Goal: Contribute content: Contribute content

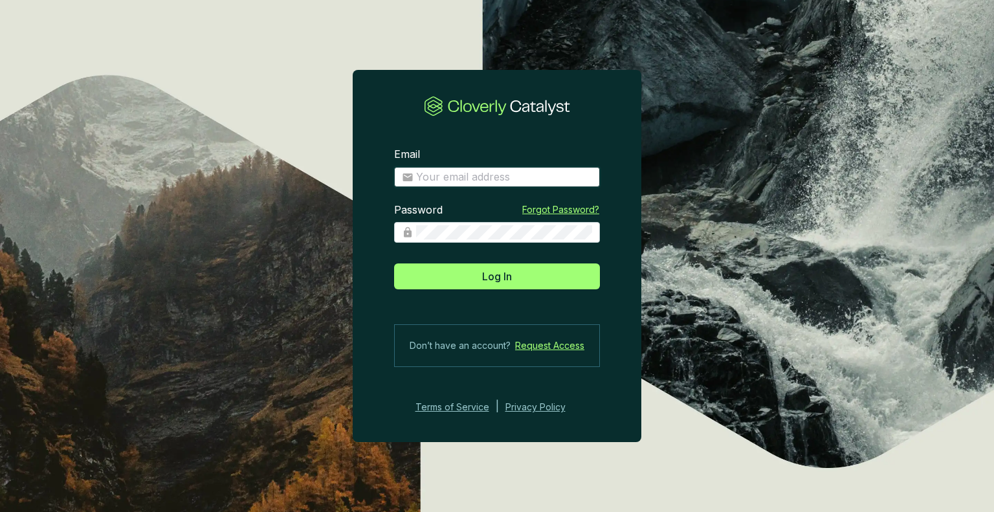
click at [453, 173] on input "Email" at bounding box center [504, 177] width 176 height 14
type input "stwisselmann@us-energy.com"
click at [394, 263] on button "Log In" at bounding box center [497, 276] width 206 height 26
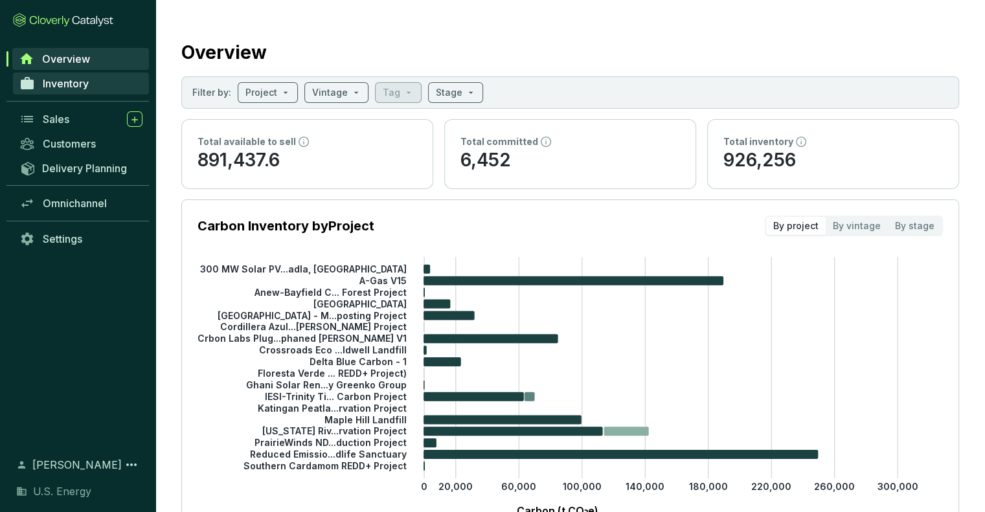
click at [65, 85] on span "Inventory" at bounding box center [66, 83] width 46 height 13
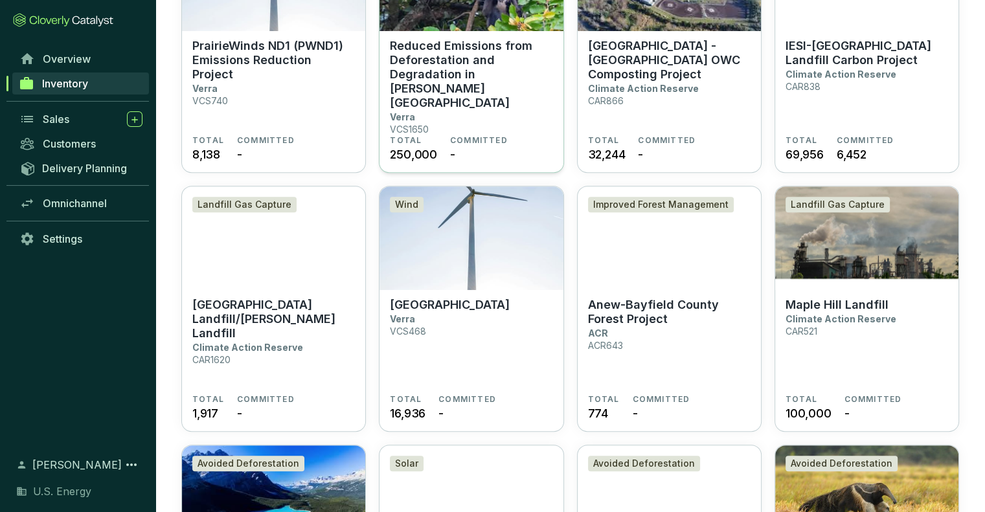
scroll to position [518, 0]
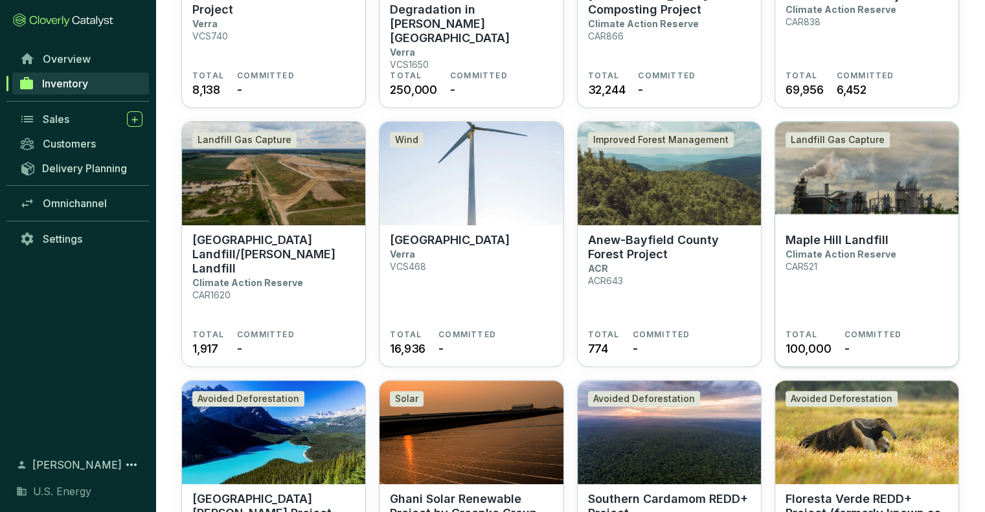
click at [820, 245] on p "Maple Hill Landfill" at bounding box center [836, 240] width 103 height 14
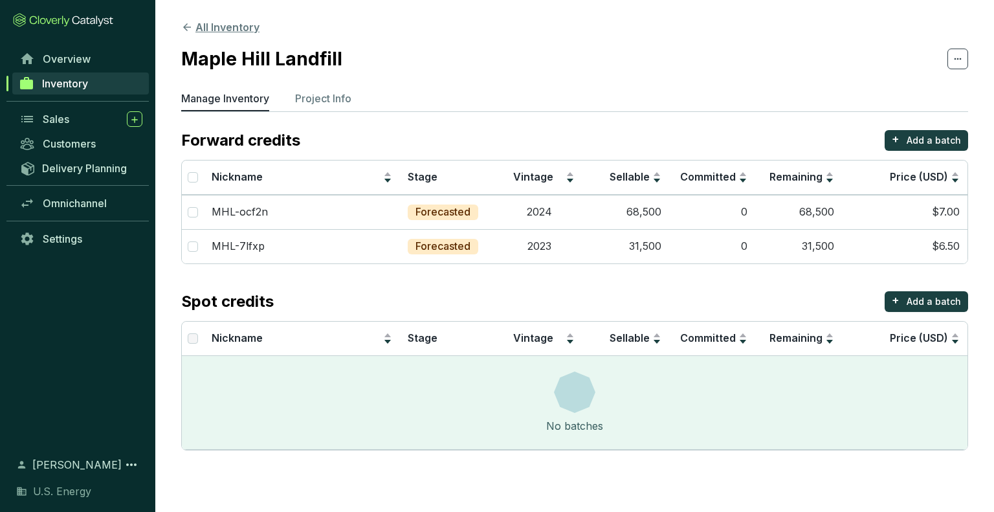
click at [192, 25] on icon at bounding box center [187, 27] width 12 height 12
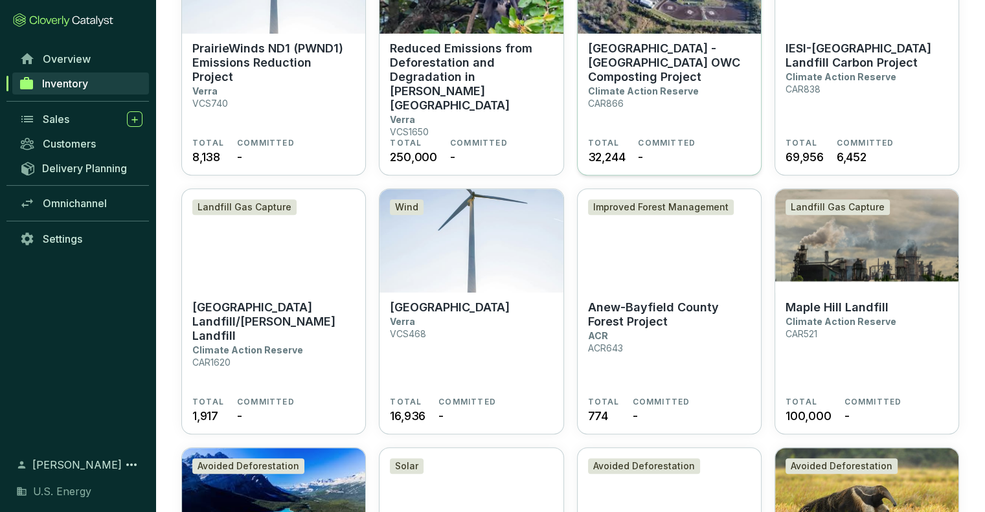
scroll to position [453, 0]
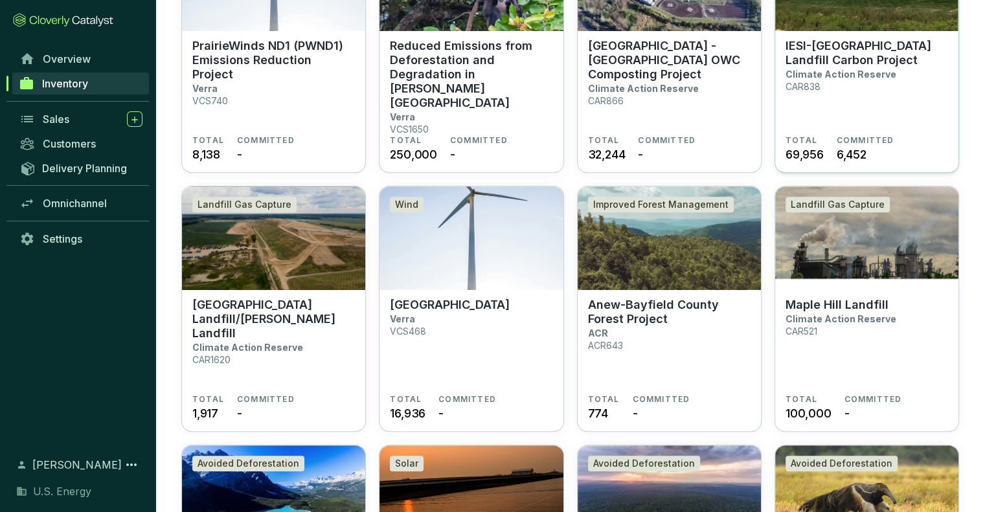
click at [844, 36] on section "IESI-Trinity Timber Ridge Landfill Carbon Project Climate Action Reserve CAR838…" at bounding box center [866, 102] width 183 height 142
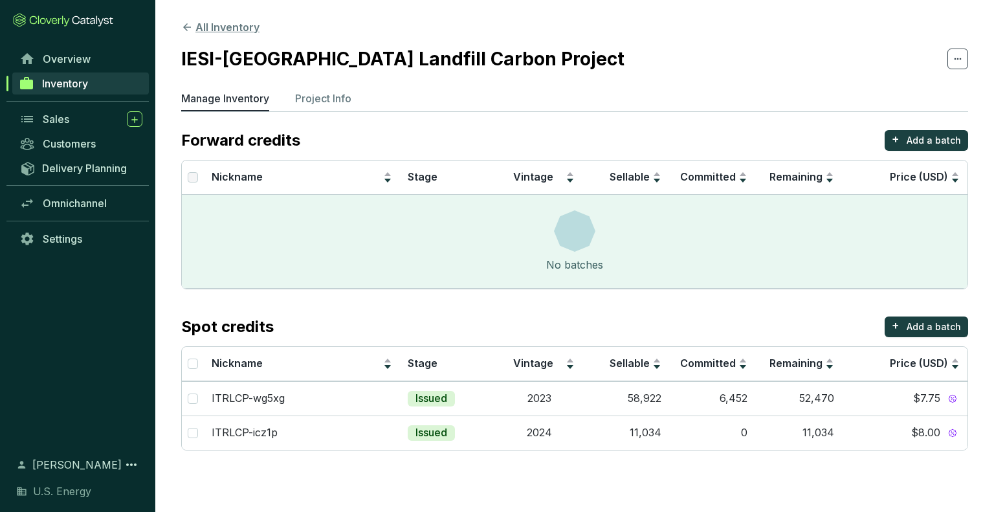
click at [197, 25] on button "All Inventory" at bounding box center [220, 27] width 78 height 16
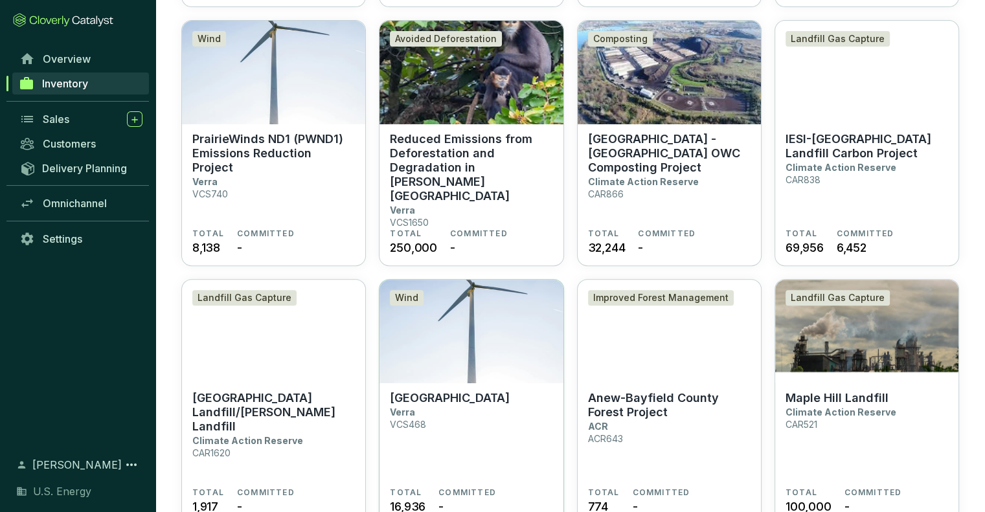
scroll to position [453, 0]
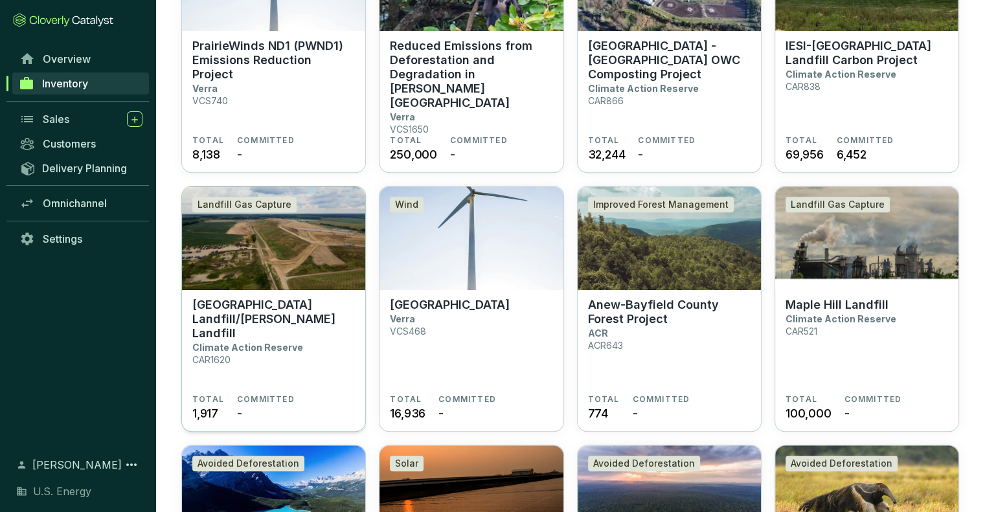
click at [243, 263] on img at bounding box center [273, 238] width 183 height 104
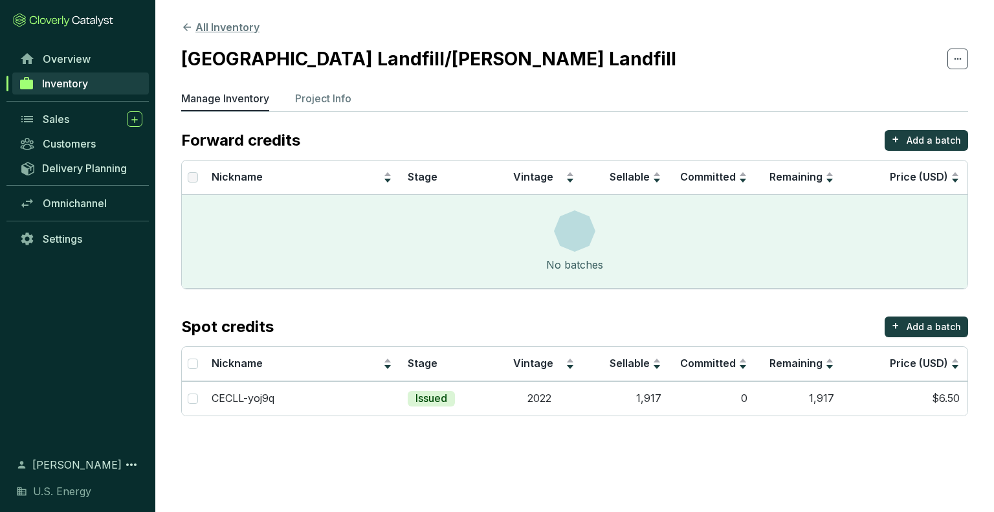
click at [197, 26] on button "All Inventory" at bounding box center [220, 27] width 78 height 16
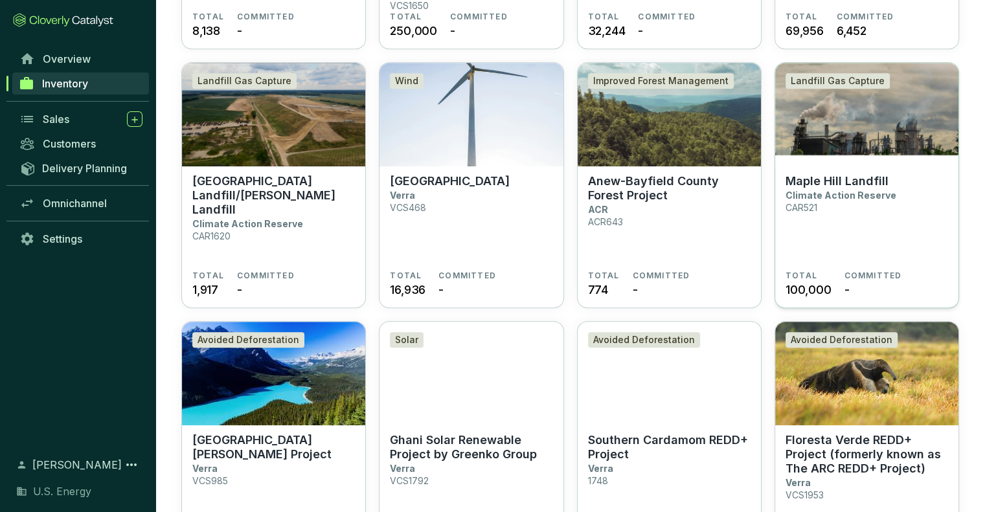
scroll to position [583, 0]
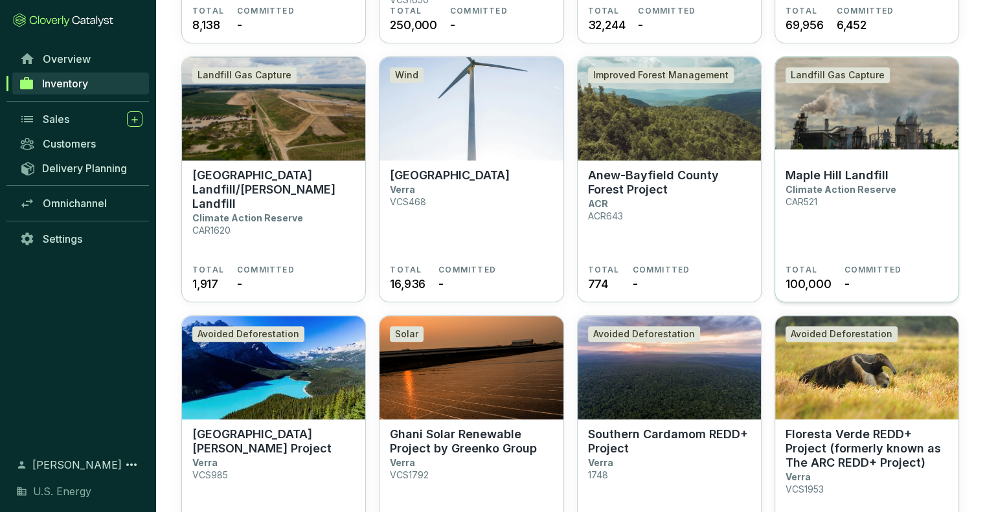
click at [829, 184] on p "Climate Action Reserve" at bounding box center [840, 189] width 111 height 11
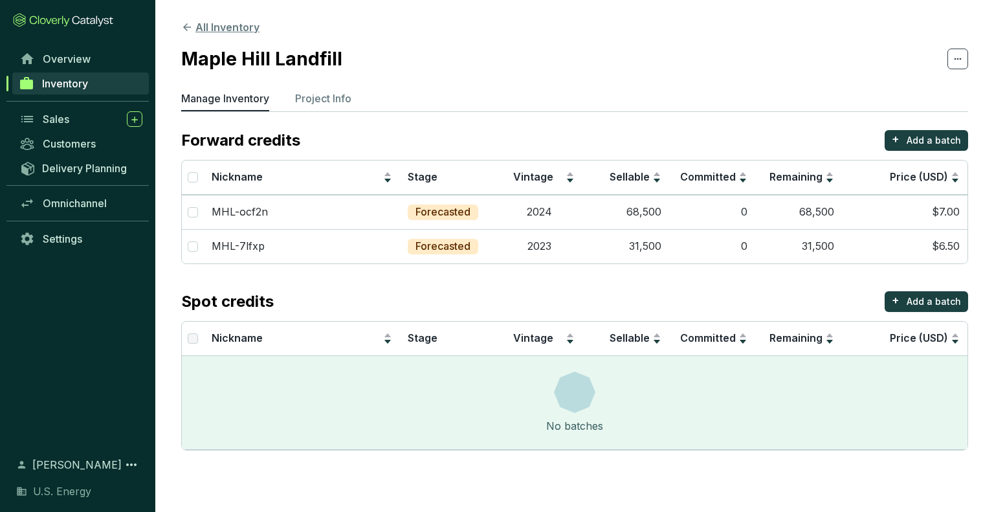
click at [190, 26] on icon at bounding box center [187, 27] width 12 height 12
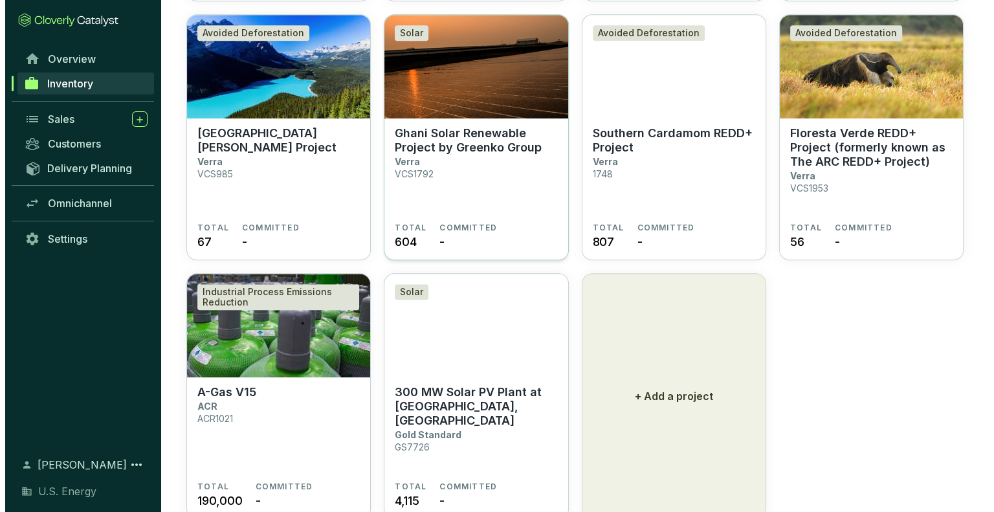
scroll to position [924, 0]
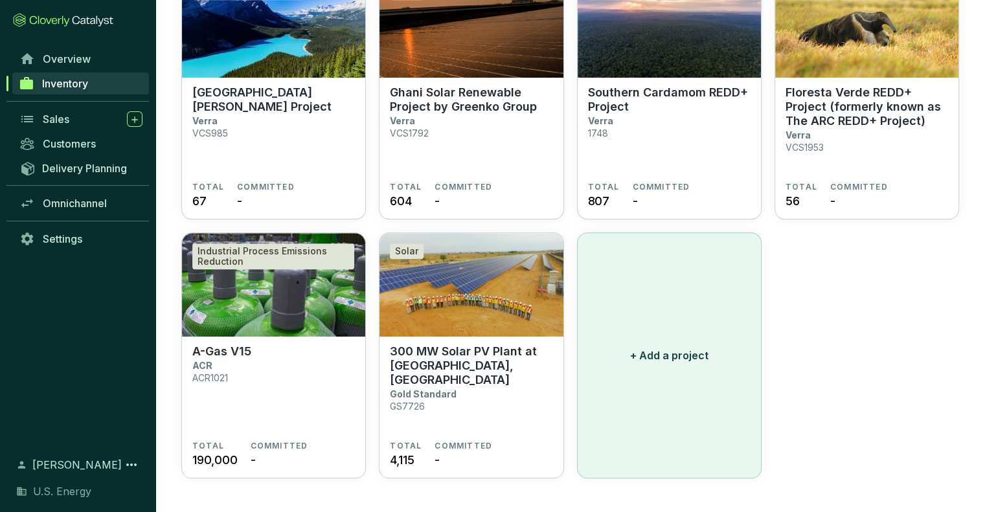
click at [704, 377] on button "+ Add a project" at bounding box center [669, 355] width 184 height 246
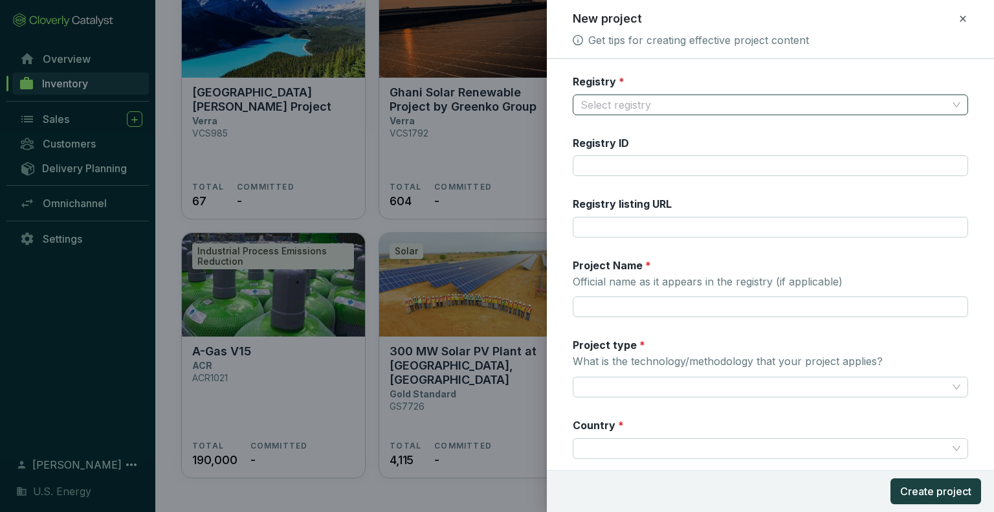
click at [610, 108] on input "Registry *" at bounding box center [764, 104] width 367 height 19
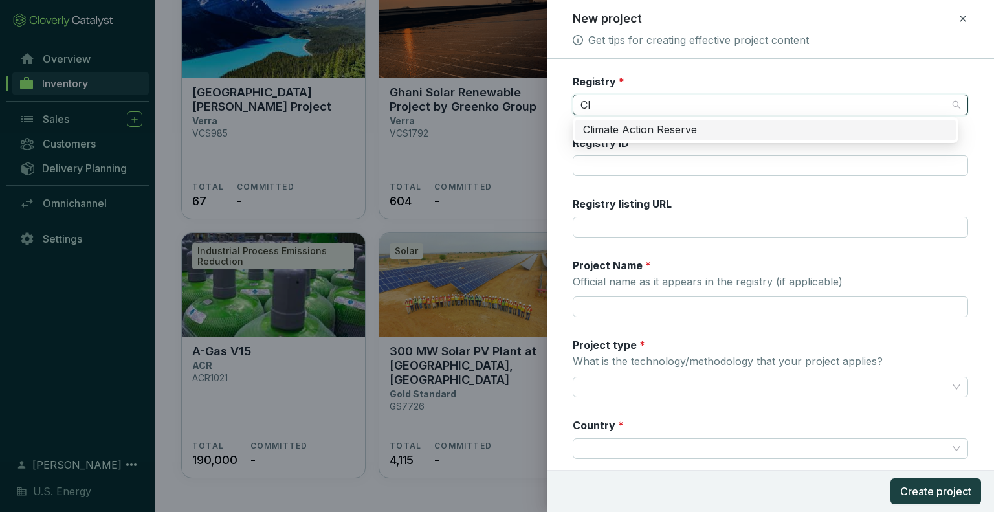
type input "Cl"
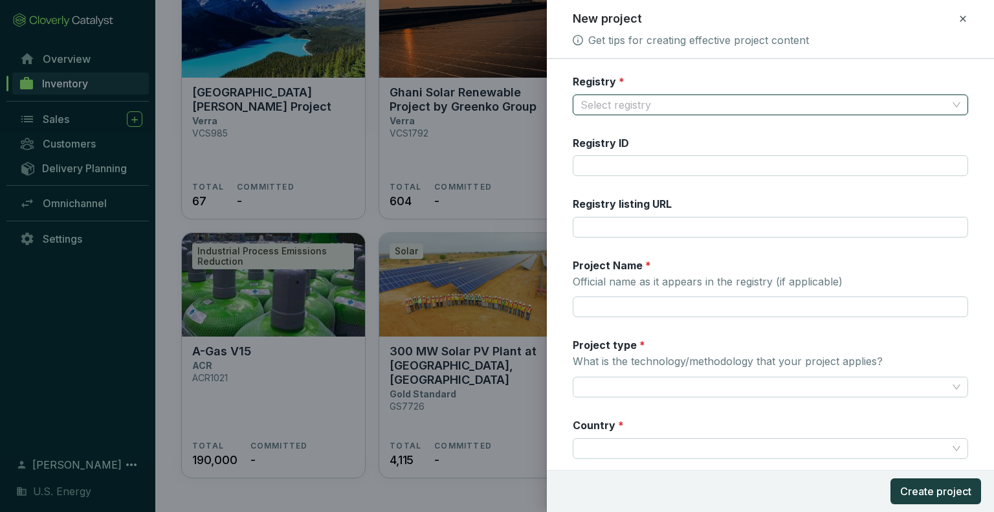
click at [613, 100] on input "Registry *" at bounding box center [764, 104] width 367 height 19
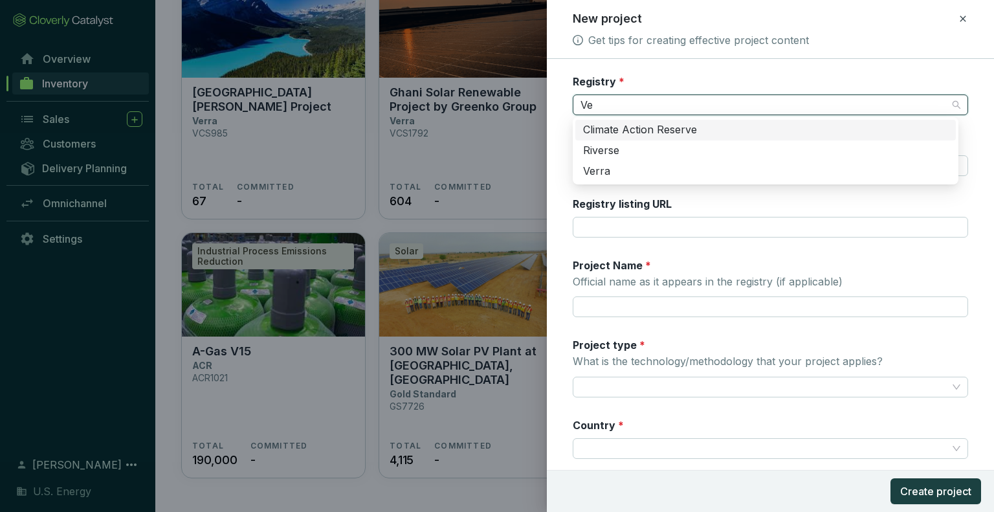
type input "Ver"
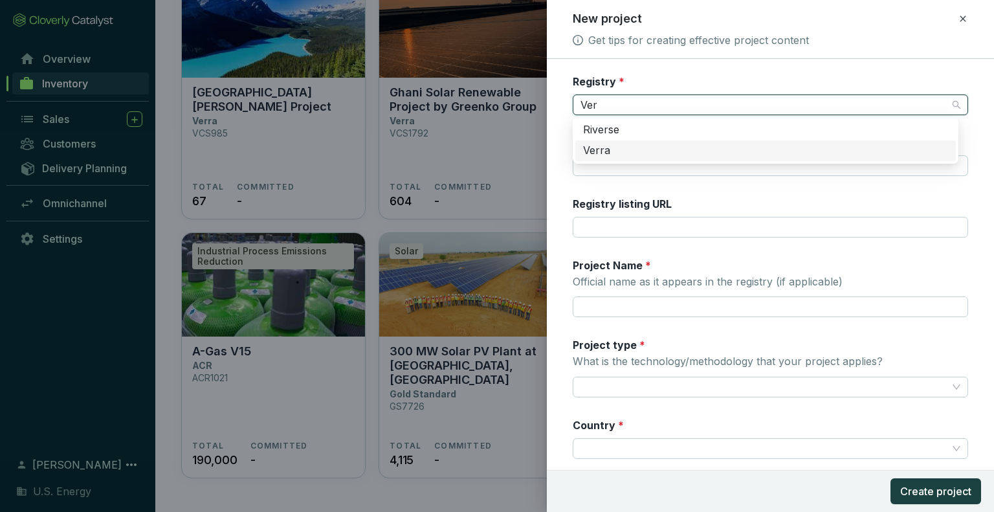
click at [616, 148] on div "Verra" at bounding box center [765, 151] width 365 height 14
click at [614, 159] on input "Registry ID" at bounding box center [771, 165] width 396 height 21
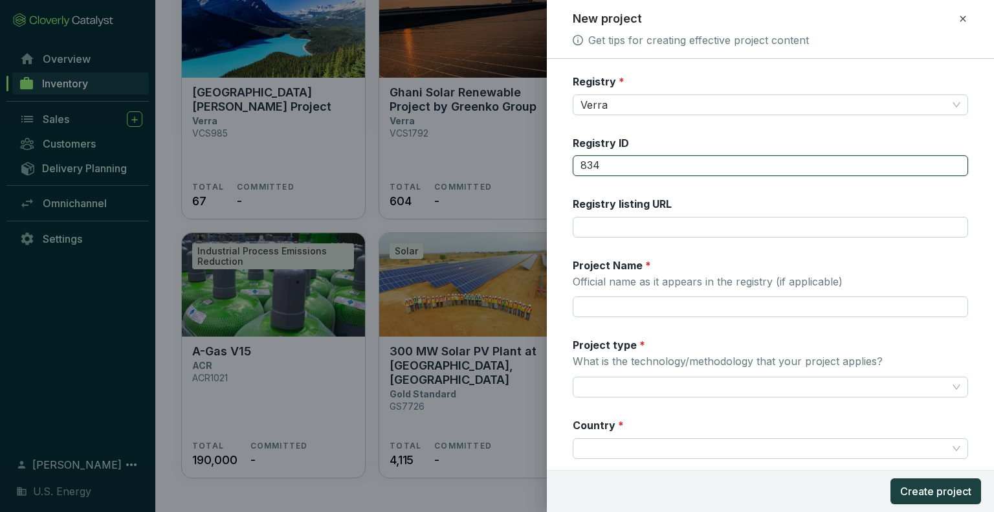
type input "834"
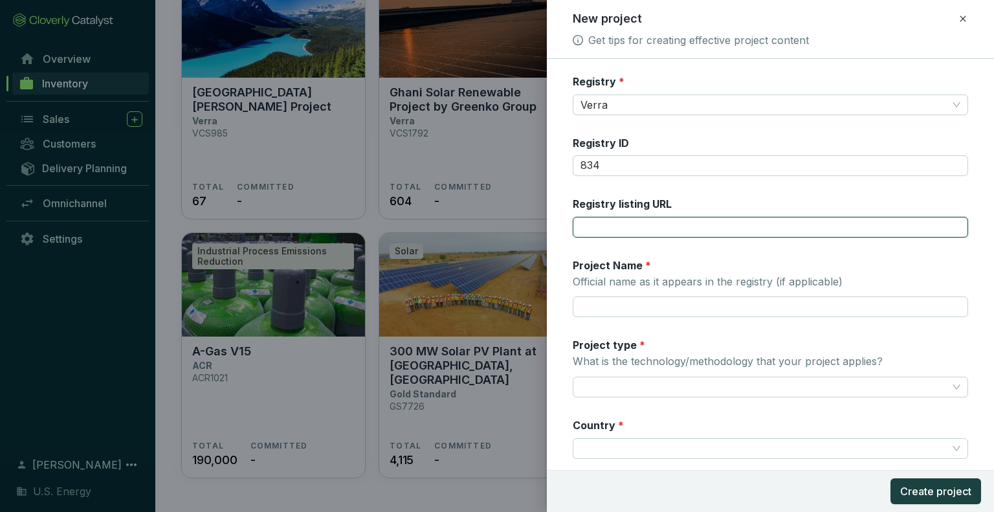
click at [608, 229] on input "Registry listing URL" at bounding box center [771, 227] width 396 height 21
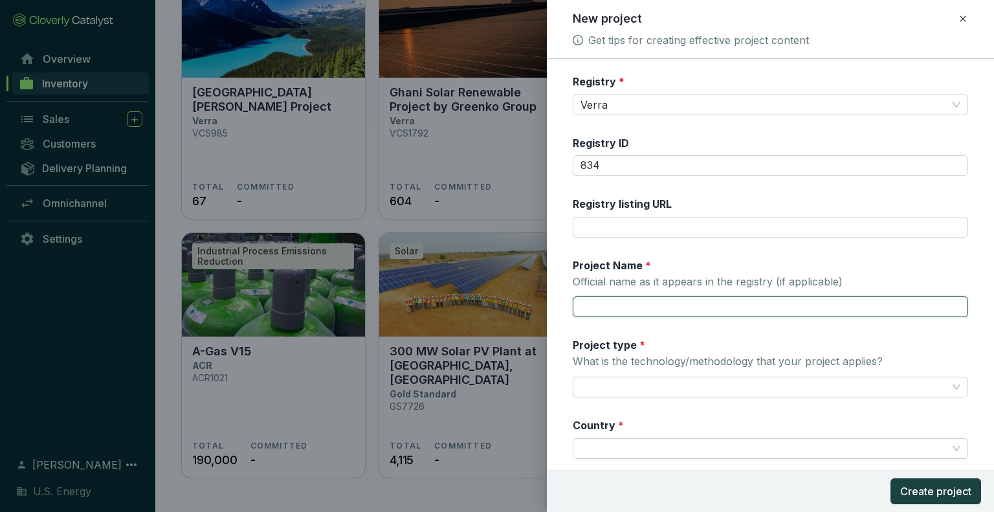
click at [596, 313] on input "Project Name * Official name as it appears in the registry (if applicable)" at bounding box center [771, 306] width 396 height 21
paste input "Fulton County [PERSON_NAME] Landfill Carbon Offset Project"
type input "Fulton County [PERSON_NAME] Landfill Carbon Offset Project"
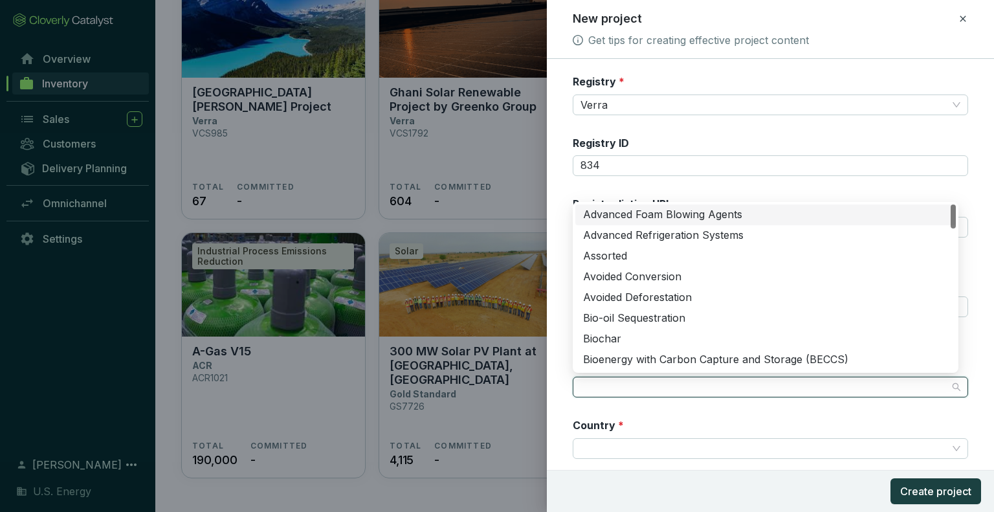
click at [614, 386] on input "Project type * What is the technology/methodology that your project applies?" at bounding box center [764, 386] width 367 height 19
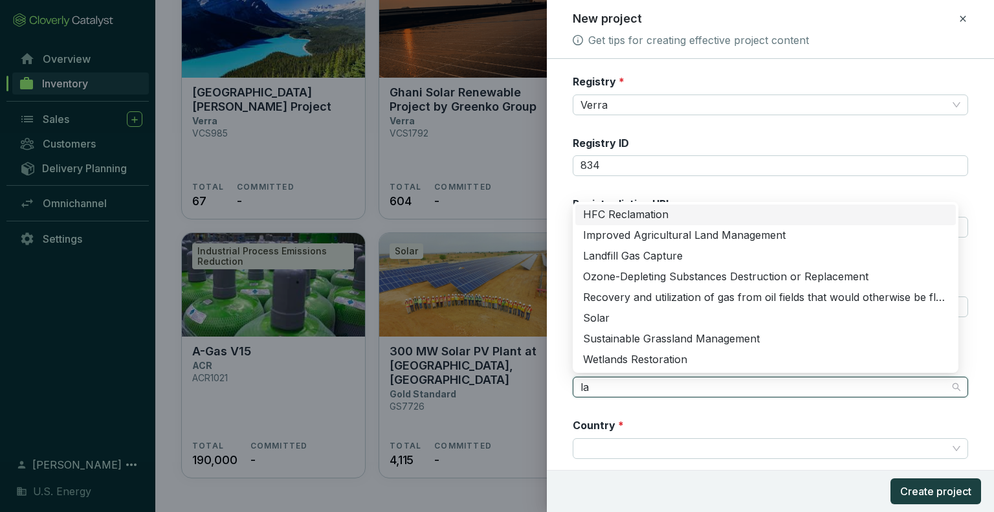
type input "lan"
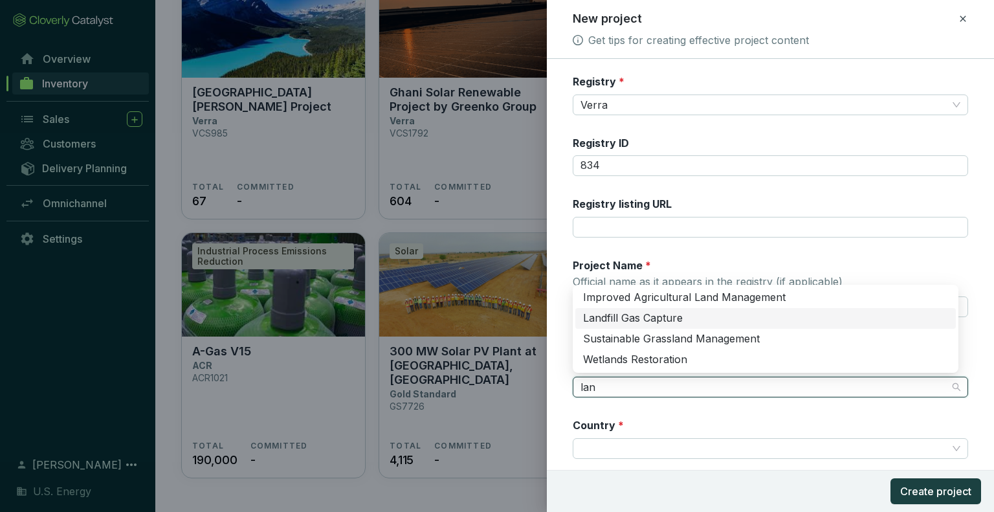
click at [614, 318] on div "Landfill Gas Capture" at bounding box center [765, 318] width 365 height 14
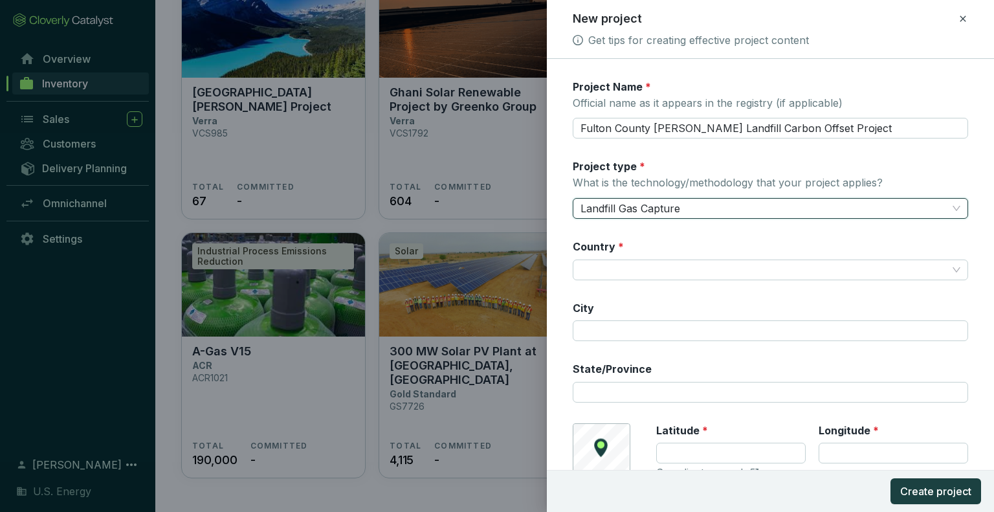
scroll to position [194, 0]
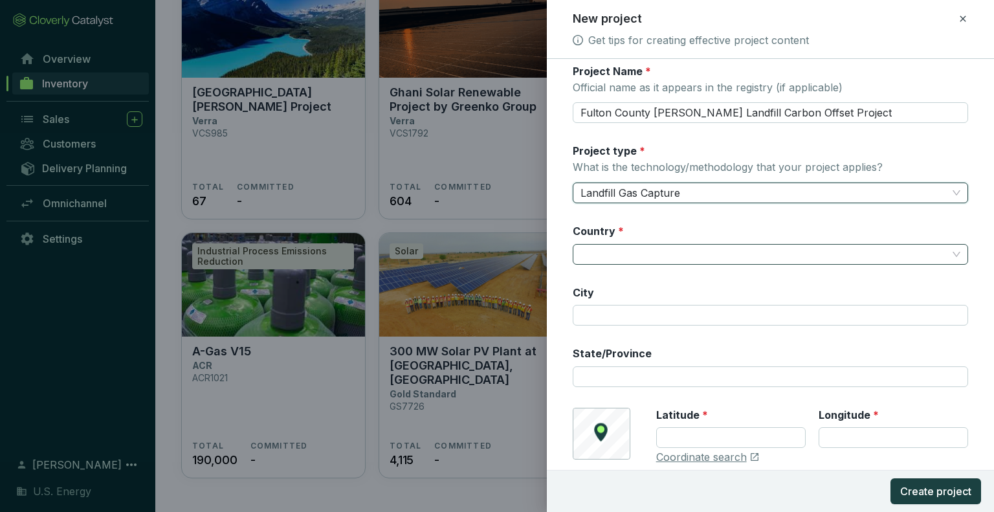
click at [608, 246] on input "Country *" at bounding box center [764, 254] width 367 height 19
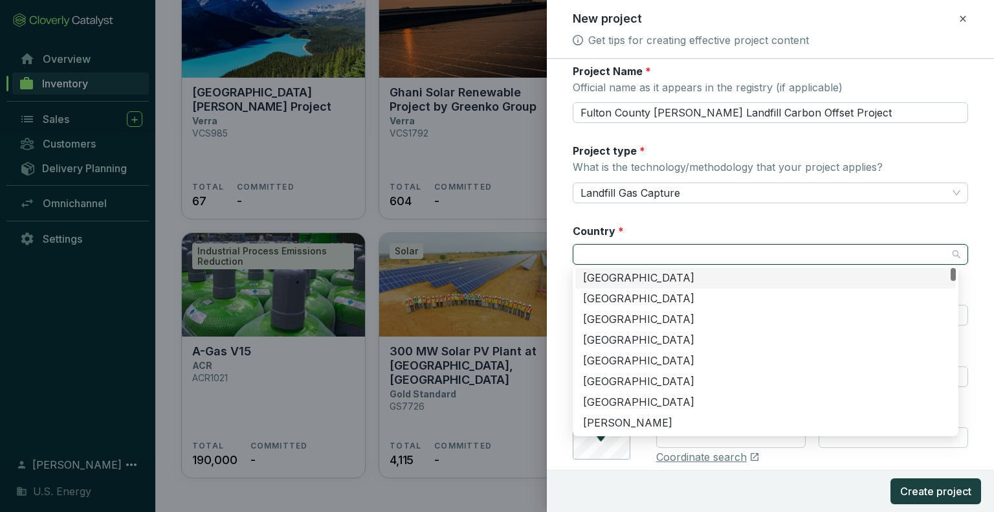
type input "United States"
type input "Reno"
type input "NV"
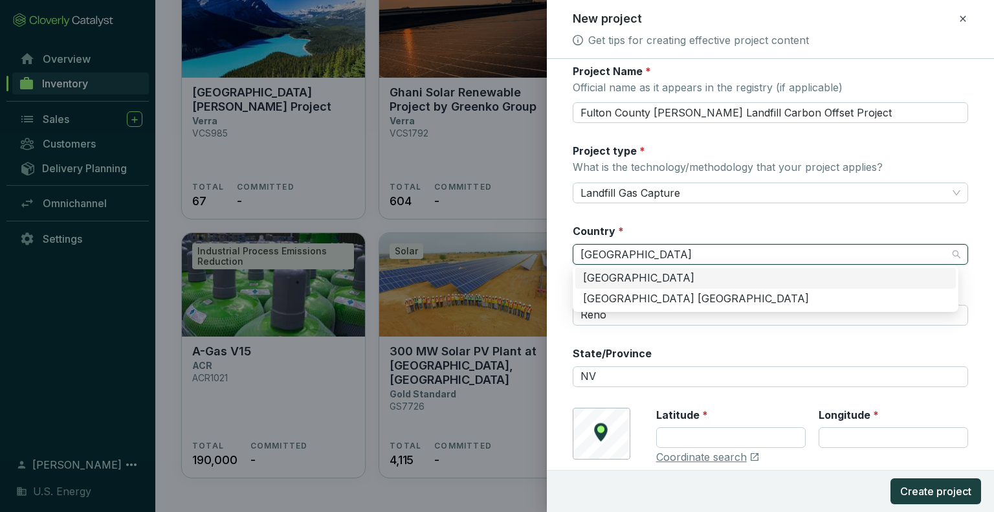
click at [671, 277] on div "[GEOGRAPHIC_DATA]" at bounding box center [765, 278] width 365 height 14
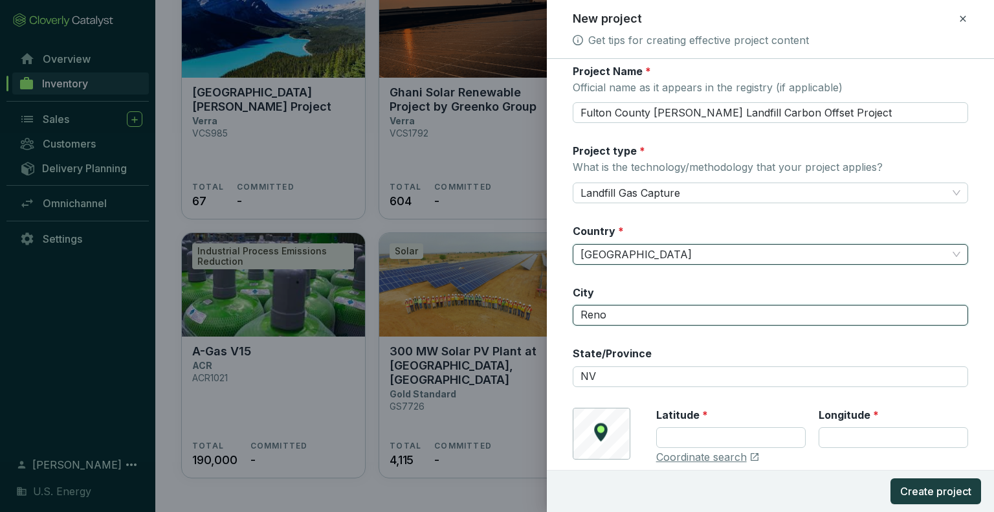
click at [634, 313] on input "Reno" at bounding box center [771, 315] width 396 height 21
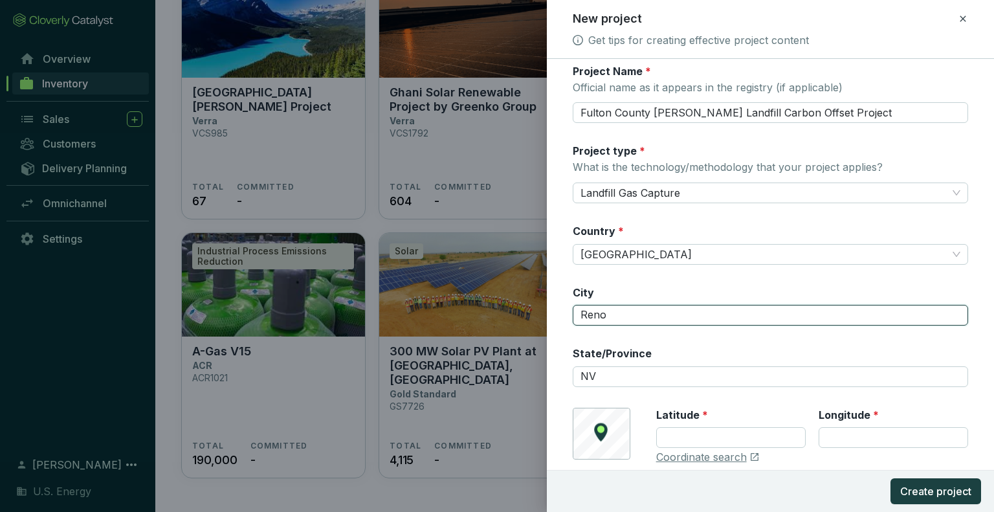
click at [634, 313] on input "Reno" at bounding box center [771, 315] width 396 height 21
click at [625, 376] on input "NV" at bounding box center [771, 376] width 396 height 21
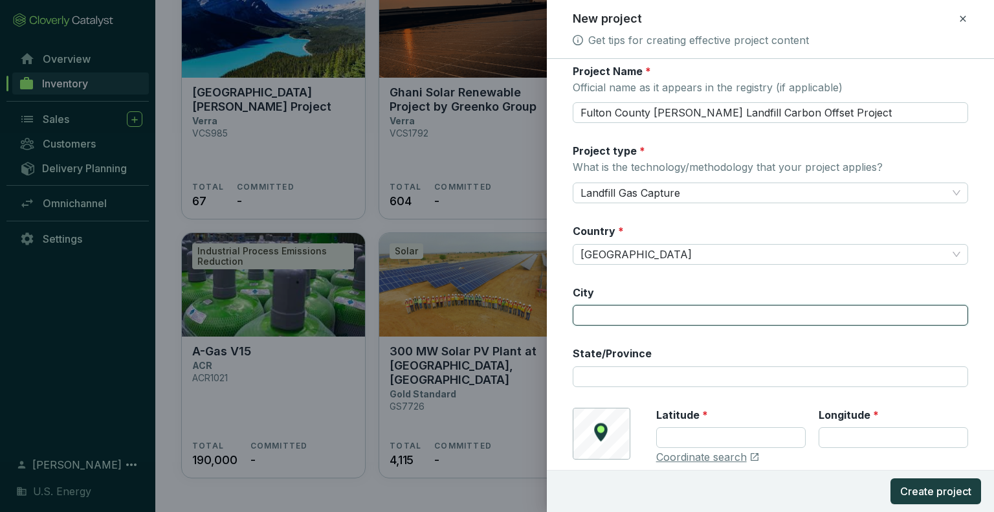
click at [615, 315] on input "City" at bounding box center [771, 315] width 396 height 21
type input "[GEOGRAPHIC_DATA]"
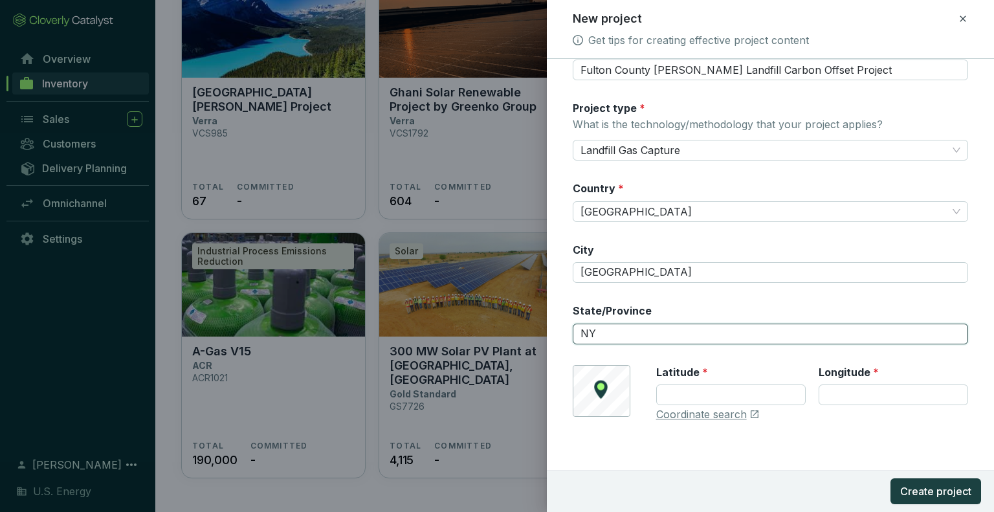
type input "NY"
click at [647, 349] on div "Registry * Verra Registry ID 834 Registry listing URL Project Name * Official n…" at bounding box center [771, 138] width 396 height 600
click at [638, 145] on span "Landfill Gas Capture" at bounding box center [771, 149] width 380 height 19
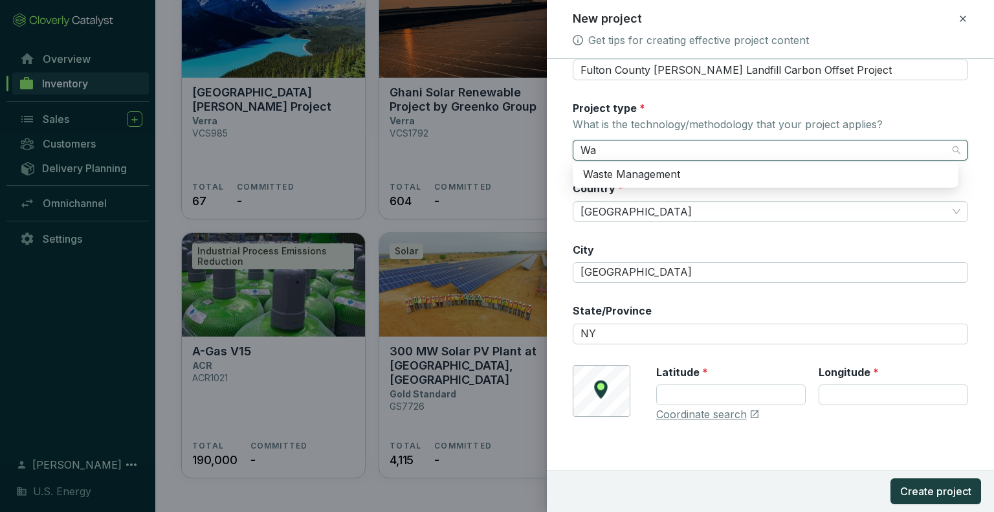
scroll to position [0, 0]
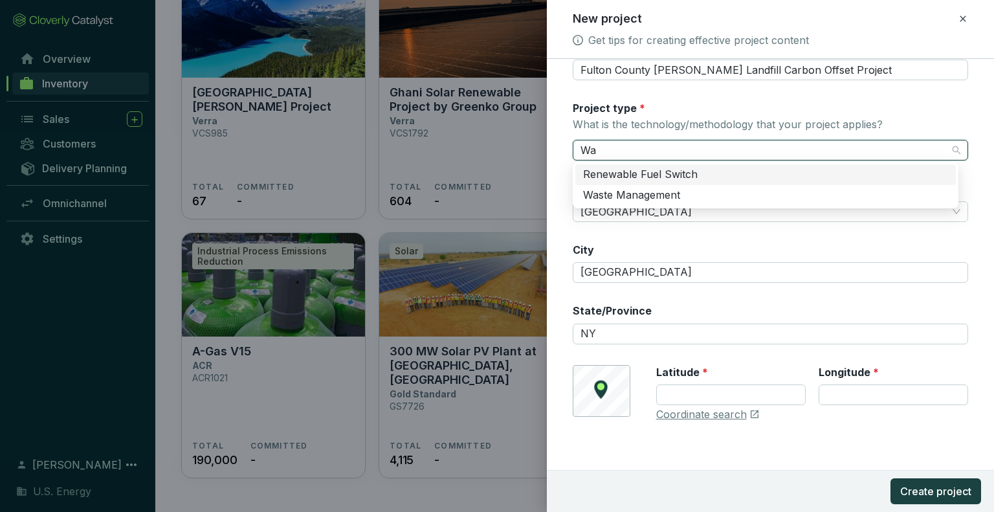
type input "W"
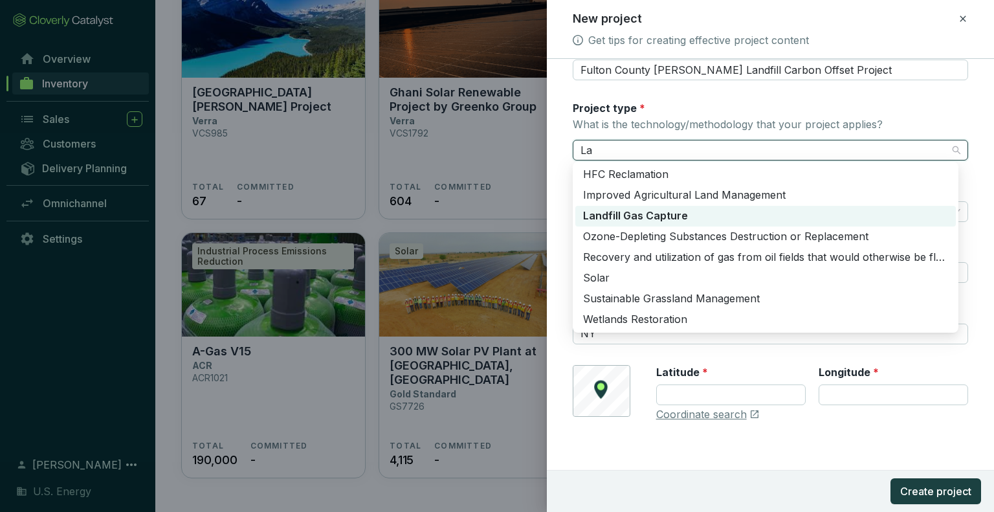
type input "Lan"
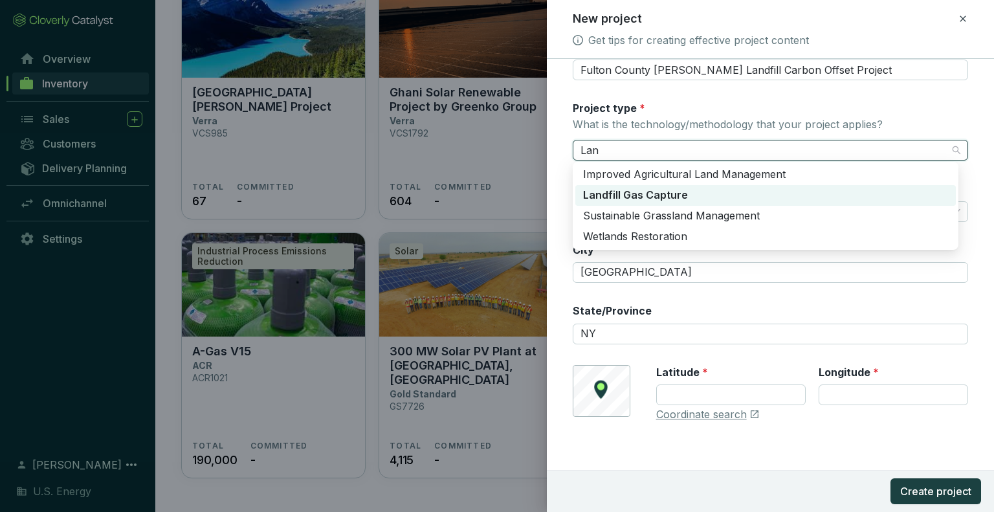
click at [633, 196] on div "Landfill Gas Capture" at bounding box center [765, 195] width 365 height 14
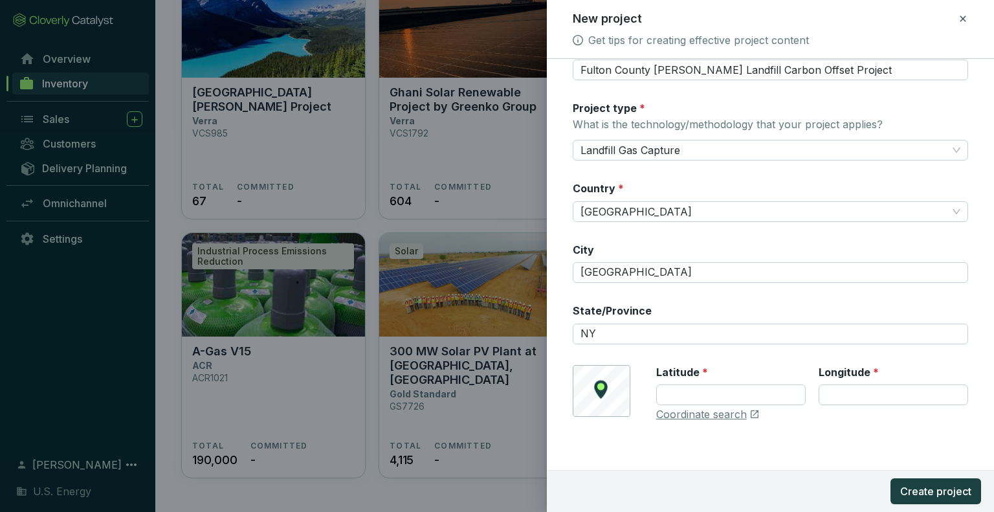
click at [637, 193] on div "Country * United States of America" at bounding box center [771, 201] width 396 height 41
click at [704, 412] on link "Coordinate search" at bounding box center [701, 415] width 91 height 14
click at [676, 386] on input "Latitude *" at bounding box center [731, 395] width 150 height 21
paste input "43.005516"
type input "43.005516"
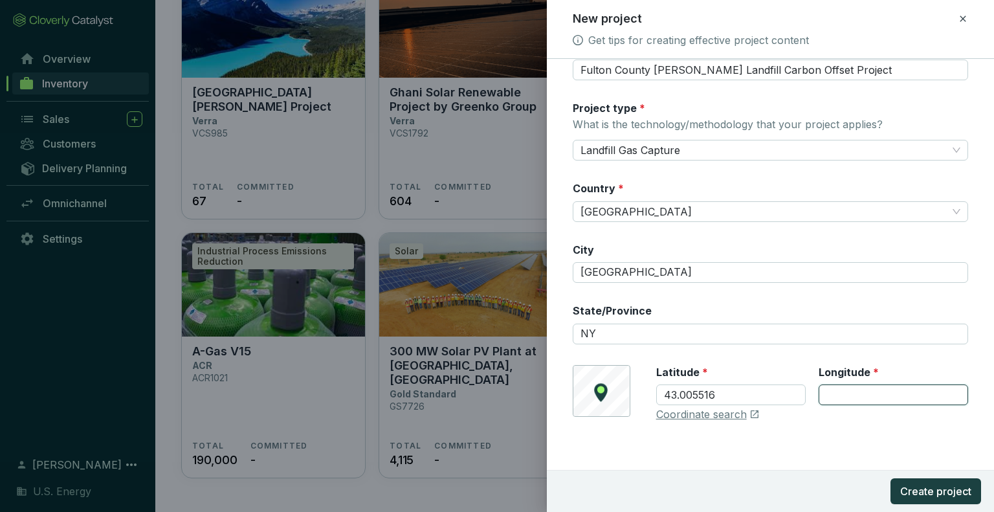
click at [871, 390] on input "Longitude *" at bounding box center [894, 395] width 150 height 21
click at [845, 387] on input "Longitude *" at bounding box center [894, 395] width 150 height 21
paste input "-74.470731"
type input "-74.470731"
click at [917, 492] on span "Create project" at bounding box center [935, 492] width 71 height 16
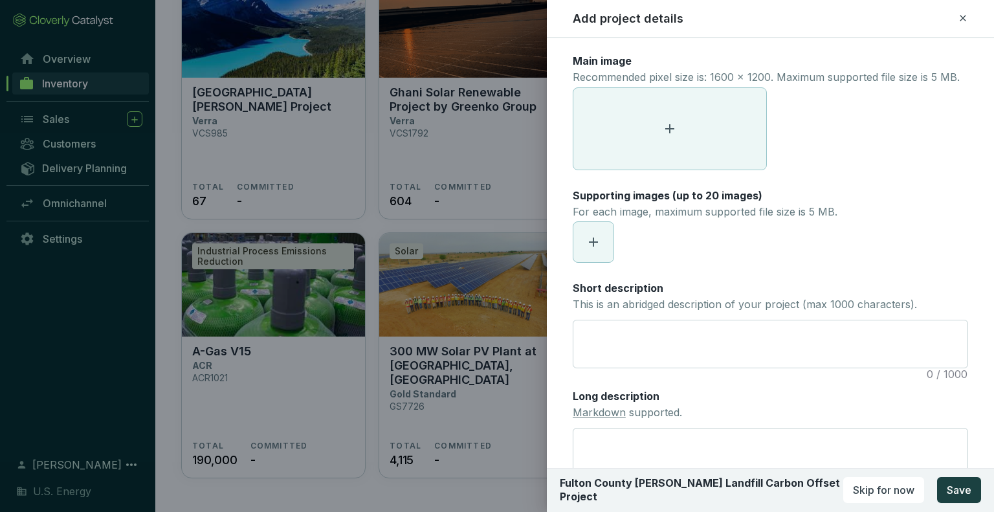
click at [958, 21] on icon at bounding box center [963, 18] width 10 height 16
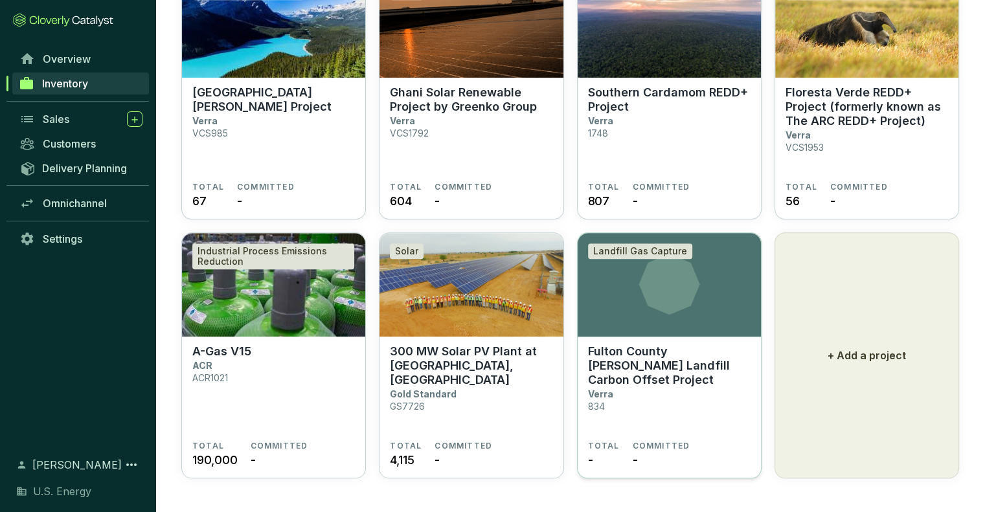
click at [664, 311] on icon at bounding box center [668, 284] width 61 height 61
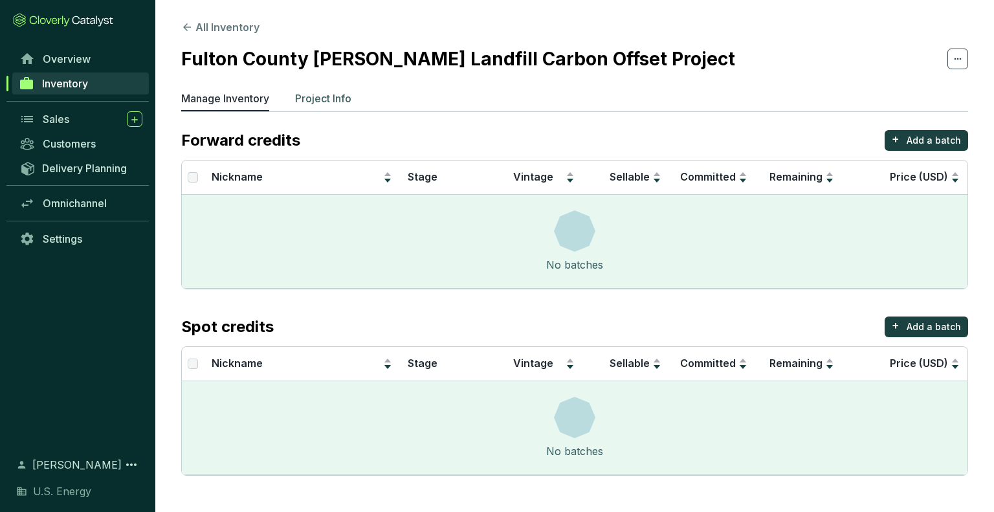
click at [336, 102] on p "Project Info" at bounding box center [323, 99] width 56 height 16
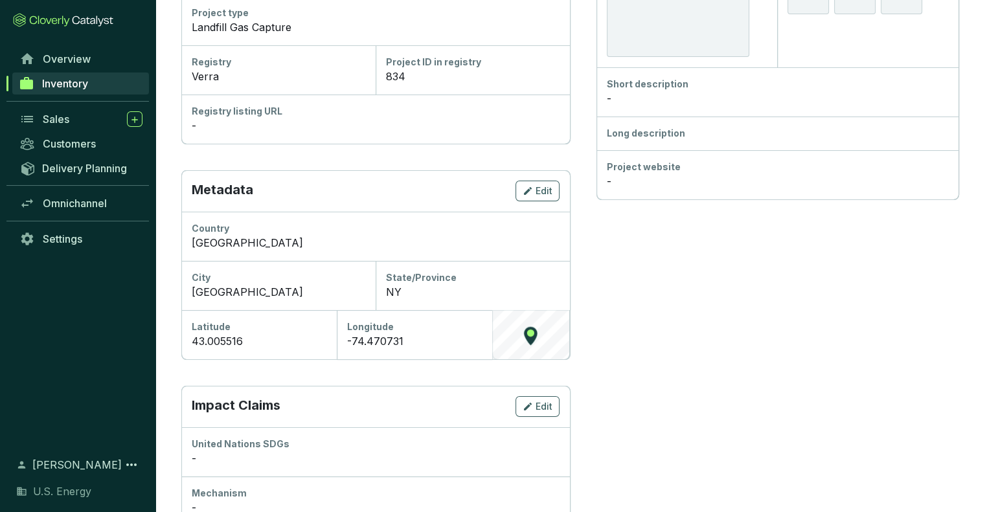
scroll to position [324, 0]
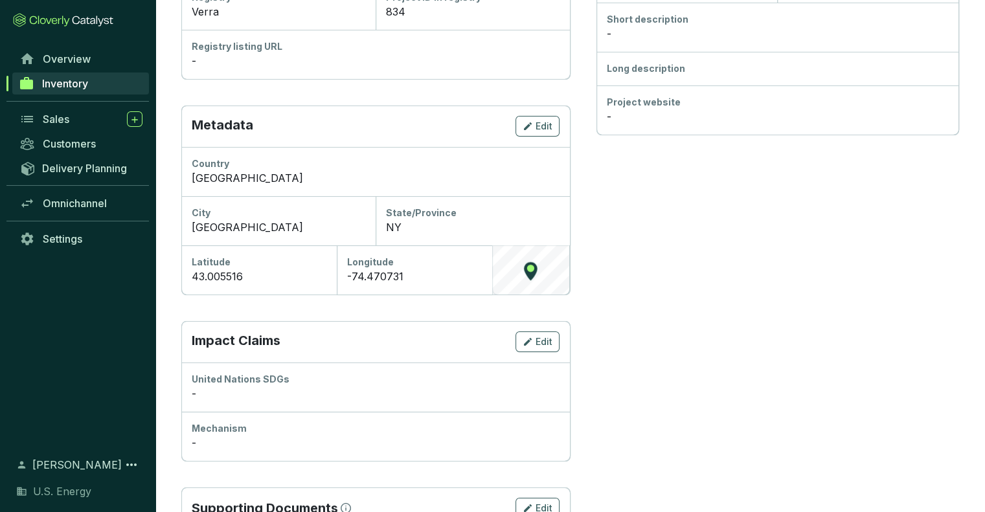
click at [407, 274] on div "-74.470731" at bounding box center [414, 277] width 135 height 16
click at [409, 277] on div "-74.470731" at bounding box center [414, 277] width 135 height 16
click at [409, 274] on div "-74.470731" at bounding box center [414, 277] width 135 height 16
click at [236, 277] on div "43.005516" at bounding box center [259, 277] width 135 height 16
click at [251, 276] on div "43.005516" at bounding box center [259, 277] width 135 height 16
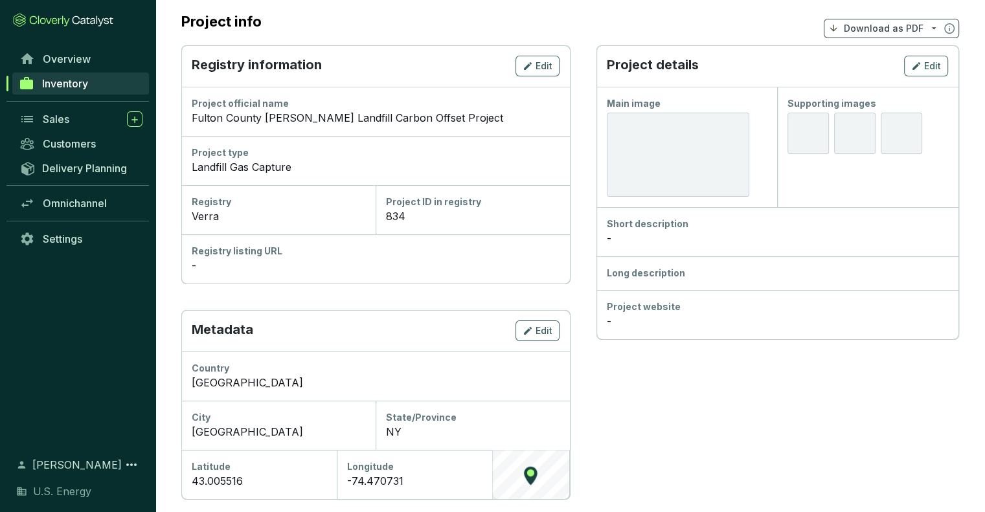
scroll to position [141, 0]
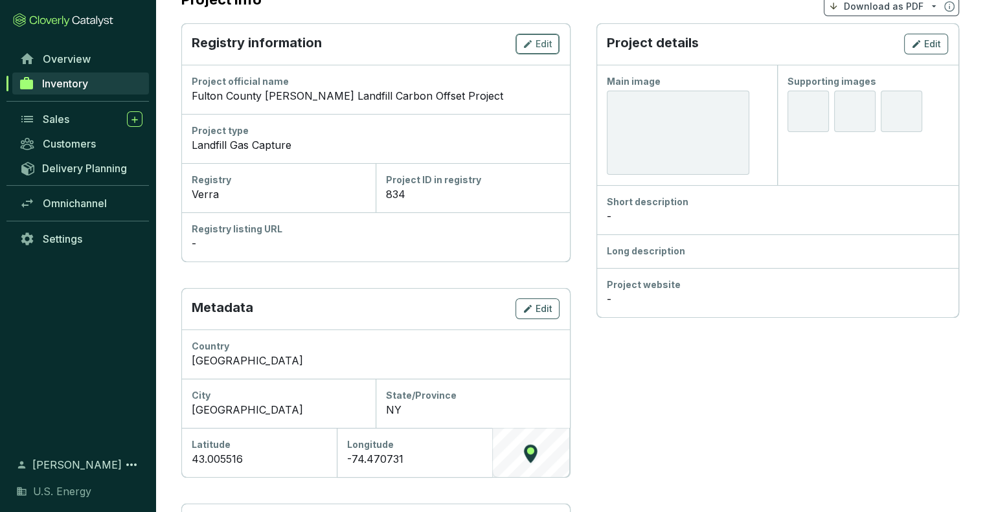
click at [530, 39] on icon "button" at bounding box center [527, 44] width 10 height 16
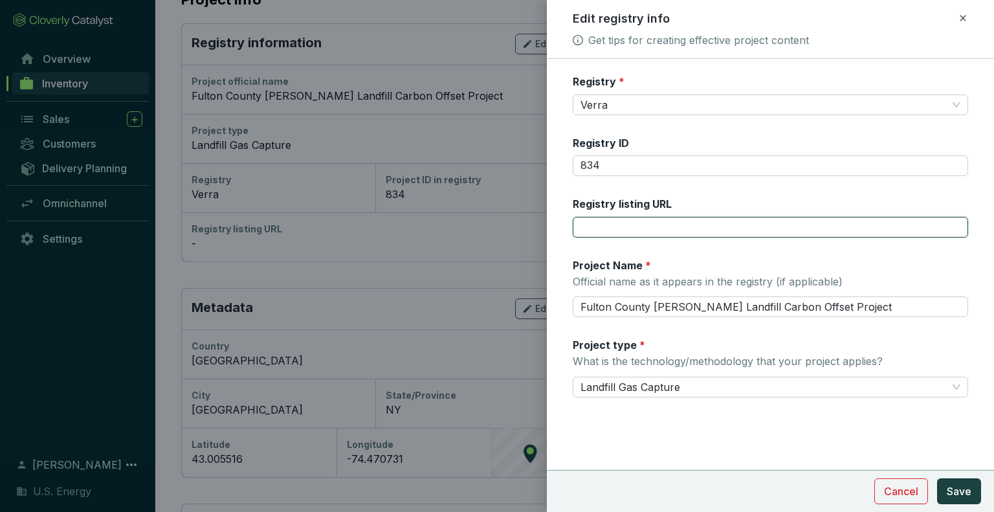
click at [601, 222] on input "Registry listing URL" at bounding box center [771, 227] width 396 height 21
paste input "[URL][DOMAIN_NAME]"
type input "[URL][DOMAIN_NAME]"
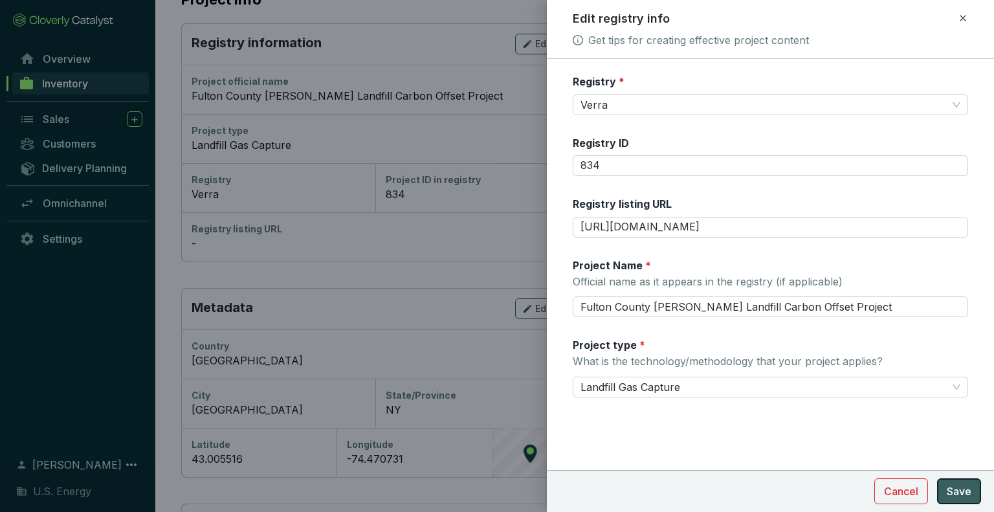
click at [954, 493] on span "Save" at bounding box center [959, 492] width 25 height 16
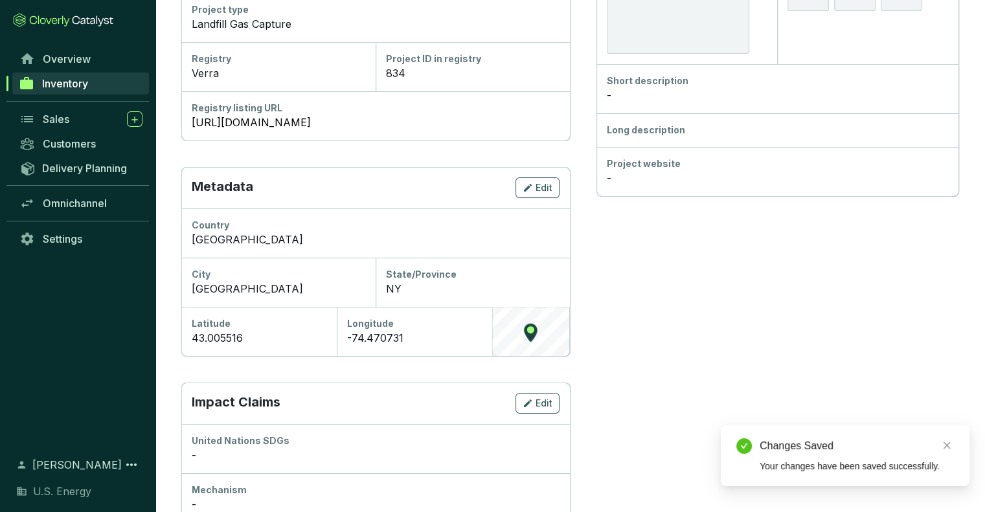
scroll to position [271, 0]
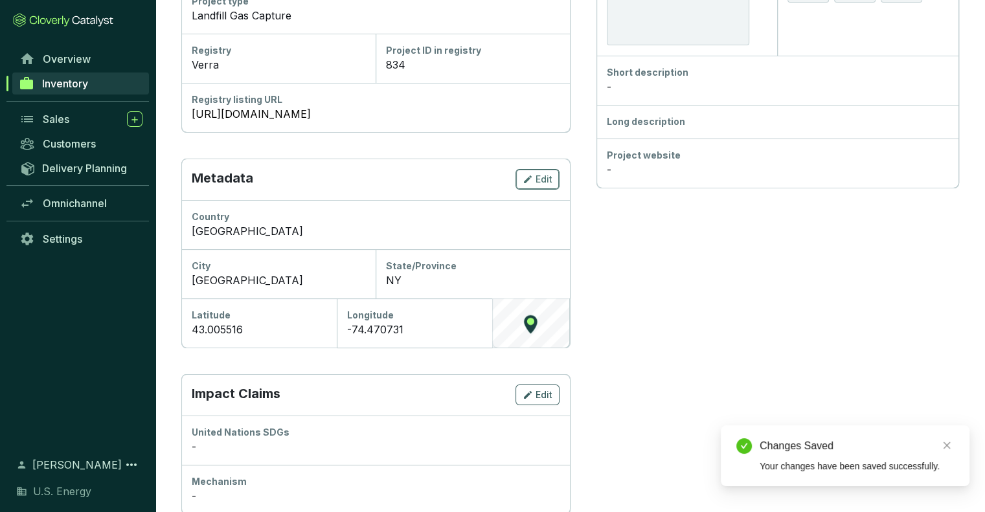
click at [534, 172] on div "Edit" at bounding box center [537, 180] width 30 height 16
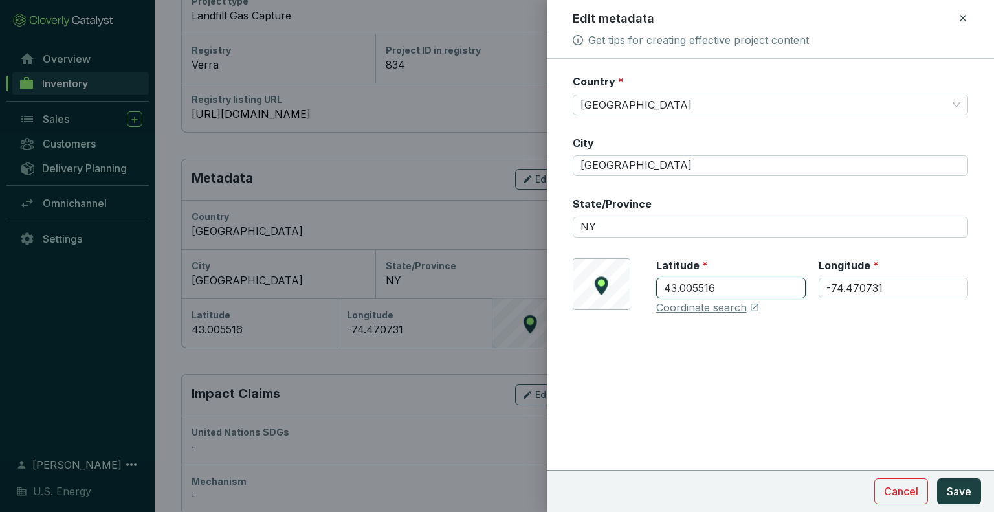
click at [724, 282] on input "43.005516" at bounding box center [731, 288] width 150 height 21
click at [725, 282] on input "43.005516" at bounding box center [731, 288] width 150 height 21
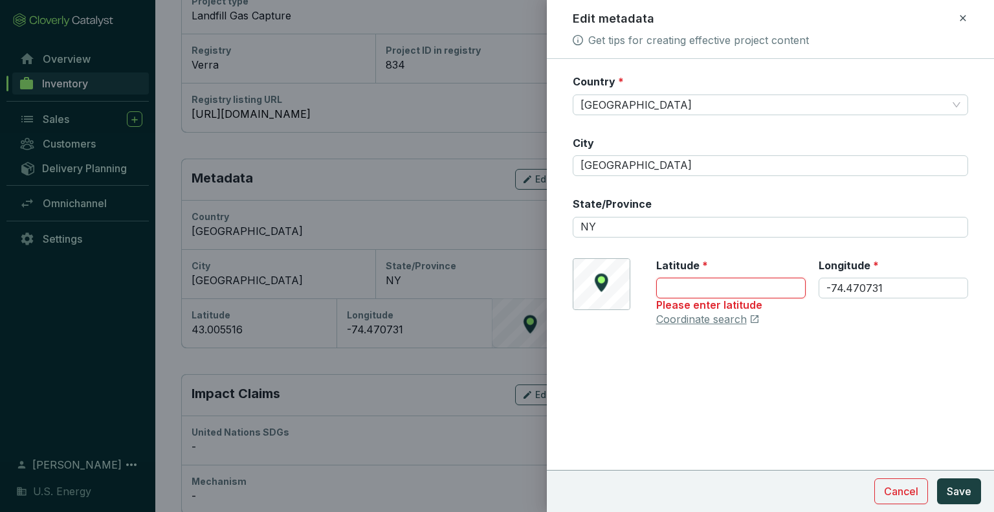
paste input "430038.00"
click at [678, 286] on input "430038.00" at bounding box center [731, 288] width 150 height 21
click at [706, 292] on input "430038.00" at bounding box center [731, 288] width 150 height 21
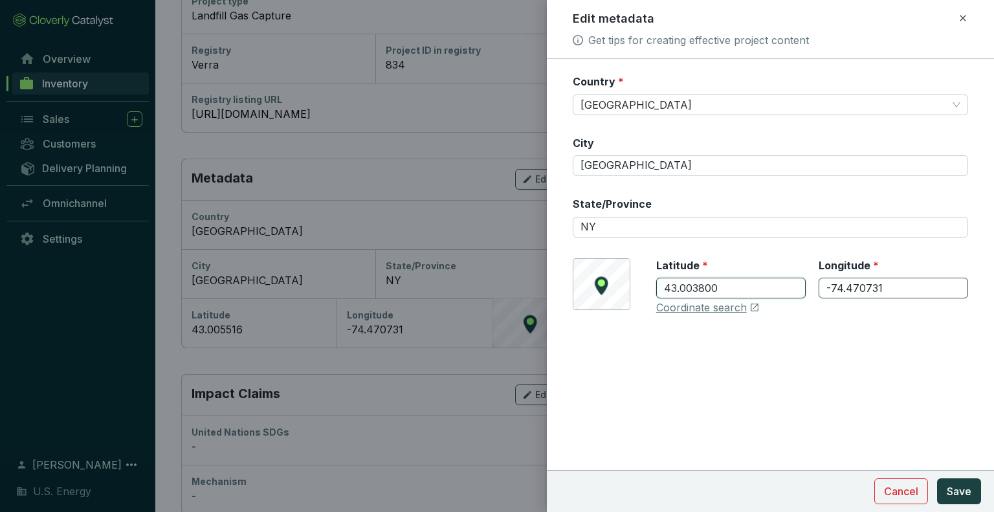
type input "43.003800"
click at [900, 289] on input "-74.470731" at bounding box center [894, 288] width 150 height 21
click at [889, 287] on input "-74.470731" at bounding box center [894, 288] width 150 height 21
type input "-74.282244"
click at [937, 478] on button "Save" at bounding box center [959, 491] width 44 height 26
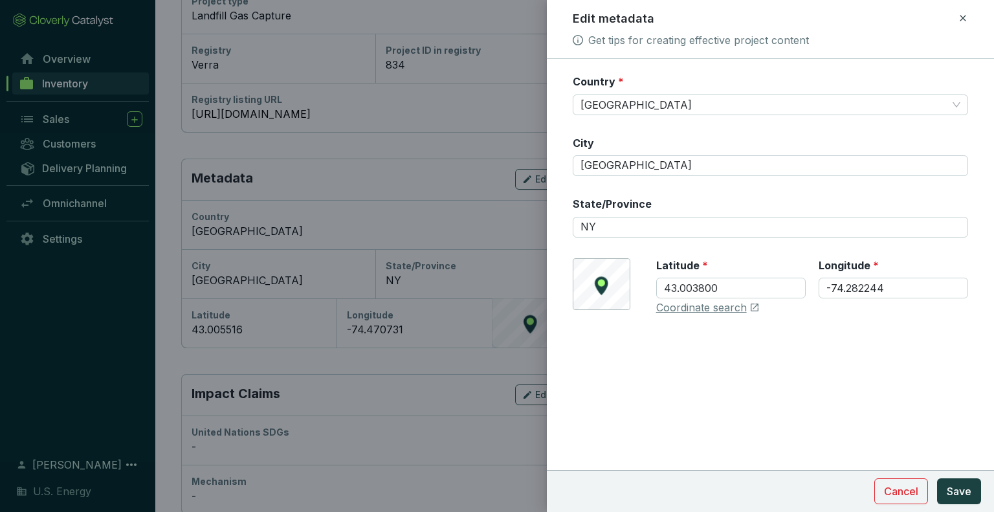
click at [768, 385] on form "Country * [GEOGRAPHIC_DATA] [GEOGRAPHIC_DATA]/Province [GEOGRAPHIC_DATA] © Mapb…" at bounding box center [770, 233] width 447 height 318
click at [953, 486] on span "Save" at bounding box center [959, 492] width 25 height 16
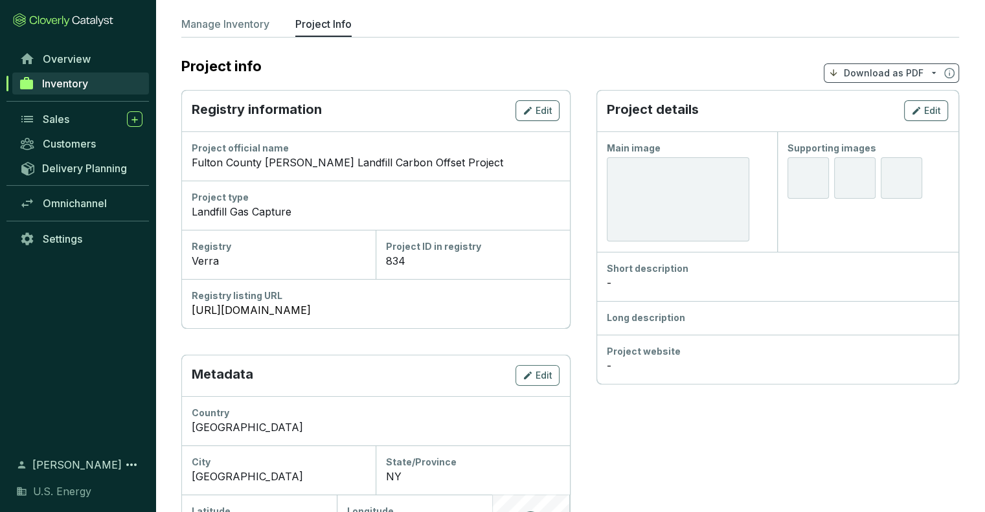
scroll to position [194, 0]
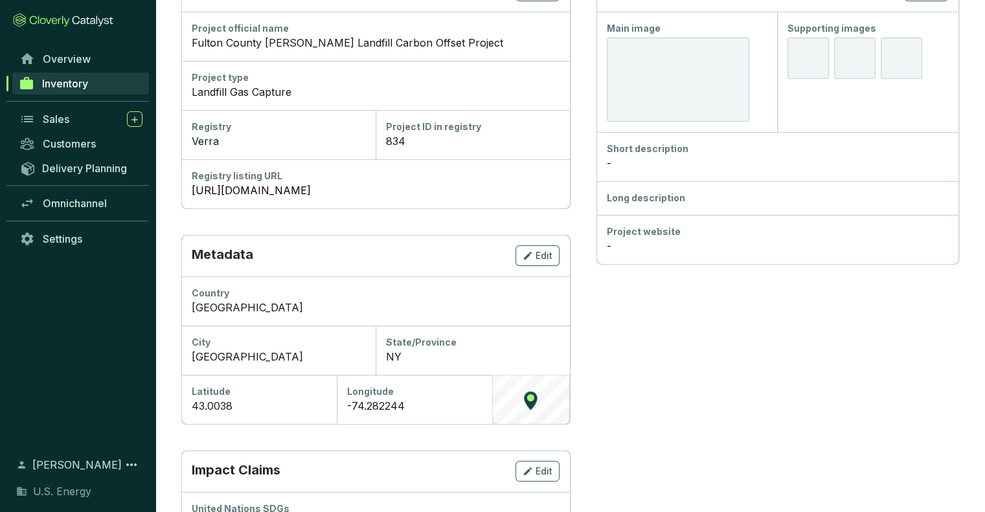
click at [538, 400] on div "© Mapbox © OpenStreetMap Improve this map" at bounding box center [531, 399] width 78 height 49
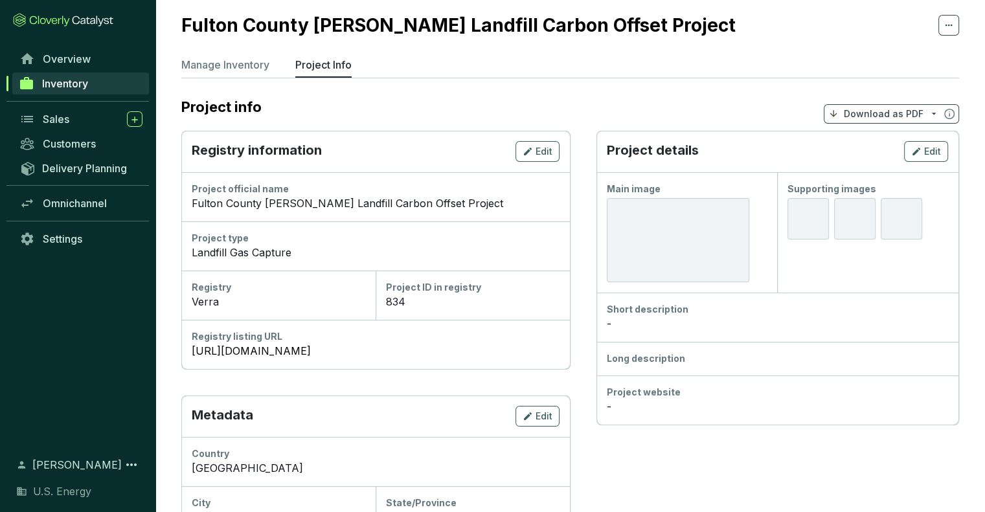
scroll to position [129, 0]
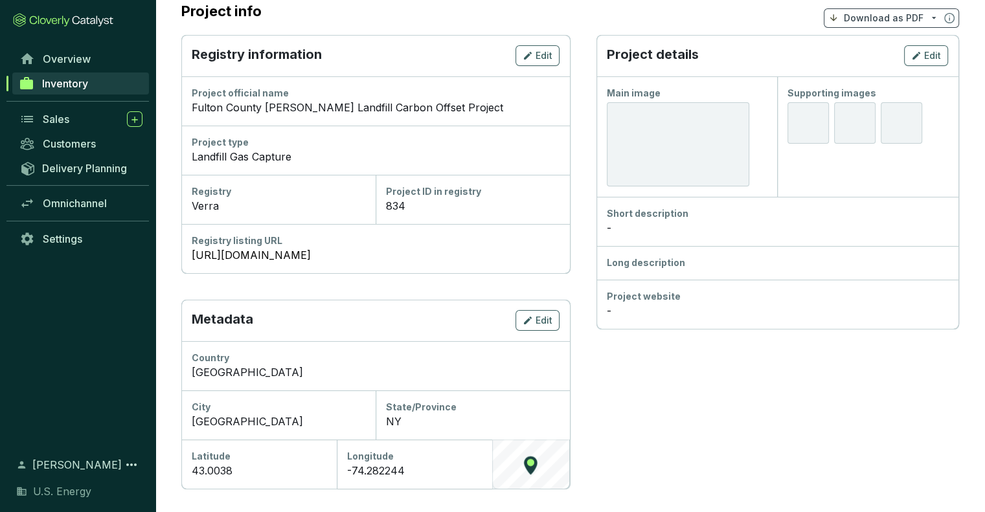
click at [658, 234] on div "-" at bounding box center [778, 228] width 342 height 16
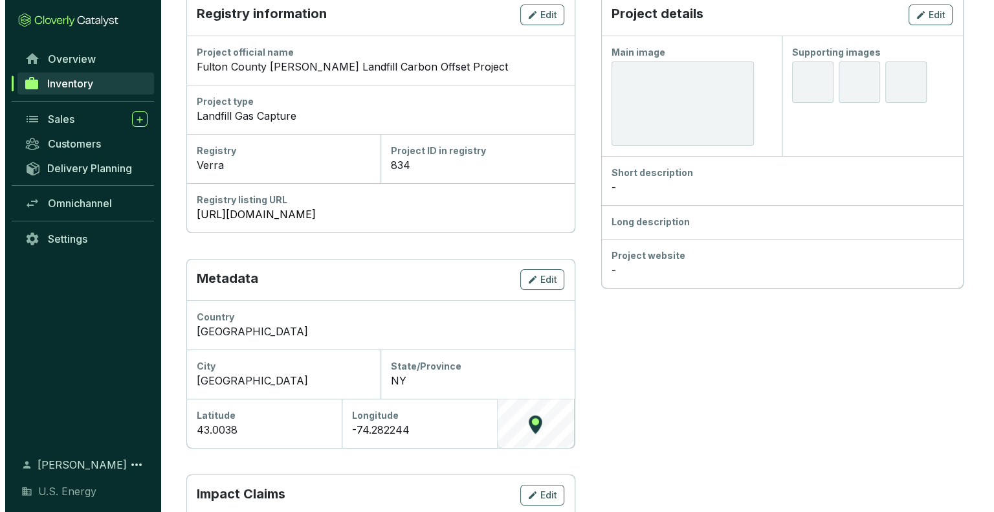
scroll to position [12, 0]
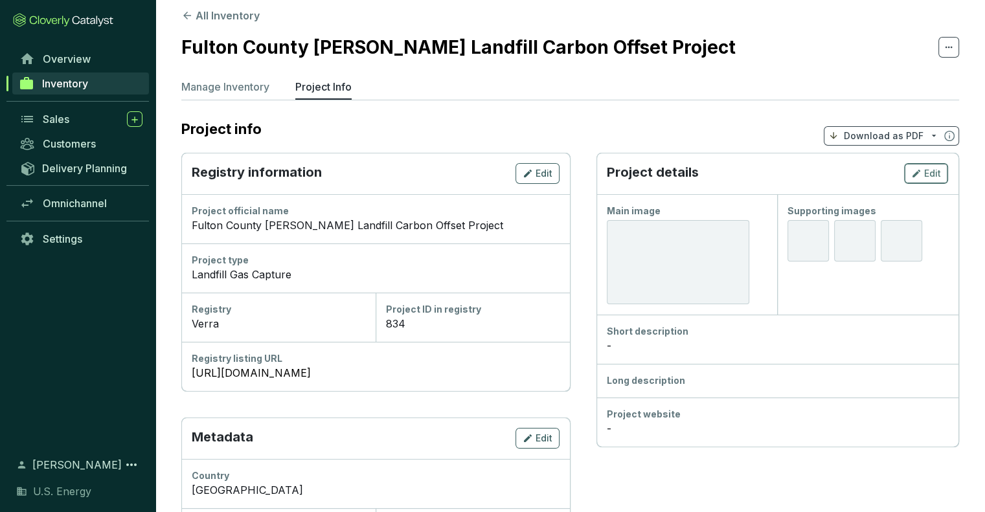
click at [917, 171] on icon "button" at bounding box center [916, 174] width 8 height 8
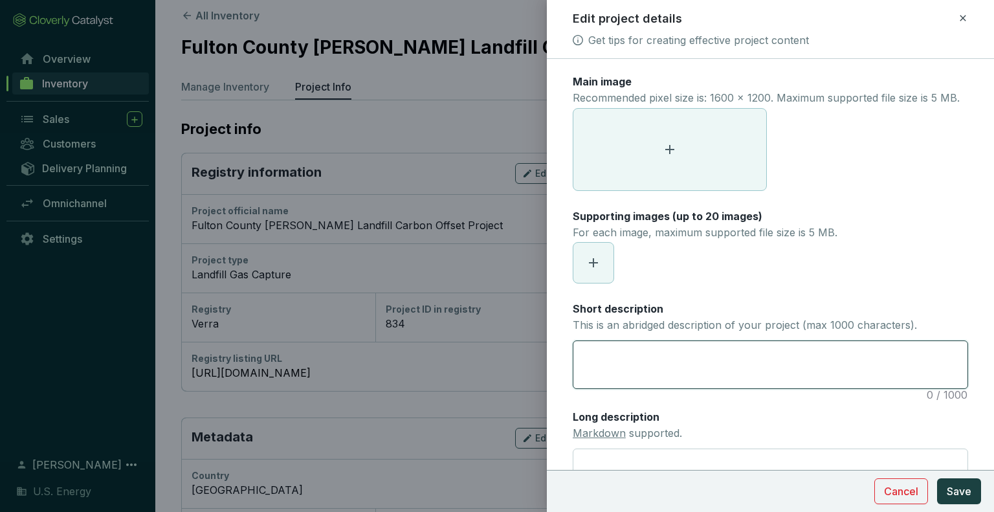
click at [598, 369] on textarea "Short description This is an abridged description of your project (max 1000 cha…" at bounding box center [771, 364] width 394 height 47
paste textarea "The project consists of the expansion and the improvement of the landfill gas c…"
type textarea "The project consists of the expansion and the improvement of the landfill gas c…"
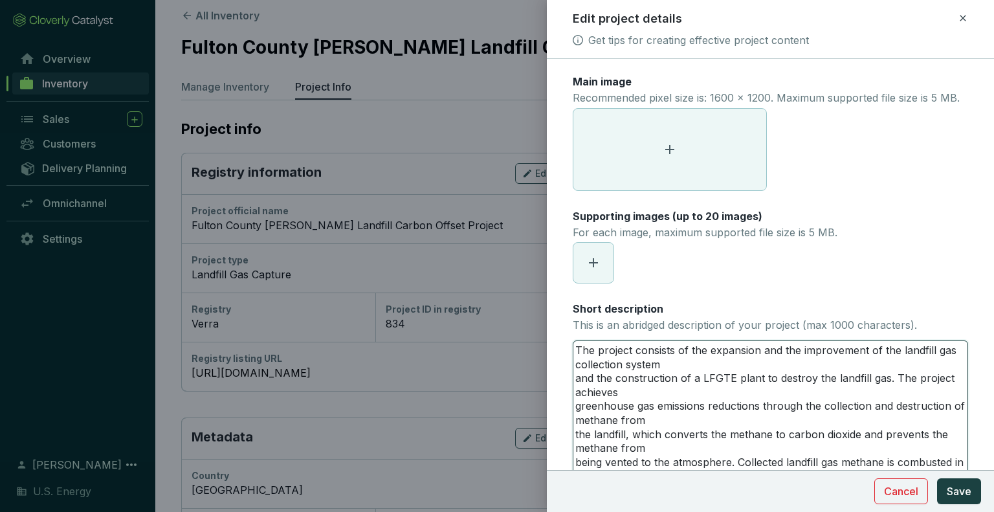
scroll to position [0, 0]
click at [575, 389] on textarea "The project consists of the expansion and the improvement of the landfill gas c…" at bounding box center [771, 455] width 394 height 229
type textarea "The project consists of the expansion and the improvement of the landfill gas c…"
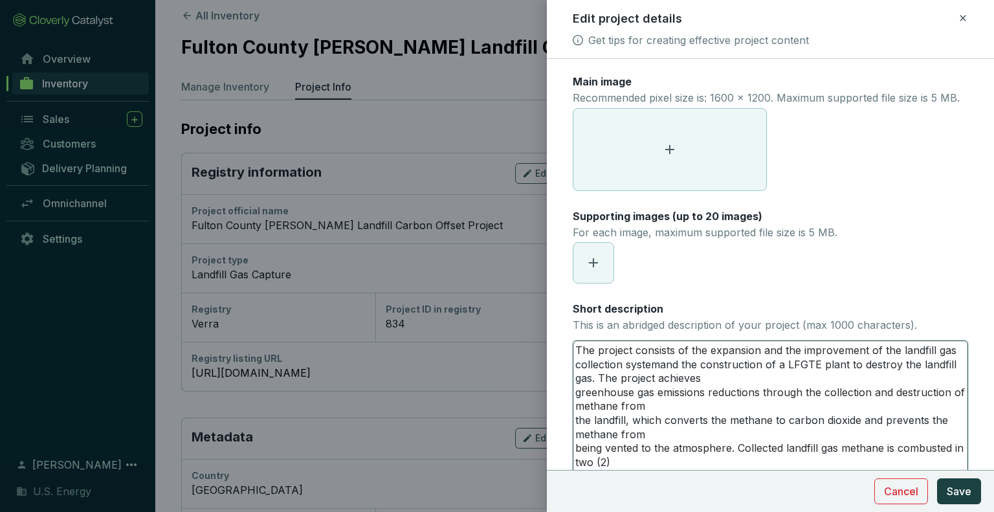
type textarea "The project consists of the expansion and the improvement of the landfill gas c…"
drag, startPoint x: 842, startPoint y: 379, endPoint x: 817, endPoint y: 377, distance: 24.7
click at [817, 377] on textarea "The project consists of the expansion and the improvement of the landfill gas c…" at bounding box center [771, 448] width 394 height 215
type textarea "The project consists of the expansion and the improvement of the landfill gas c…"
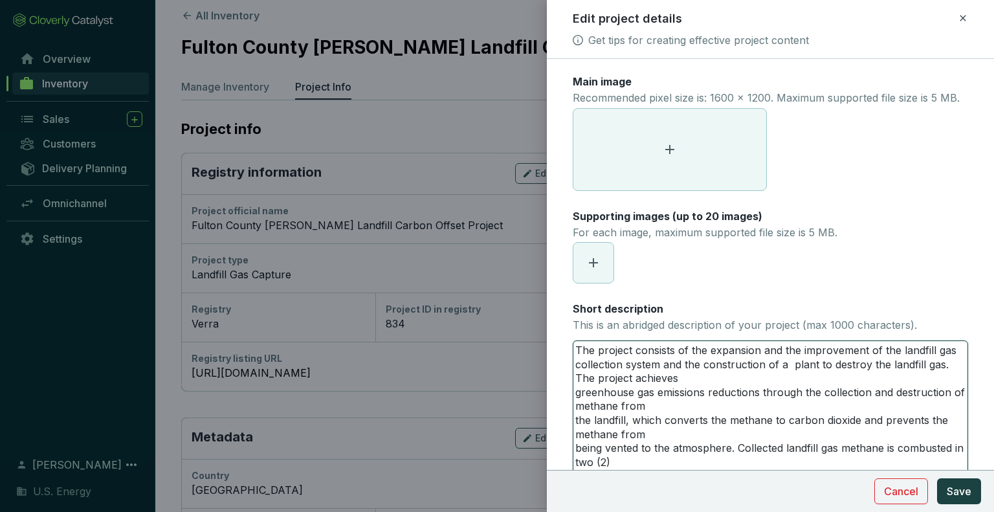
type textarea "The project consists of the expansion and the improvement of the landfill gas c…"
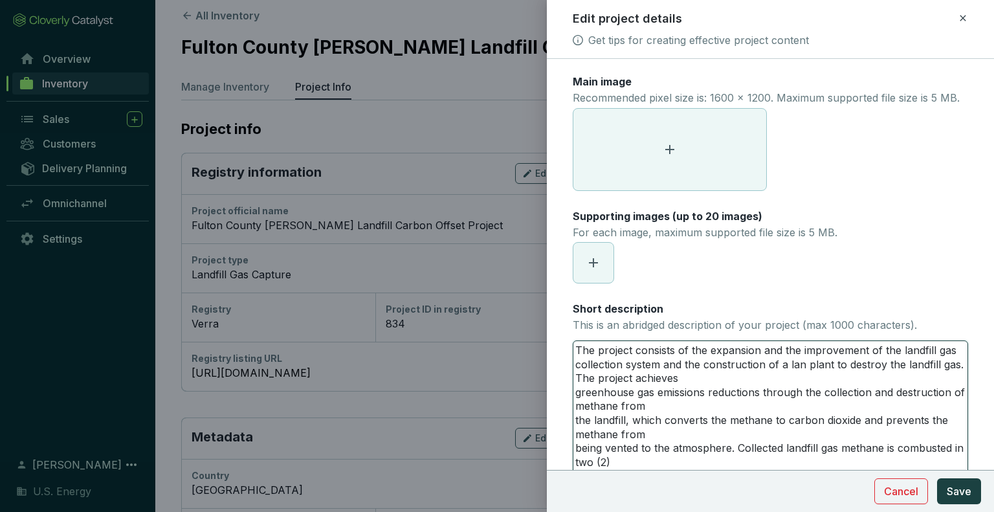
type textarea "The project consists of the expansion and the improvement of the landfill gas c…"
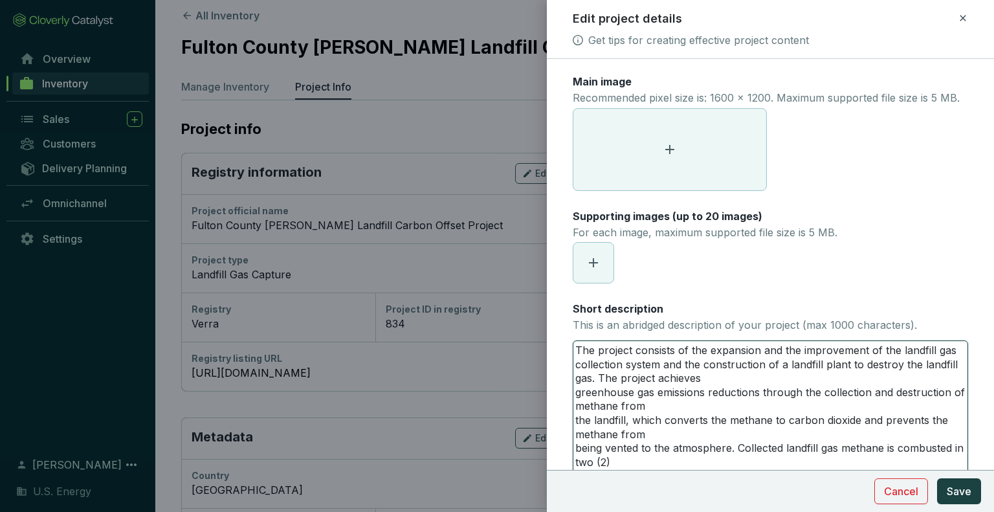
type textarea "The project consists of the expansion and the improvement of the landfill gas c…"
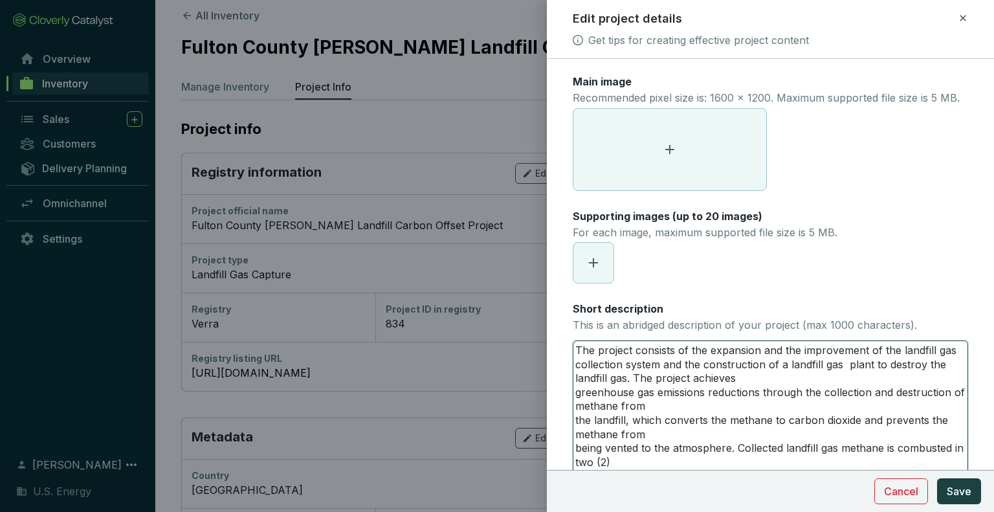
type textarea "The project consists of the expansion and the improvement of the landfill gas c…"
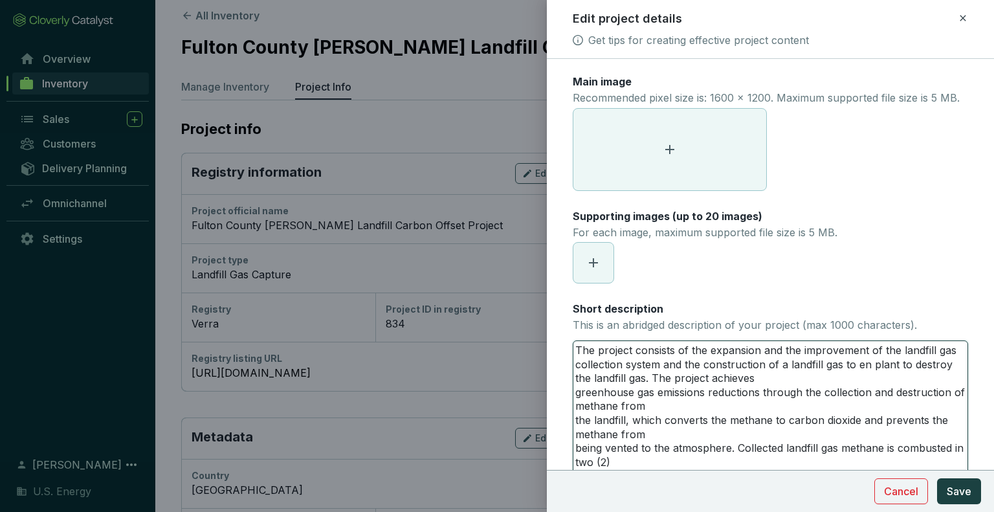
type textarea "The project consists of the expansion and the improvement of the landfill gas c…"
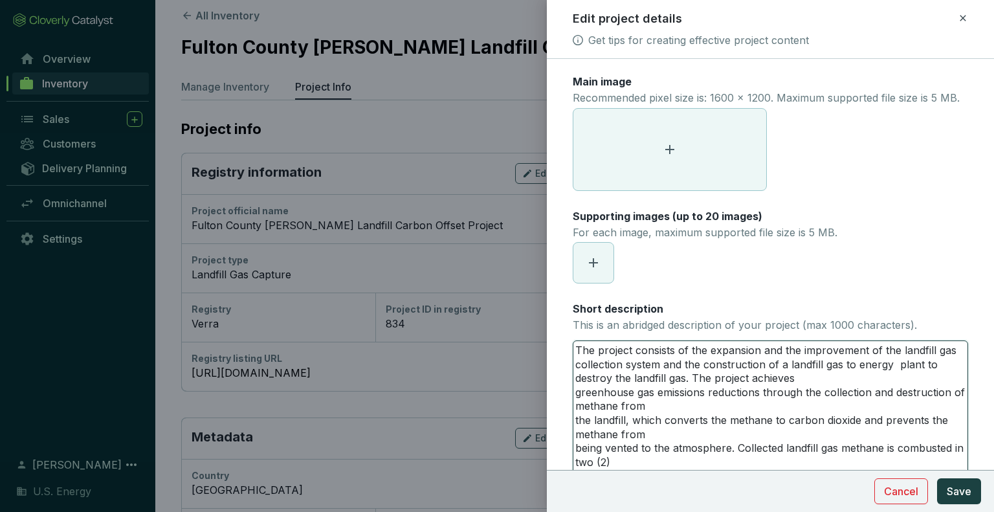
type textarea "The project consists of the expansion and the improvement of the landfill gas c…"
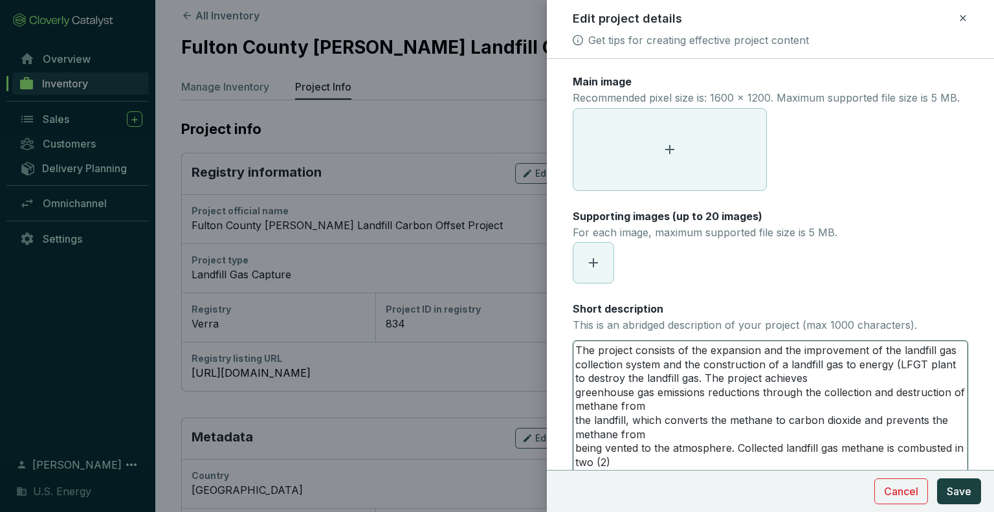
type textarea "The project consists of the expansion and the improvement of the landfill gas c…"
click at [573, 433] on span "The project consists of the expansion and the improvement of the landfill gas c…" at bounding box center [771, 448] width 396 height 216
click at [574, 434] on textarea "The project consists of the expansion and the improvement of the landfill gas c…" at bounding box center [771, 448] width 394 height 215
type textarea "The project consists of the expansion and the improvement of the landfill gas c…"
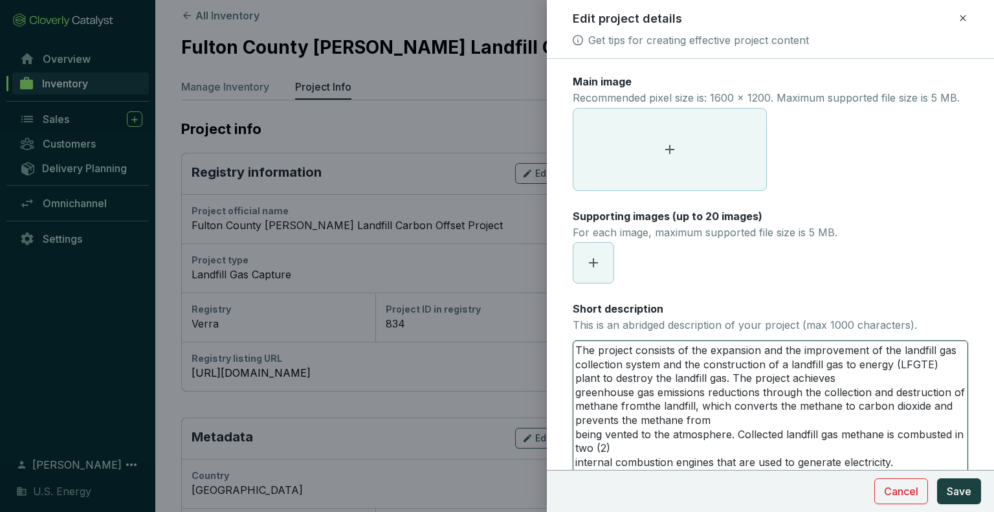
type textarea "The project consists of the expansion and the improvement of the landfill gas c…"
click at [579, 447] on textarea "The project consists of the expansion and the improvement of the landfill gas c…" at bounding box center [771, 441] width 394 height 201
type textarea "The project consists of the expansion and the improvement of the landfill gas c…"
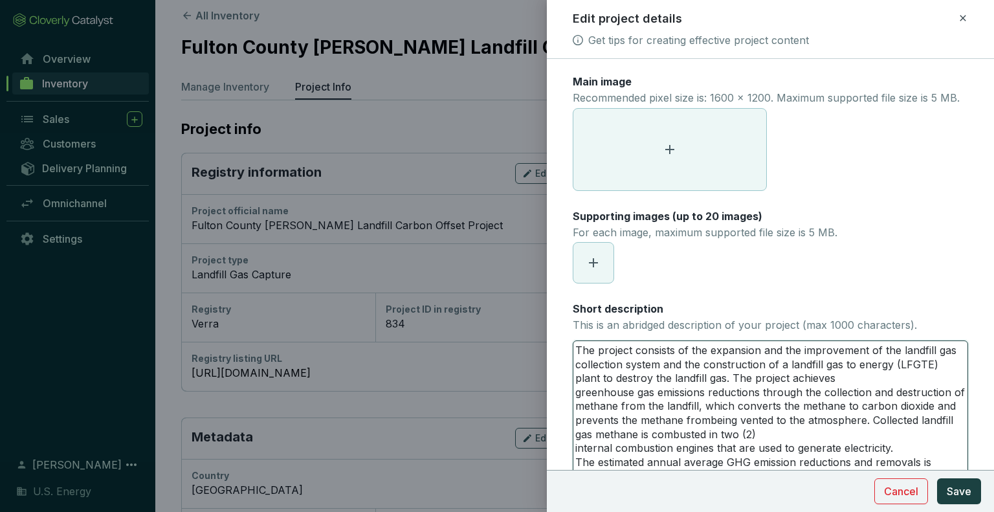
type textarea "The project consists of the expansion and the improvement of the landfill gas c…"
click at [909, 456] on textarea "The project consists of the expansion and the improvement of the landfill gas c…" at bounding box center [771, 434] width 394 height 187
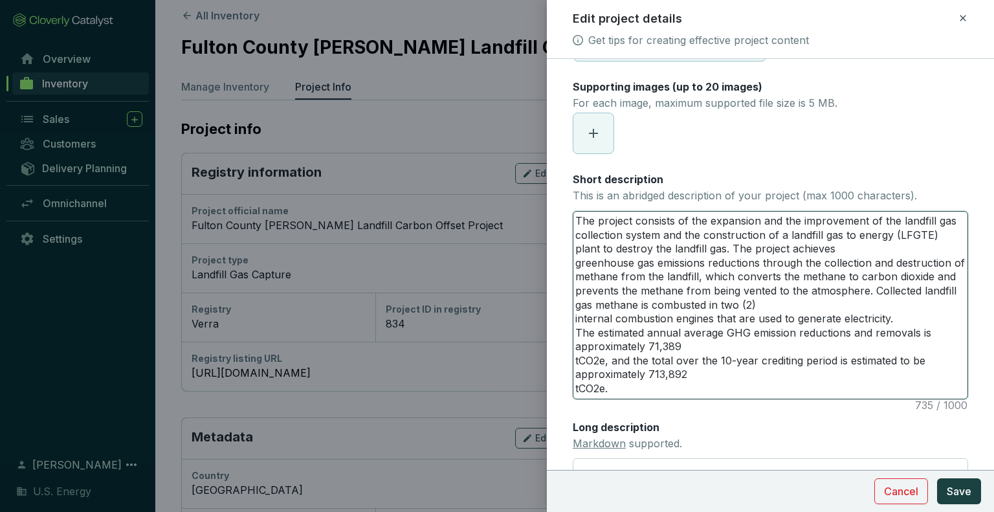
click at [574, 374] on textarea "The project consists of the expansion and the improvement of the landfill gas c…" at bounding box center [771, 305] width 394 height 187
type textarea "The project consists of the expansion and the improvement of the landfill gas c…"
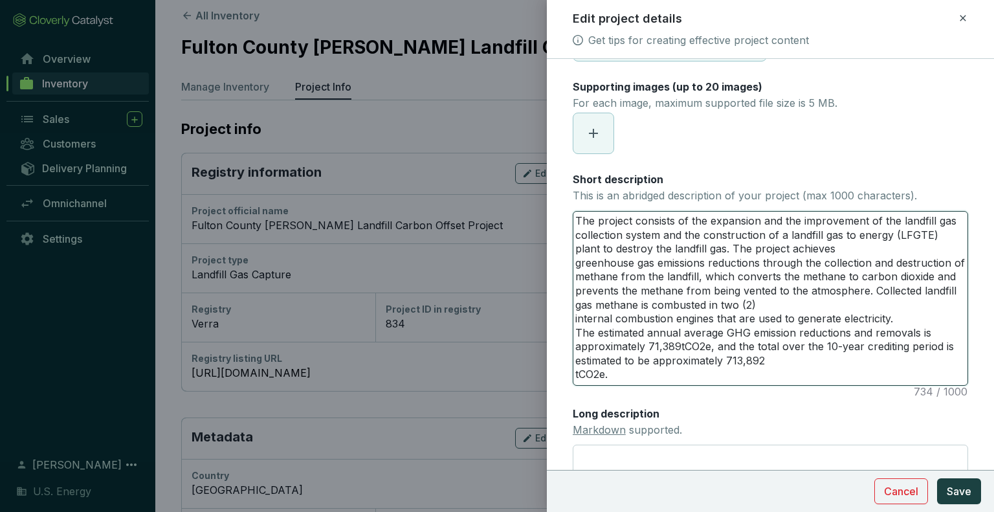
scroll to position [0, 0]
type textarea "The project consists of the expansion and the improvement of the landfill gas c…"
click at [577, 385] on textarea "The project consists of the expansion and the improvement of the landfill gas c…" at bounding box center [771, 298] width 394 height 173
type textarea "The project consists of the expansion and the improvement of the landfill gas c…"
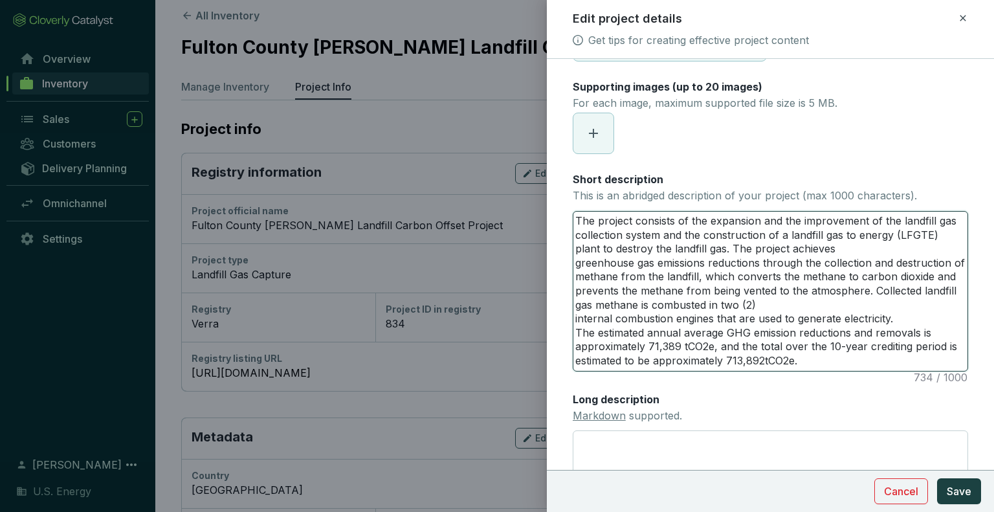
type textarea "The project consists of the expansion and the improvement of the landfill gas c…"
click at [731, 261] on textarea "The project consists of the expansion and the improvement of the landfill gas c…" at bounding box center [771, 291] width 394 height 159
type textarea "The project consists of the expansion and the improvement of the landfill gas c…"
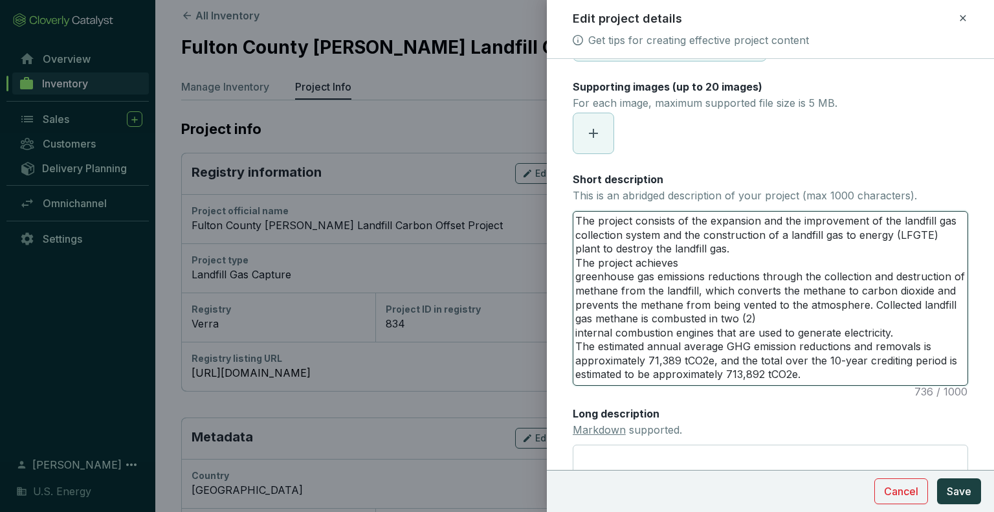
type textarea "The project consists of the expansion and the improvement of the landfill gas c…"
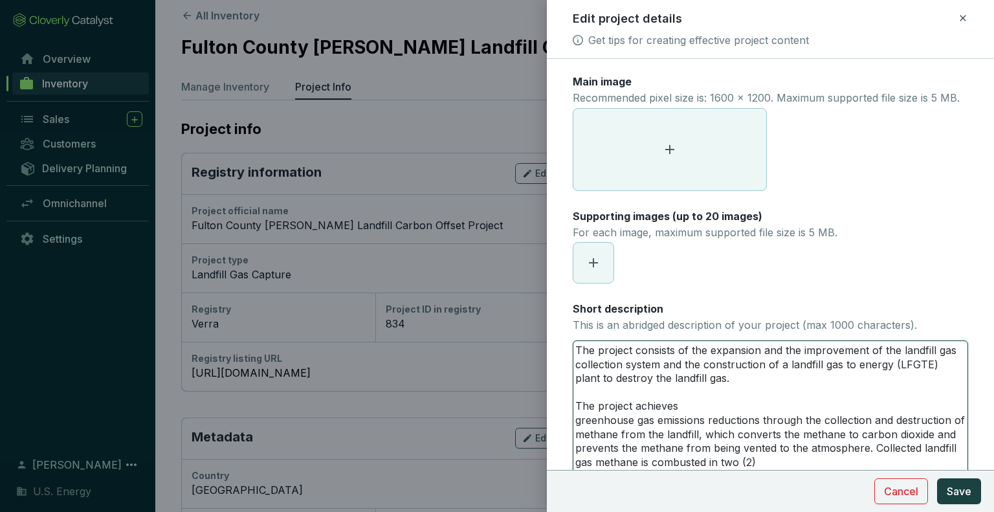
drag, startPoint x: 573, startPoint y: 434, endPoint x: 580, endPoint y: 440, distance: 8.8
click at [574, 434] on textarea "The project consists of the expansion and the improvement of the landfill gas c…" at bounding box center [771, 434] width 394 height 187
type textarea "The project consists of the expansion and the improvement of the landfill gas c…"
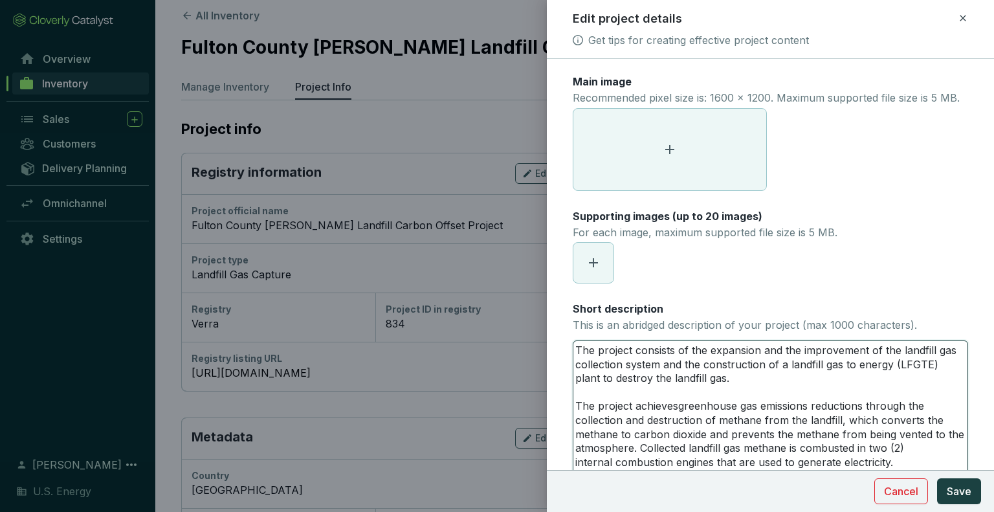
type textarea "The project consists of the expansion and the improvement of the landfill gas c…"
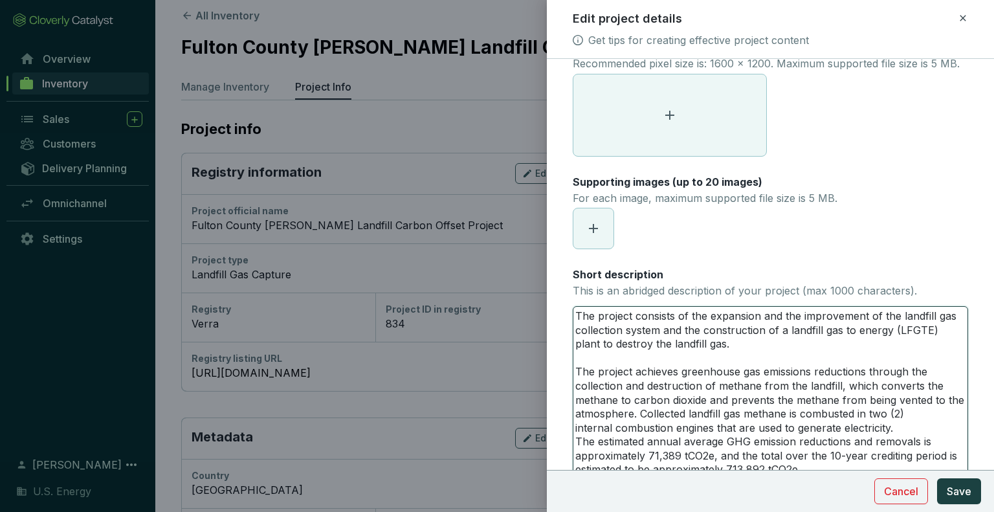
scroll to position [65, 0]
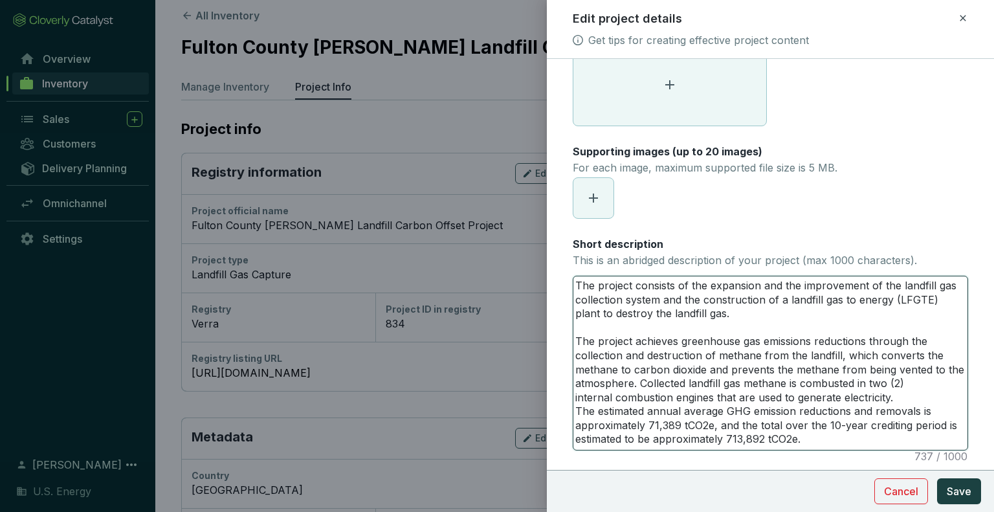
click at [575, 427] on textarea "The project consists of the expansion and the improvement of the landfill gas c…" at bounding box center [771, 362] width 394 height 173
type textarea "The project consists of the expansion and the improvement of the landfill gas c…"
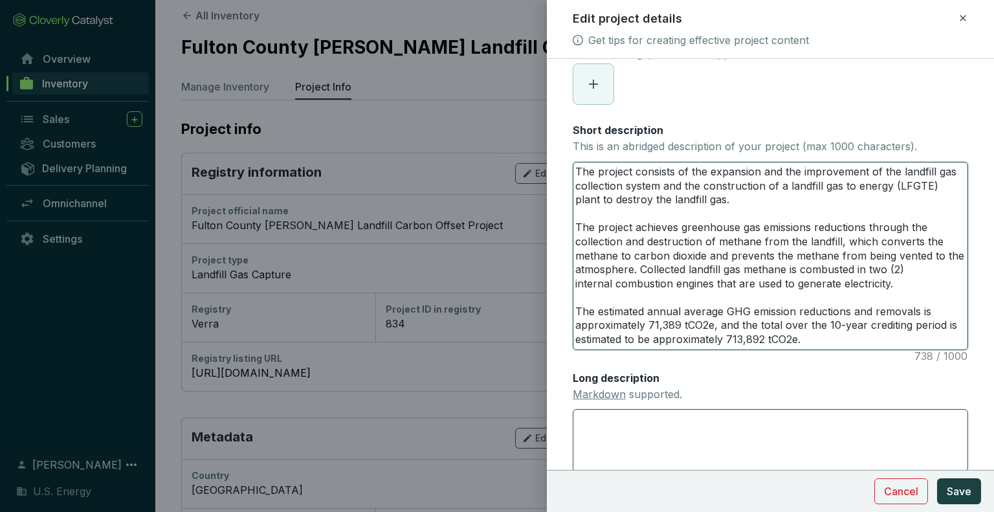
scroll to position [259, 0]
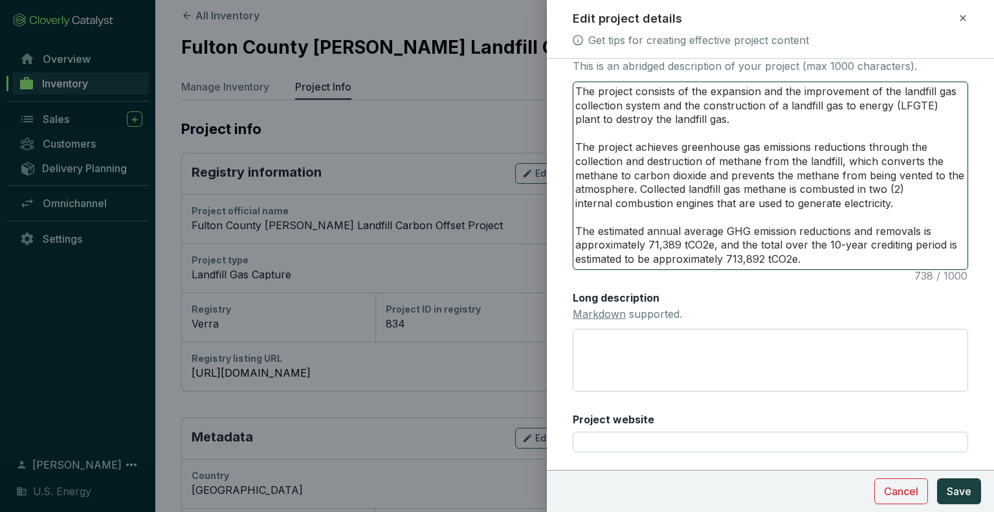
type textarea "The project consists of the expansion and the improvement of the landfill gas c…"
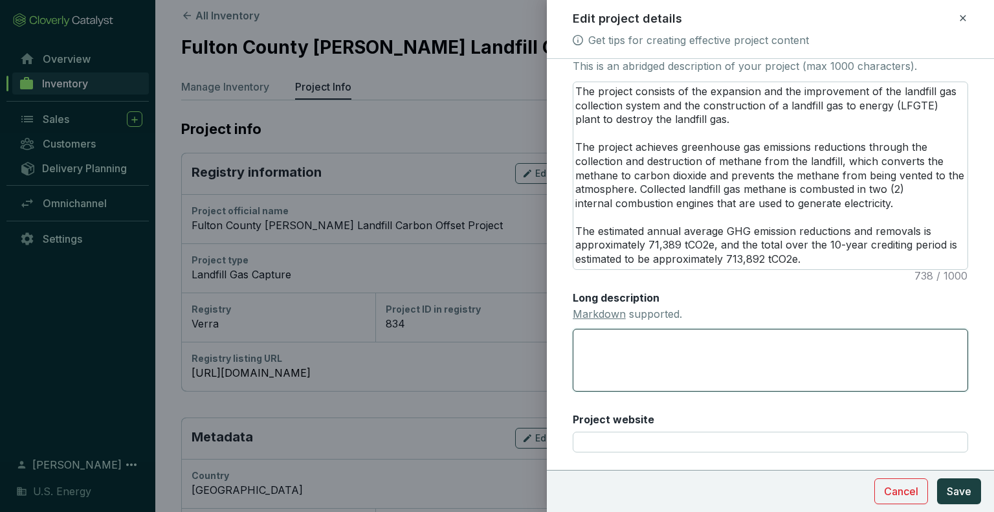
click at [596, 343] on textarea "Long description Markdown supported." at bounding box center [771, 360] width 396 height 62
paste textarea "Lor Ipsumd Sitame Con Adip Elitsedd Eiusmodt in utlabor et dol Magn al Enimadmi…"
type textarea "Lor Ipsumd Sitame Con Adip Elitsedd Eiusmodt in utlabor et dol Magn al Enimadmi…"
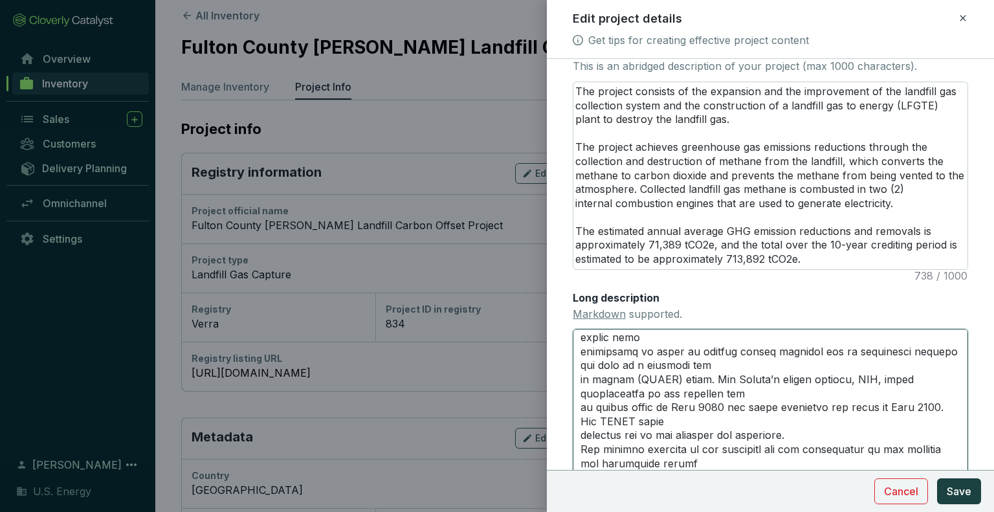
scroll to position [0, 0]
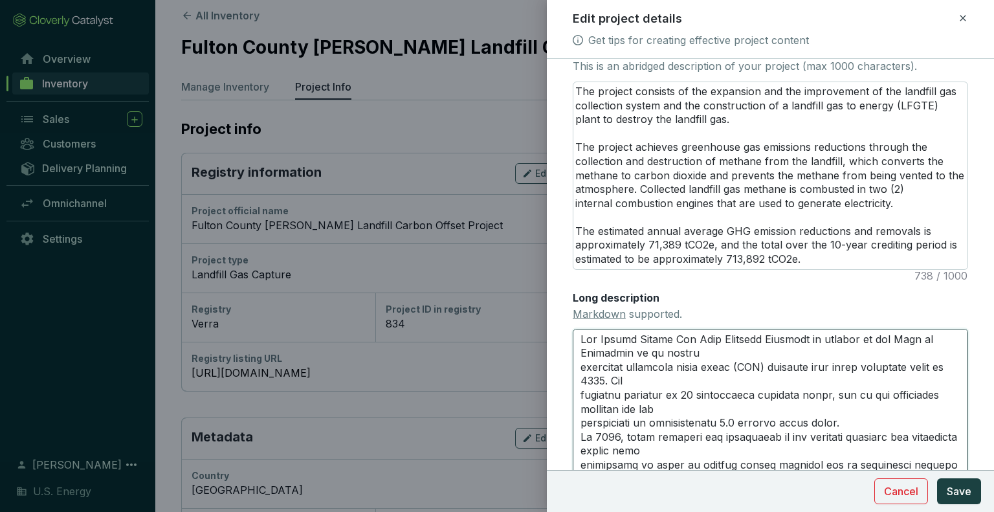
click at [581, 380] on textarea "Long description Markdown supported." at bounding box center [771, 402] width 396 height 146
type textarea "Lor Ipsumd Sitame Con Adip Elitsedd Eiusmodt in utlabor et dol Magn al Enimadmi…"
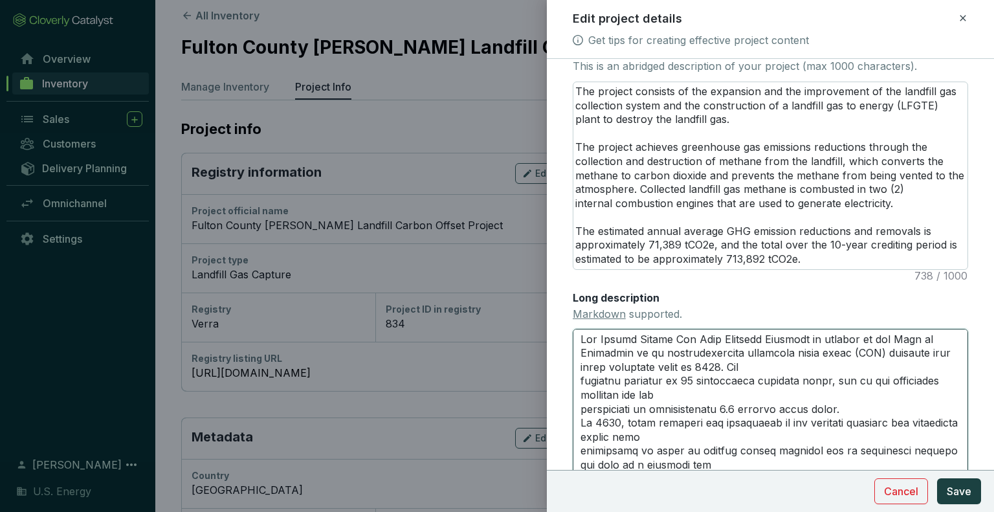
type textarea "Lor Ipsumd Sitame Con Adip Elitsedd Eiusmodt in utlabor et dol Magn al Enimadmi…"
click at [577, 398] on textarea "Long description Markdown supported." at bounding box center [771, 402] width 396 height 146
type textarea "Lor Ipsumd Sitame Con Adip Elitsedd Eiusmodt in utlabor et dol Magn al Enimadmi…"
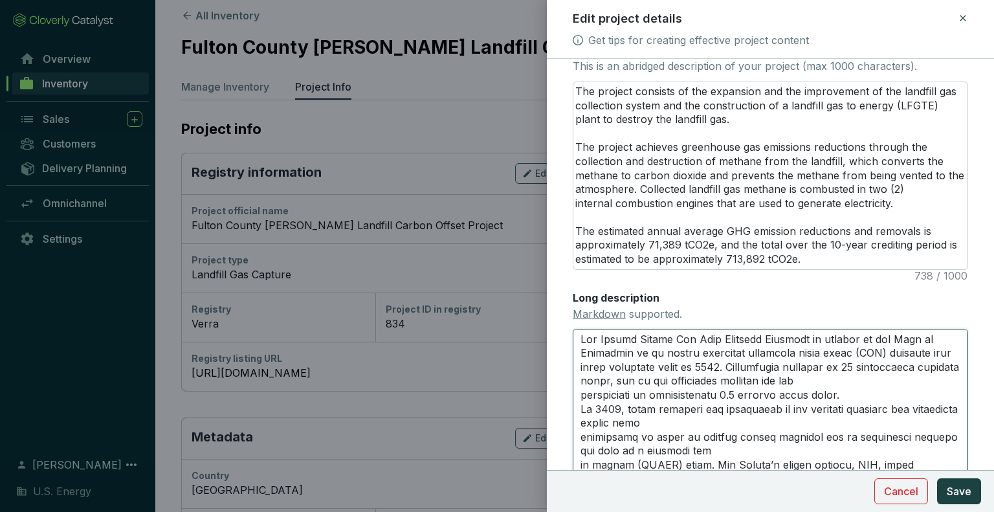
type textarea "Lor Ipsumd Sitame Con Adip Elitsedd Eiusmodt in utlabor et dol Magn al Enimadmi…"
click at [579, 419] on textarea "Long description Markdown supported." at bounding box center [771, 402] width 396 height 146
type textarea "Lor Ipsumd Sitame Con Adip Elitsedd Eiusmodt in utlabor et dol Magn al Enimadmi…"
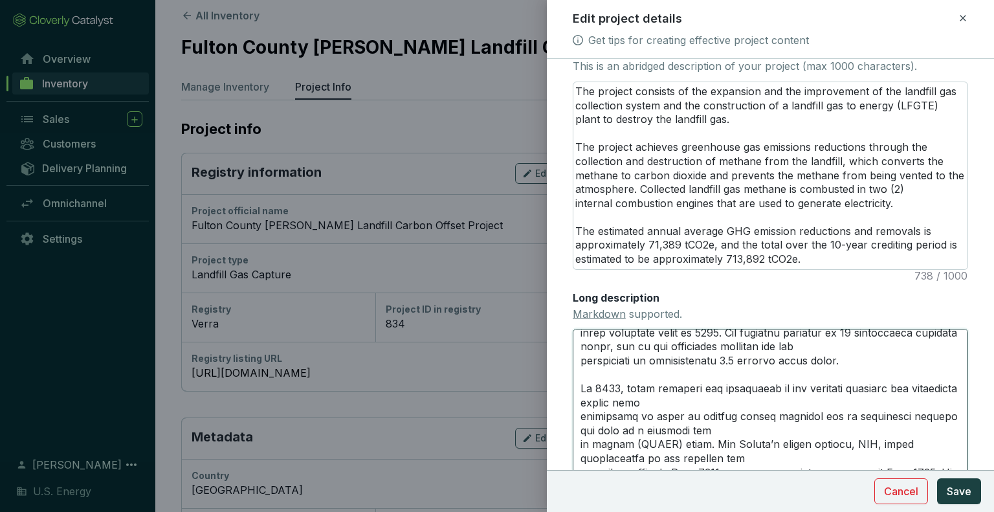
scroll to position [65, 0]
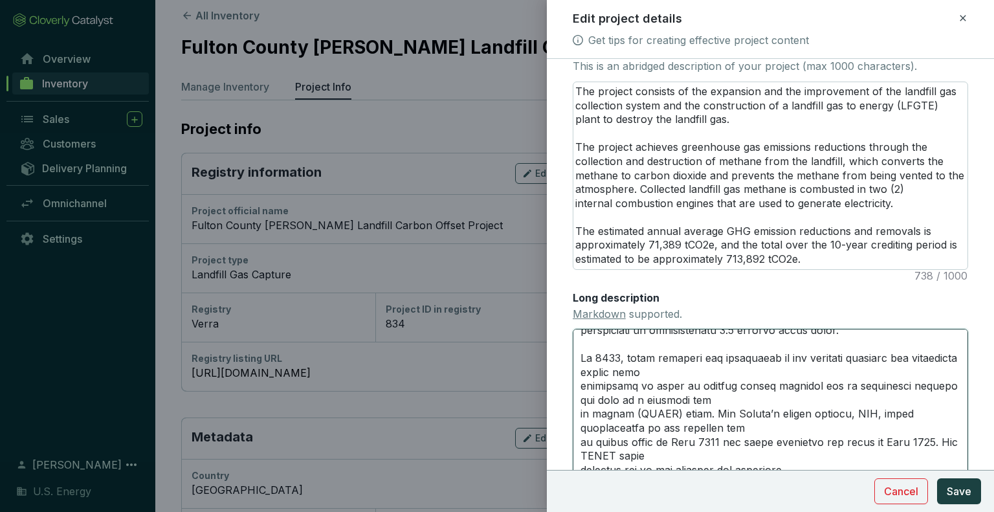
click at [579, 403] on textarea "Long description Markdown supported." at bounding box center [771, 402] width 396 height 146
type textarea "Lor Ipsumd Sitame Con Adip Elitsedd Eiusmodt in utlabor et dol Magn al Enimadmi…"
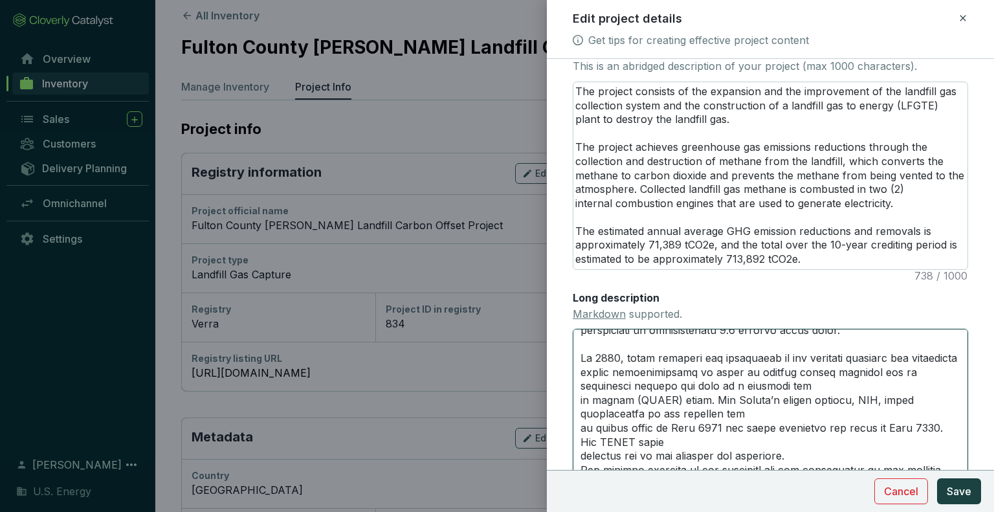
type textarea "Lor Ipsumd Sitame Con Adip Elitsedd Eiusmodt in utlabor et dol Magn al Enimadmi…"
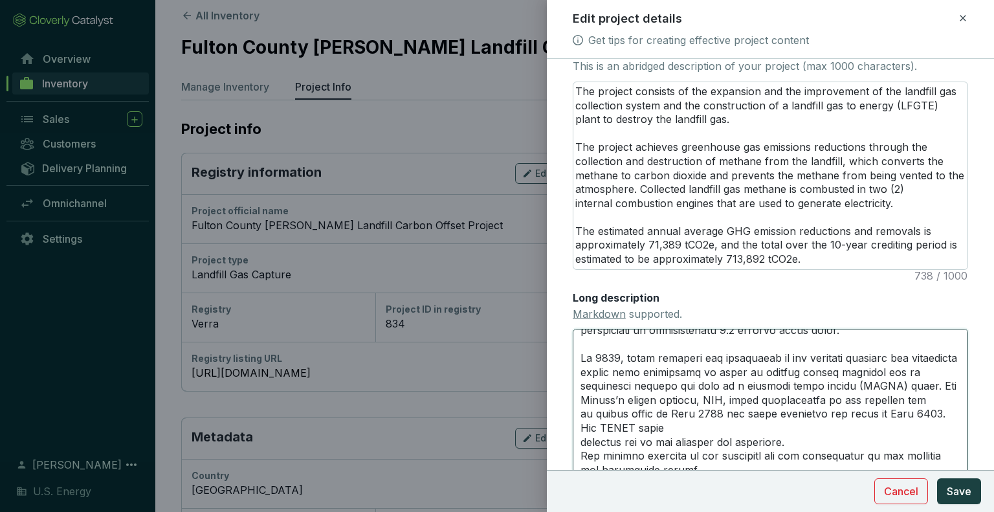
type textarea "Lor Ipsumd Sitame Con Adip Elitsedd Eiusmodt in utlabor et dol Magn al Enimadmi…"
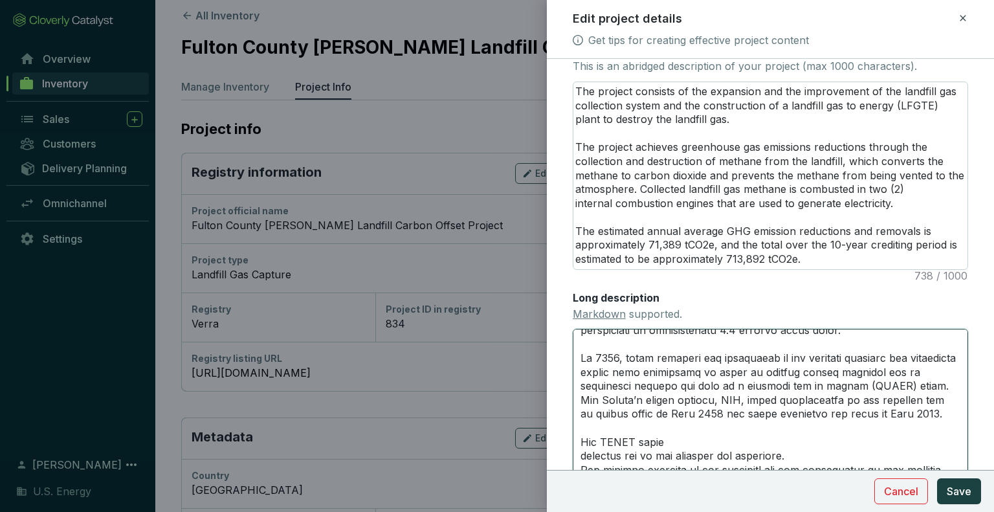
type textarea "Lor Ipsumd Sitame Con Adip Elitsedd Eiusmodt in utlabor et dol Magn al Enimadmi…"
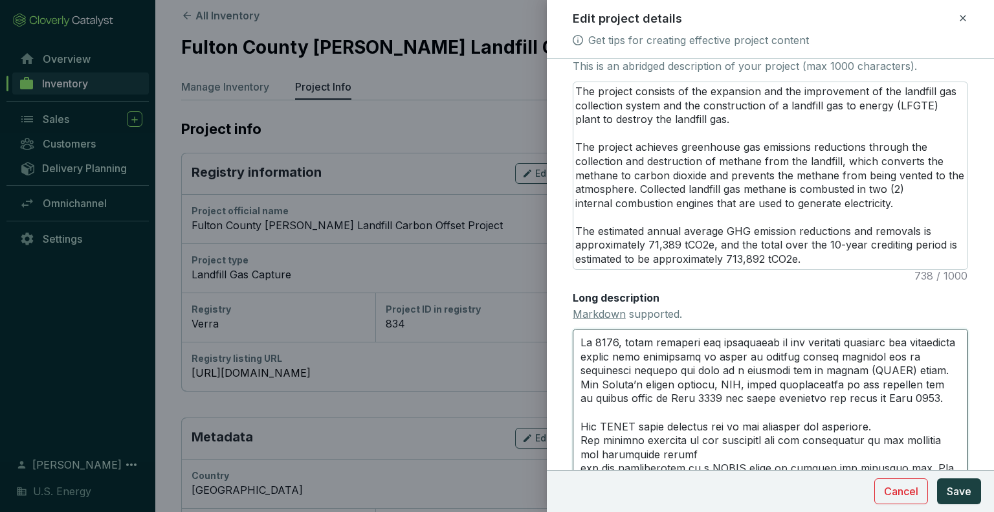
scroll to position [94, 0]
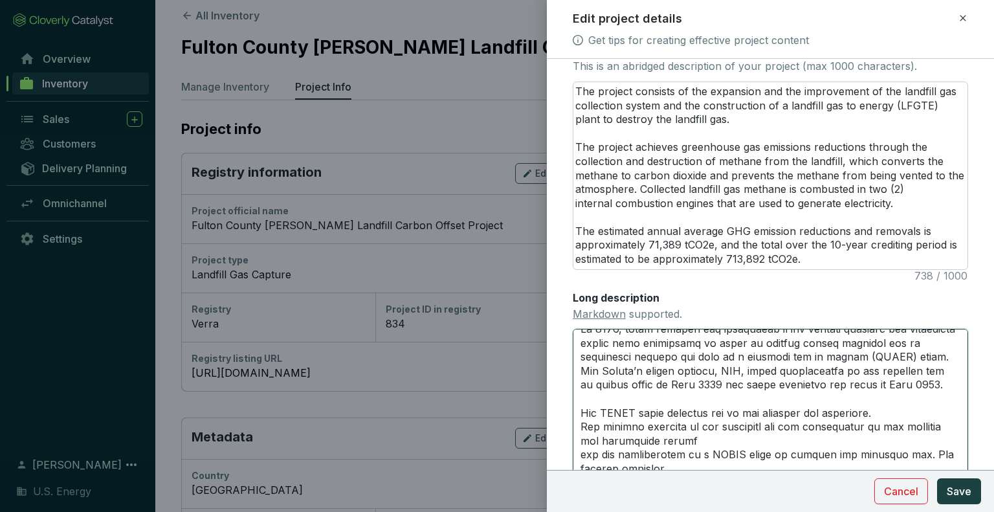
type textarea "Lor Ipsumd Sitame Con Adip Elitsedd Eiusmodt in utlabor et dol Magn al Enimadmi…"
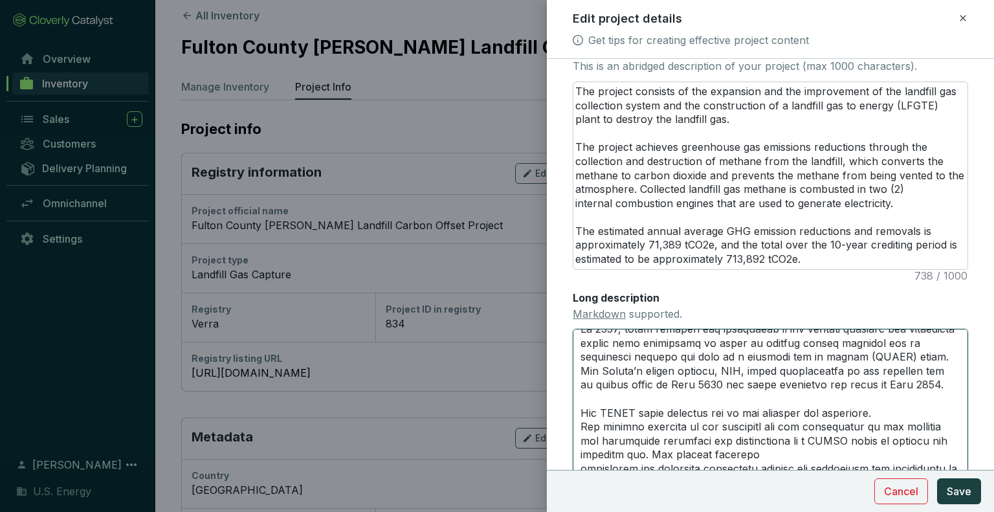
type textarea "Lor Ipsumd Sitame Con Adip Elitsedd Eiusmodt in utlabor et dol Magn al Enimadmi…"
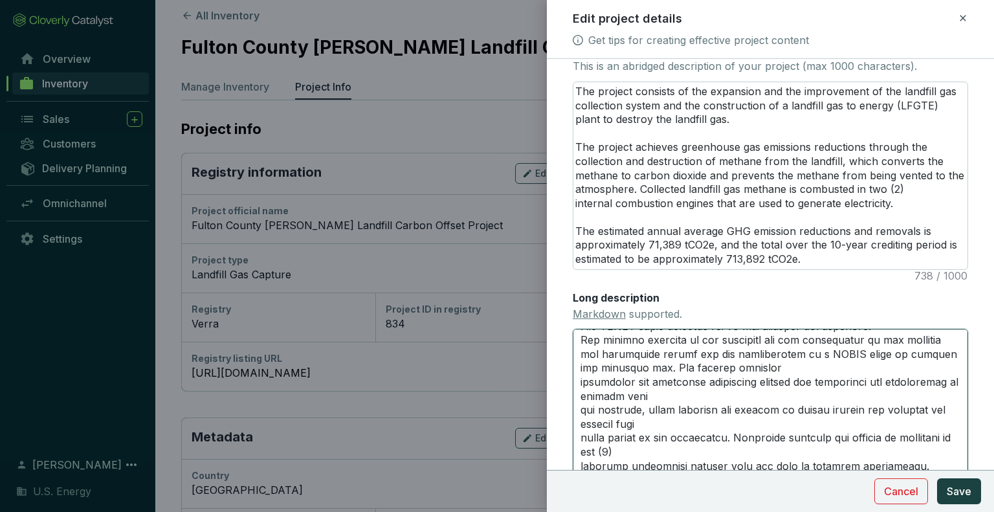
scroll to position [159, 0]
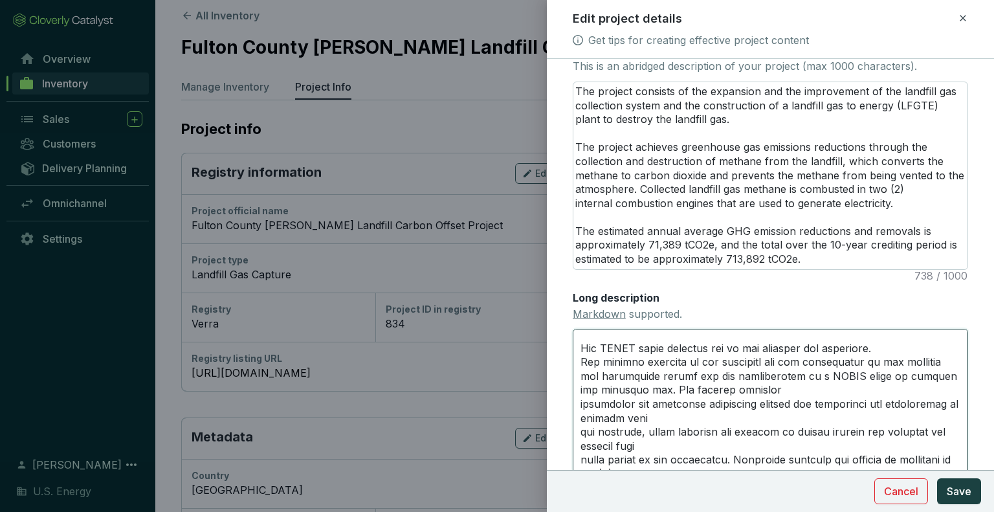
click at [581, 418] on textarea "Long description Markdown supported." at bounding box center [771, 402] width 396 height 146
type textarea "Lor Ipsumd Sitame Con Adip Elitsedd Eiusmodt in utlabor et dol Magn al Enimadmi…"
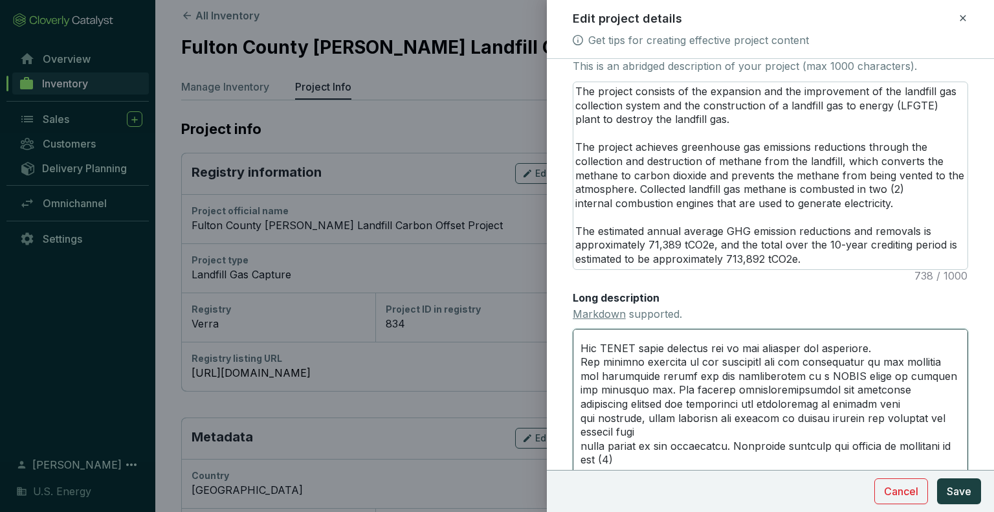
type textarea "Lor Ipsumd Sitame Con Adip Elitsedd Eiusmodt in utlabor et dol Magn al Enimadmi…"
click at [579, 460] on textarea "Long description Markdown supported." at bounding box center [771, 402] width 396 height 146
type textarea "Lor Ipsumd Sitame Con Adip Elitsedd Eiusmodt in utlabor et dol Magn al Enimadmi…"
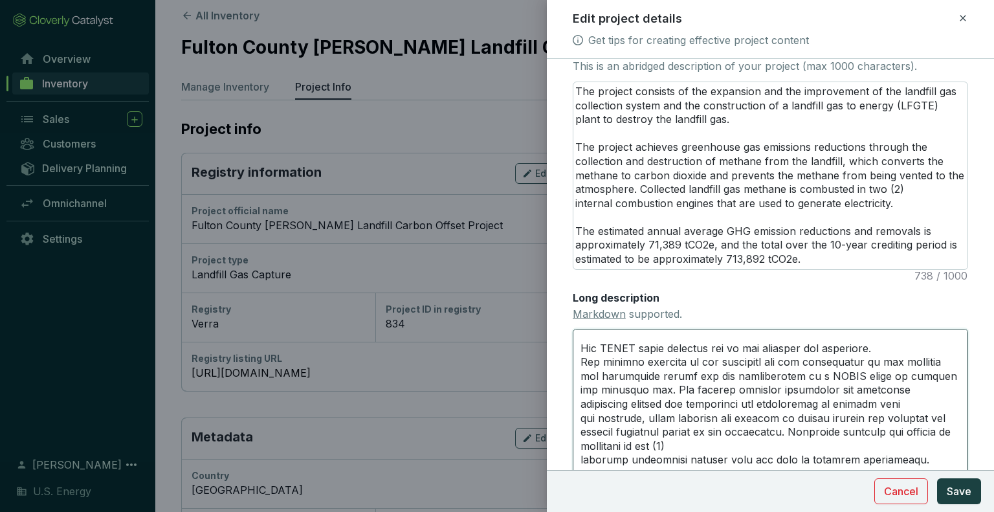
type textarea "Lor Ipsumd Sitame Con Adip Elitsedd Eiusmodt in utlabor et dol Magn al Enimadmi…"
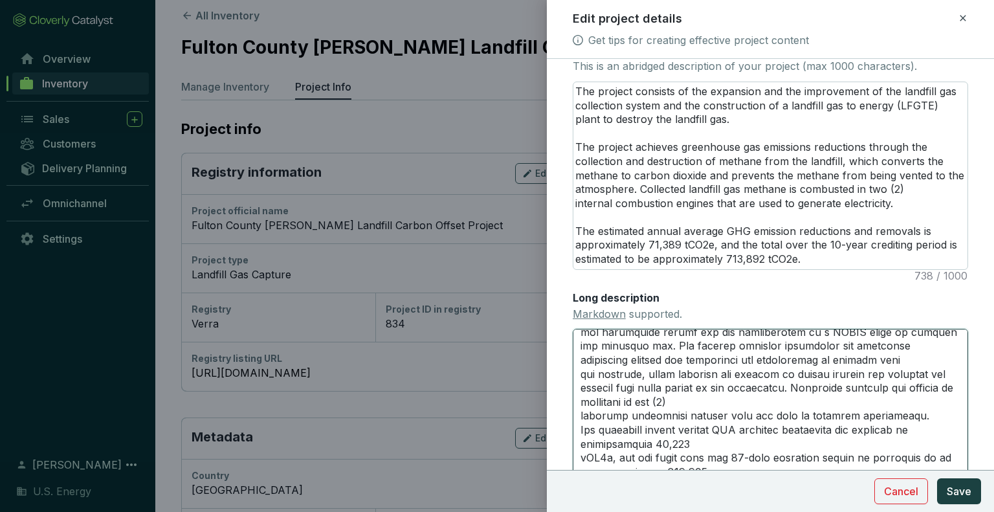
scroll to position [223, 0]
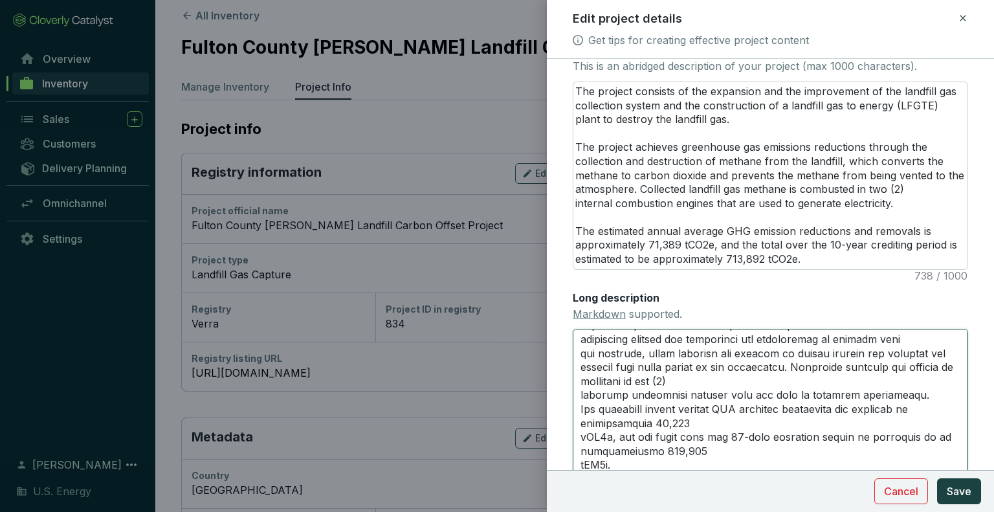
click at [581, 421] on textarea "Long description Markdown supported." at bounding box center [771, 402] width 396 height 146
type textarea "Lor Ipsumd Sitame Con Adip Elitsedd Eiusmodt in utlabor et dol Magn al Enimadmi…"
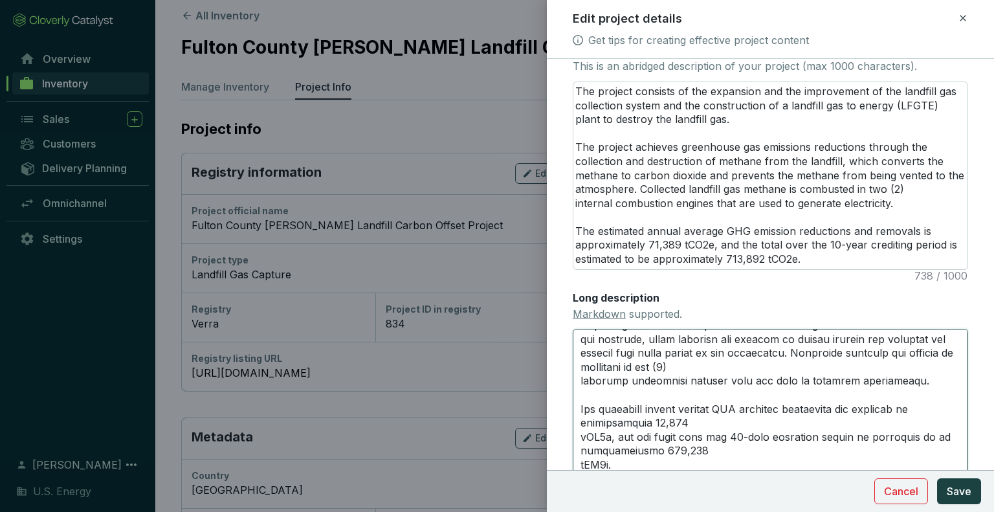
scroll to position [388, 0]
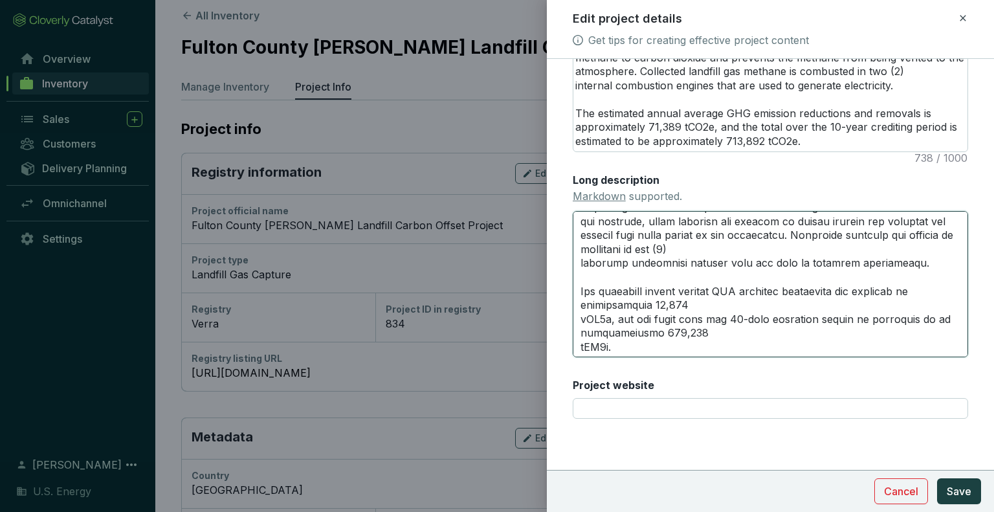
drag, startPoint x: 664, startPoint y: 353, endPoint x: 574, endPoint y: 291, distance: 108.8
click at [574, 291] on textarea "Long description Markdown supported." at bounding box center [771, 284] width 396 height 146
type textarea "Lor Ipsumd Sitame Con Adip Elitsedd Eiusmodt in utlabor et dol Magn al Enimadmi…"
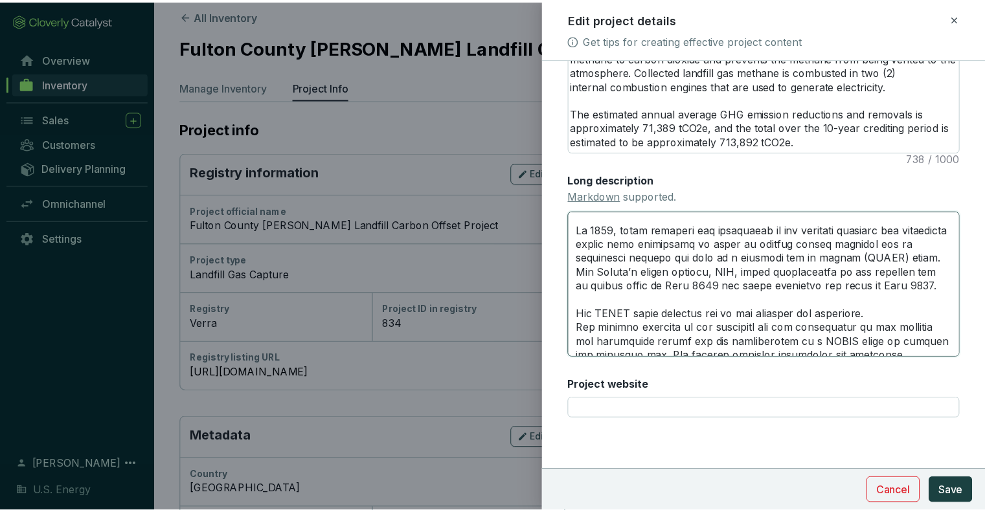
scroll to position [181, 0]
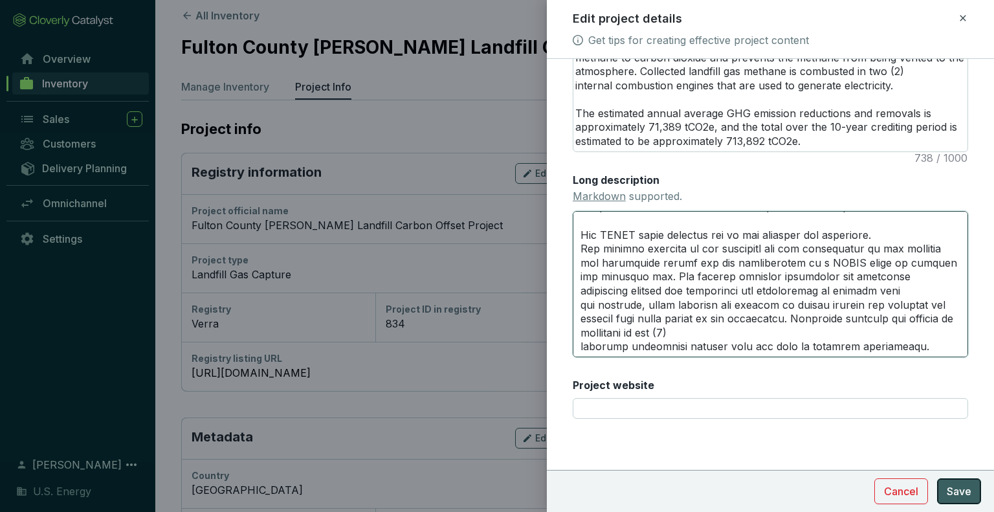
type textarea "Lor Ipsumd Sitame Con Adip Elitsedd Eiusmodt in utlabor et dol Magn al Enimadmi…"
click at [948, 487] on span "Save" at bounding box center [959, 492] width 25 height 16
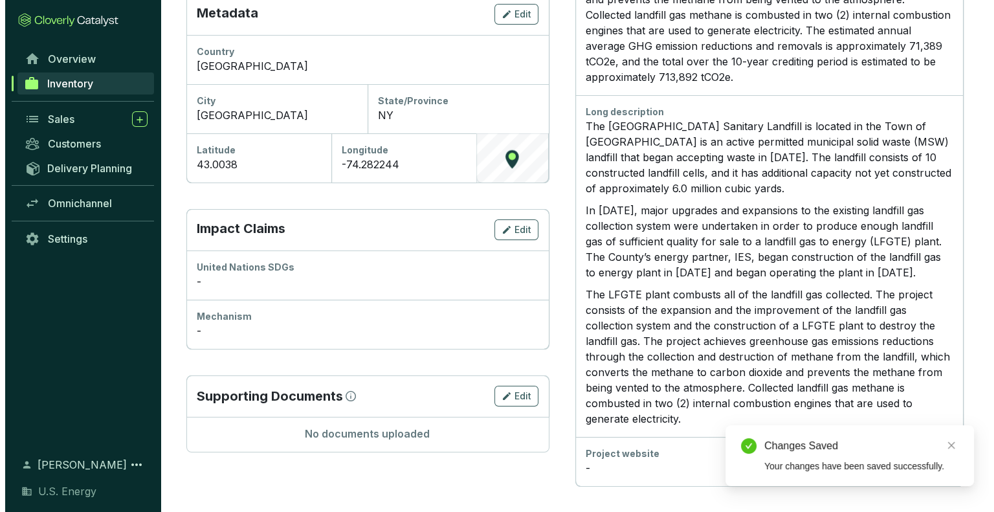
scroll to position [0, 0]
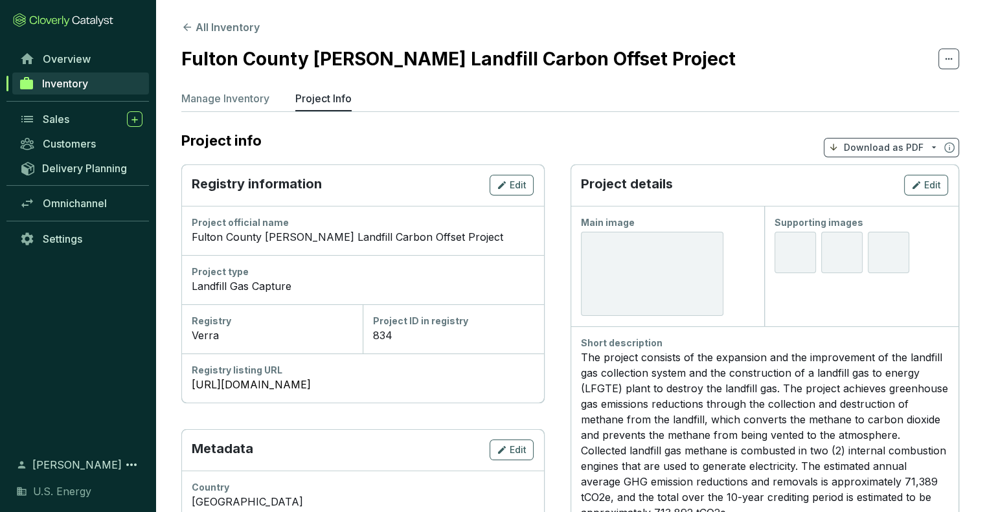
click at [632, 269] on div at bounding box center [652, 274] width 142 height 84
click at [926, 181] on span "Edit" at bounding box center [932, 185] width 17 height 13
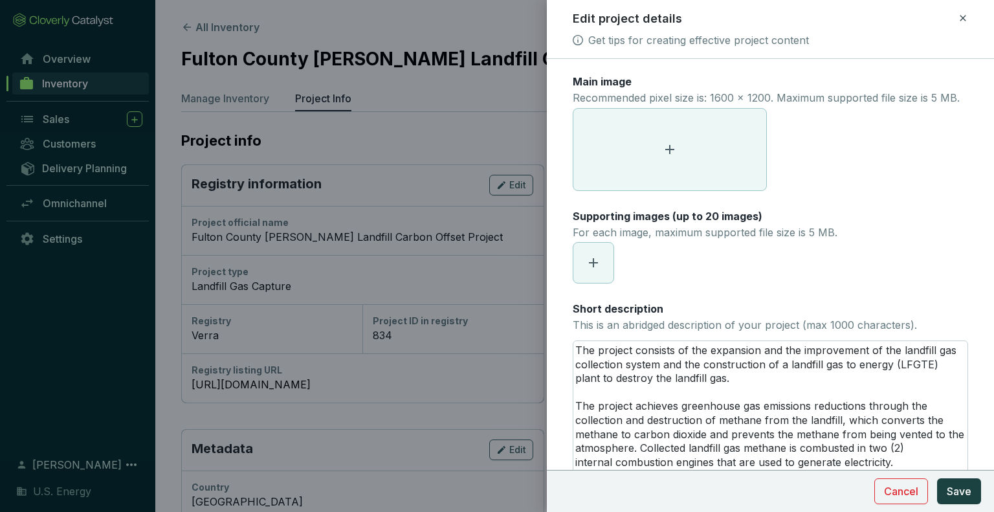
click at [658, 161] on span at bounding box center [670, 150] width 193 height 82
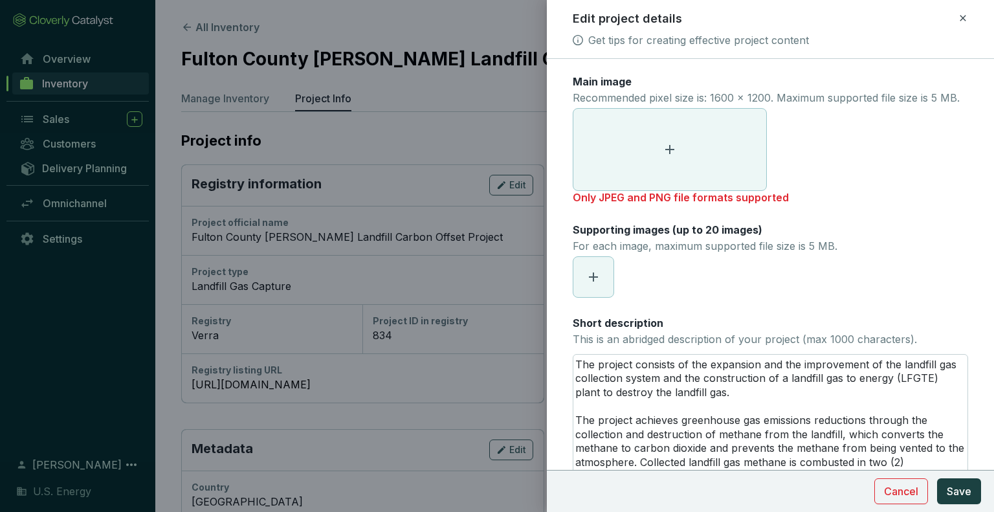
click at [629, 137] on span at bounding box center [670, 150] width 193 height 82
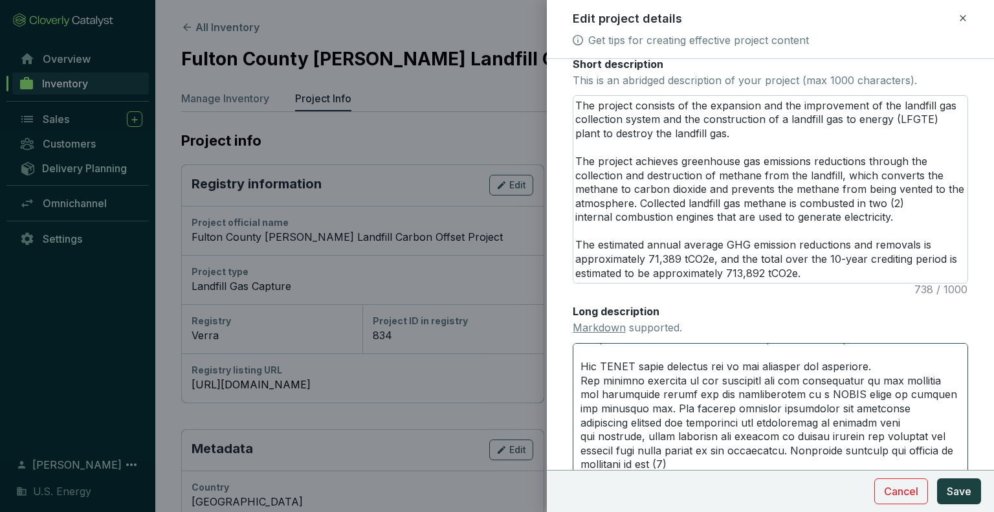
scroll to position [388, 0]
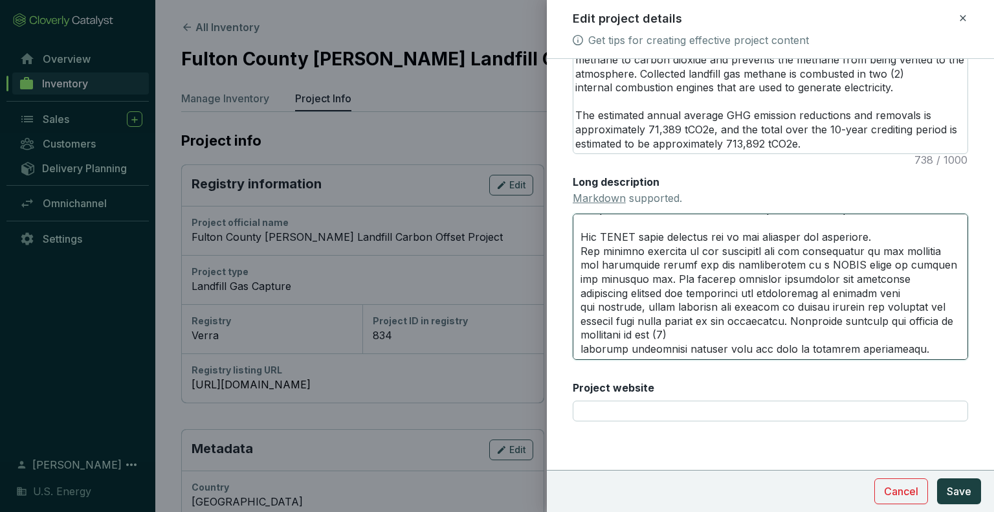
click at [644, 360] on textarea "Long description Markdown supported." at bounding box center [771, 287] width 396 height 146
type textarea "Lor Ipsumd Sitame Con Adip Elitsedd Eiusmodt in utlabor et dol Magn al Enimadmi…"
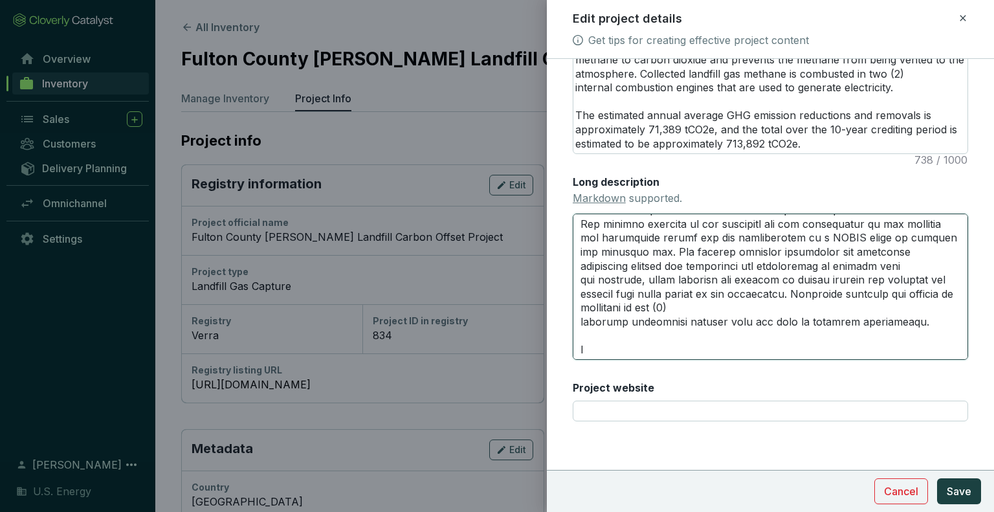
type textarea "Lor Ipsumd Sitame Con Adip Elitsedd Eiusmodt in utlabor et dol Magn al Enimadmi…"
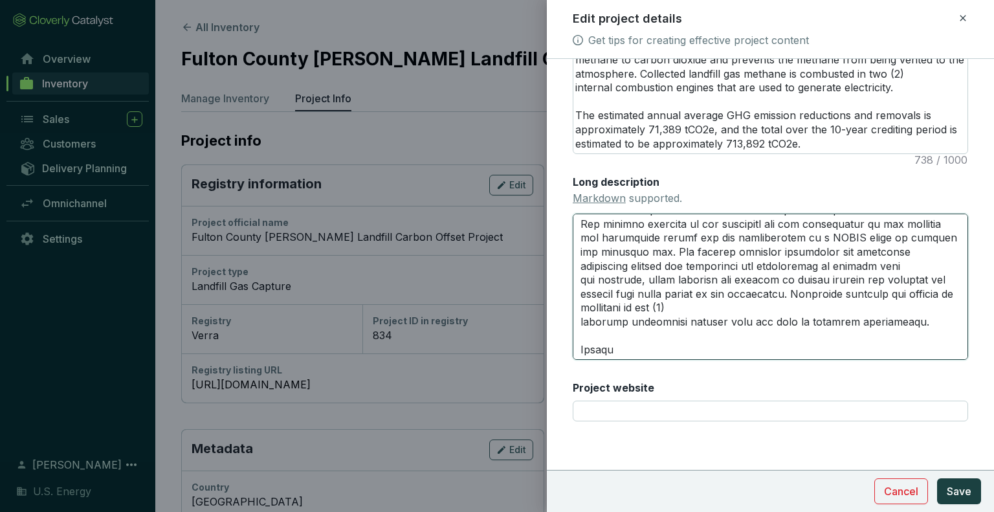
type textarea "Lor Ipsumd Sitame Con Adip Elitsedd Eiusmodt in utlabor et dol Magn al Enimadmi…"
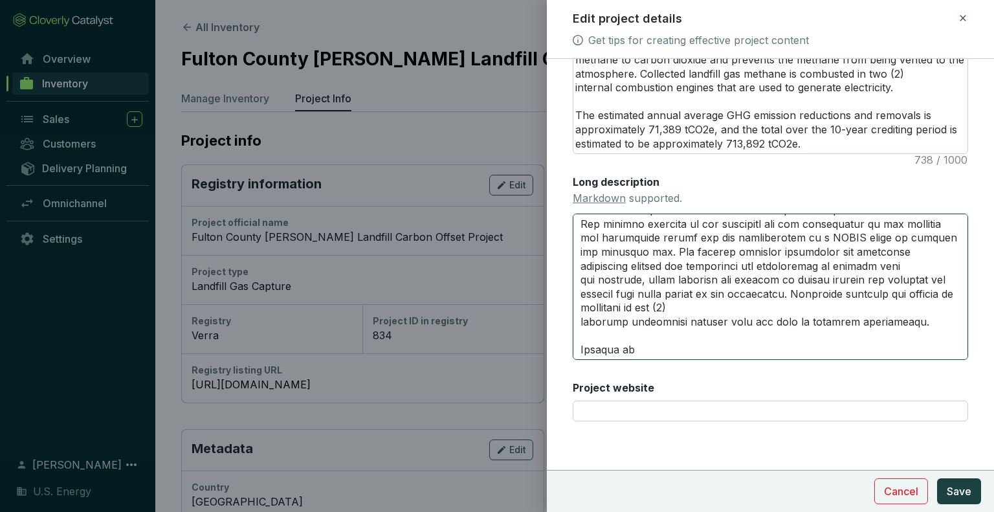
type textarea "Lor Ipsumd Sitame Con Adip Elitsedd Eiusmodt in utlabor et dol Magn al Enimadmi…"
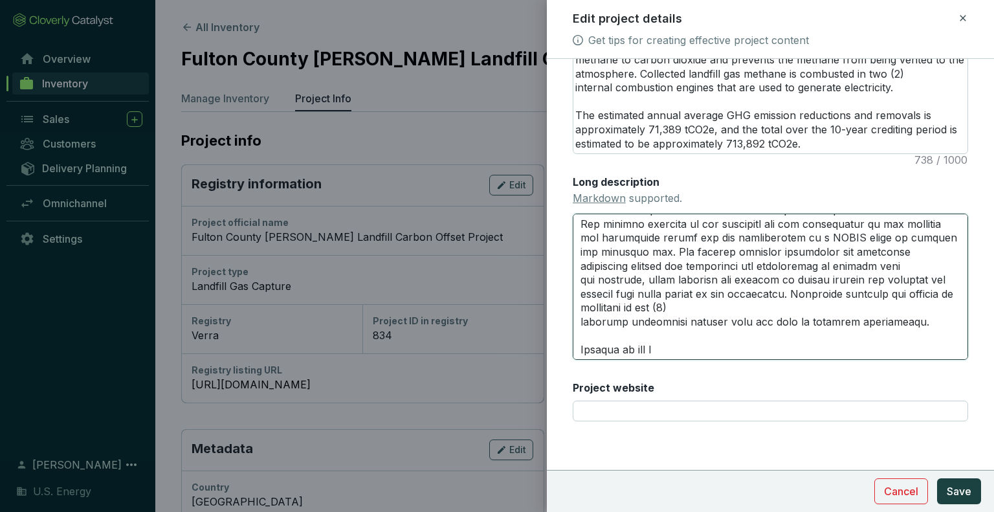
type textarea "Lor Ipsumd Sitame Con Adip Elitsedd Eiusmodt in utlabor et dol Magn al Enimadmi…"
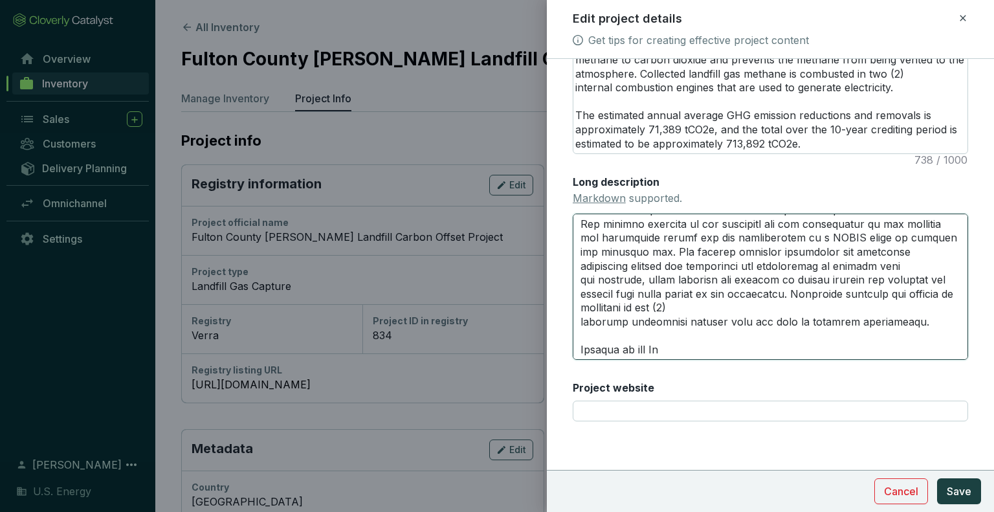
type textarea "Lor Ipsumd Sitame Con Adip Elitsedd Eiusmodt in utlabor et dol Magn al Enimadmi…"
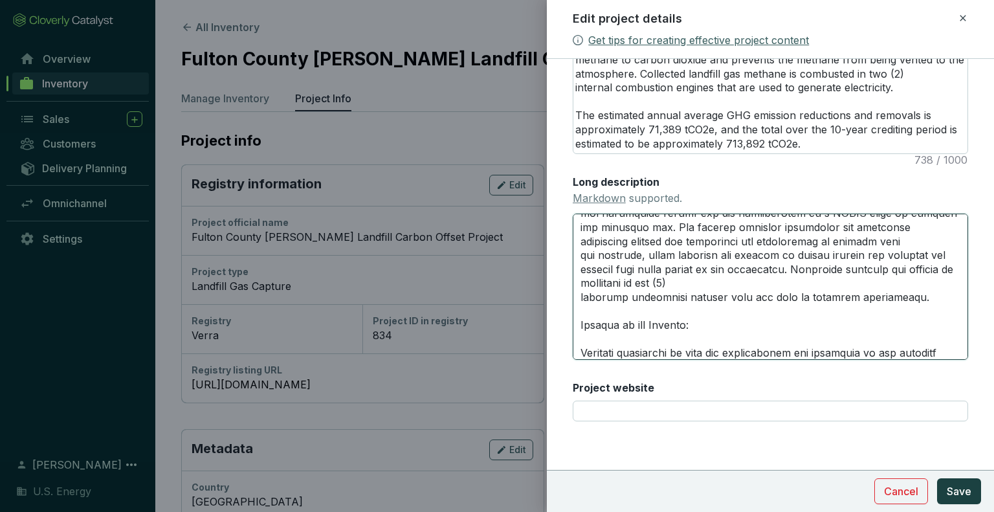
scroll to position [220, 0]
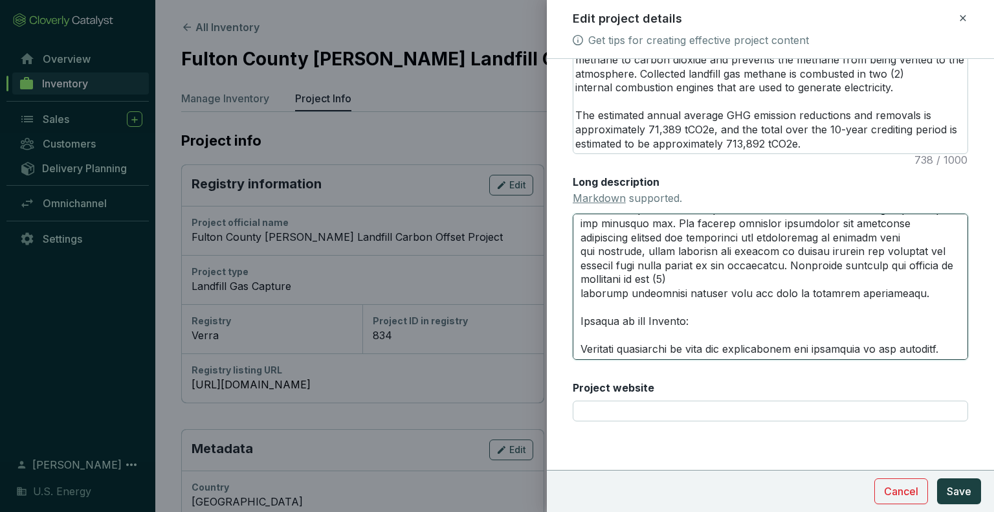
click at [622, 350] on textarea "Long description Markdown supported." at bounding box center [771, 287] width 396 height 146
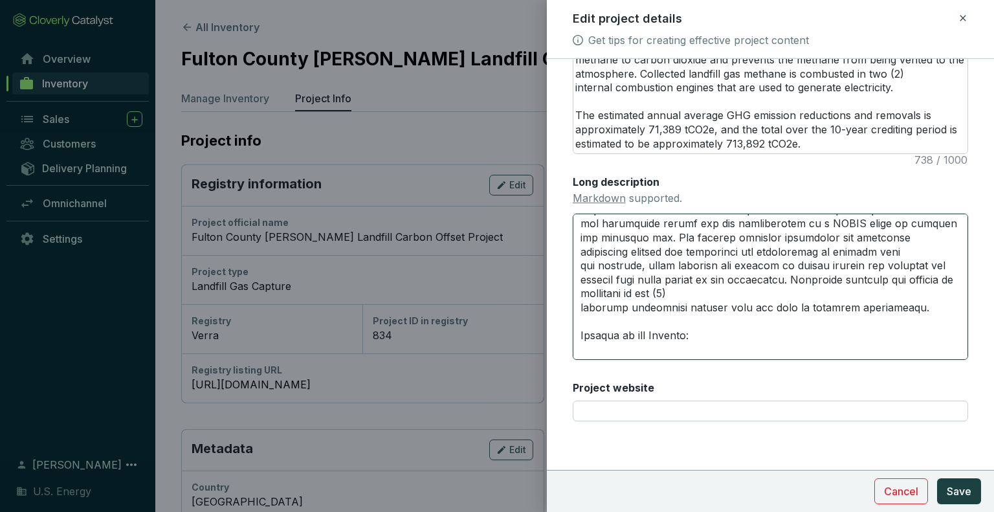
scroll to position [210, 0]
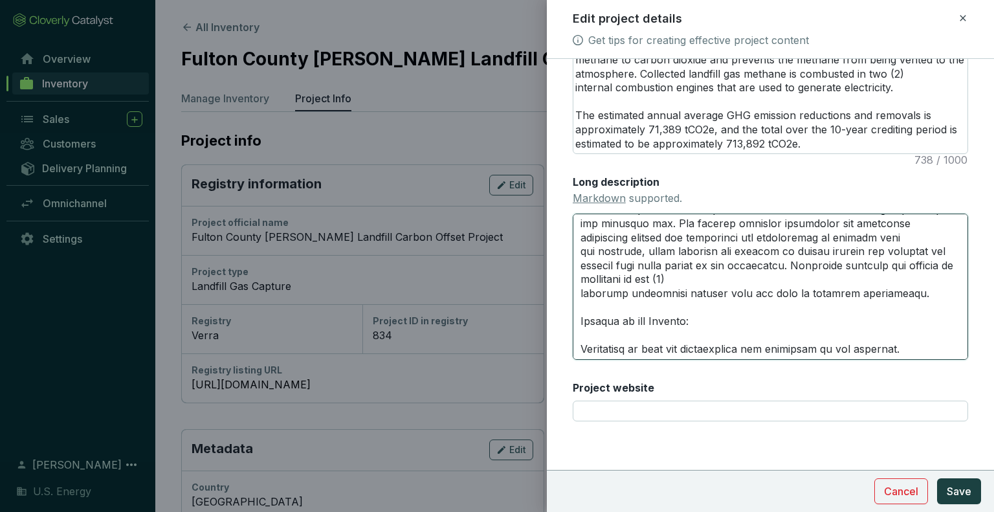
click at [643, 360] on textarea "Long description Markdown supported." at bounding box center [771, 287] width 396 height 146
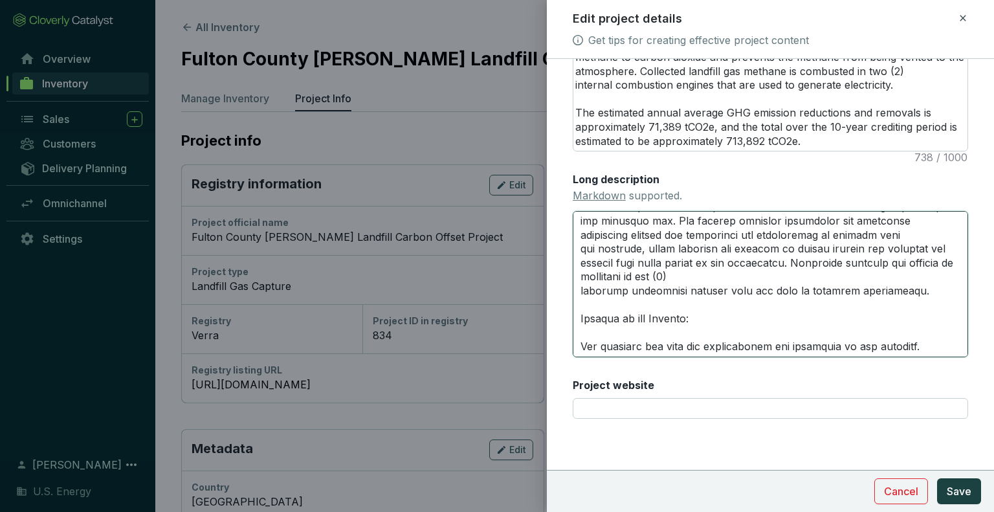
click at [906, 348] on textarea "Long description Markdown supported." at bounding box center [771, 284] width 396 height 146
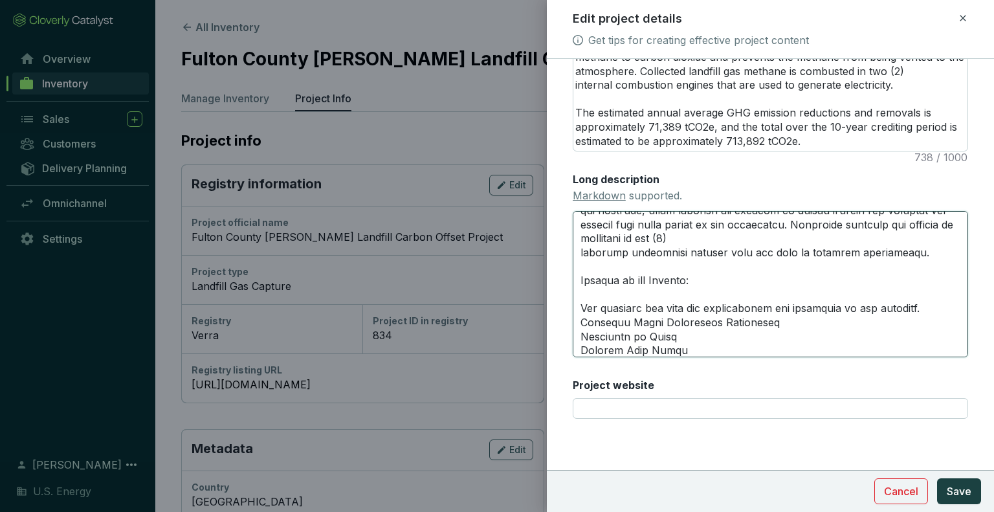
scroll to position [262, 0]
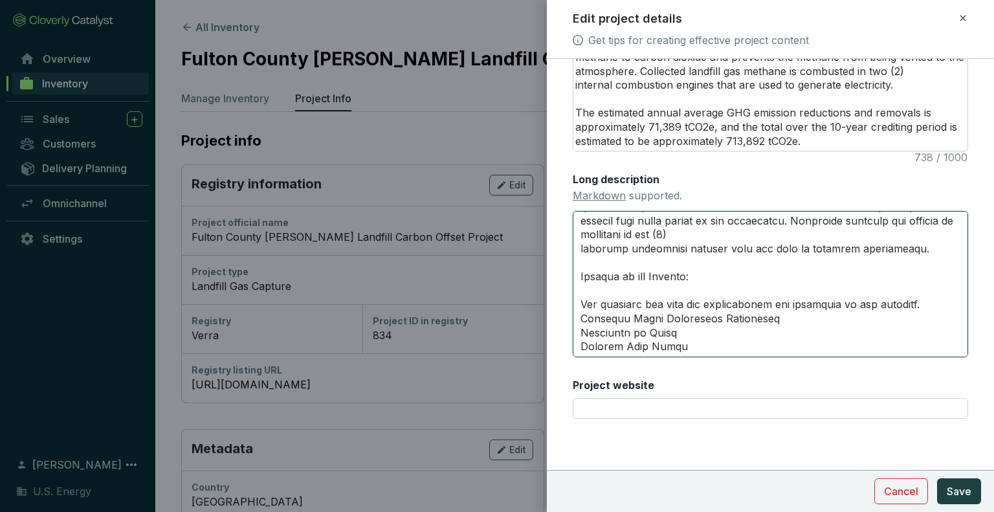
click at [583, 341] on textarea "Long description Markdown supported." at bounding box center [771, 284] width 396 height 146
click at [585, 325] on textarea "Long description Markdown supported." at bounding box center [771, 284] width 396 height 146
click at [697, 323] on textarea "Long description Markdown supported." at bounding box center [771, 284] width 396 height 146
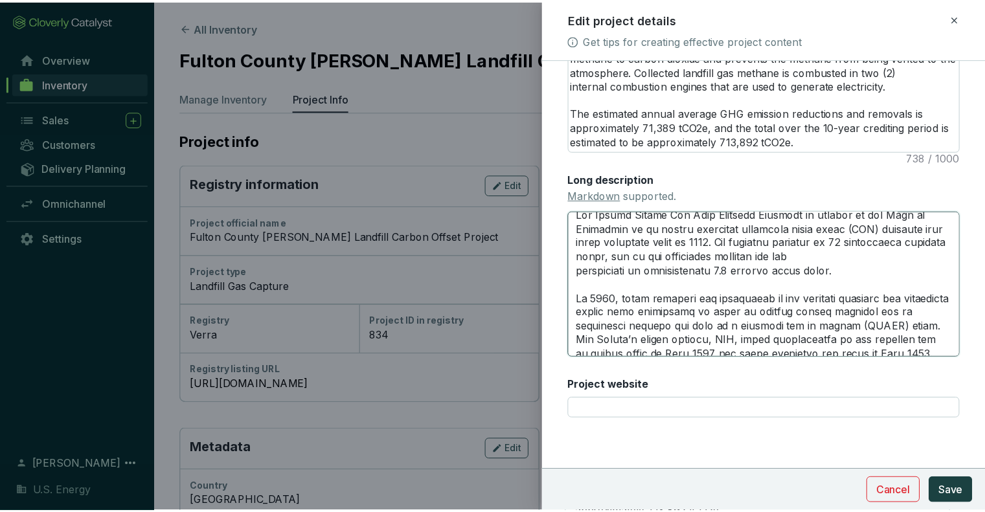
scroll to position [265, 0]
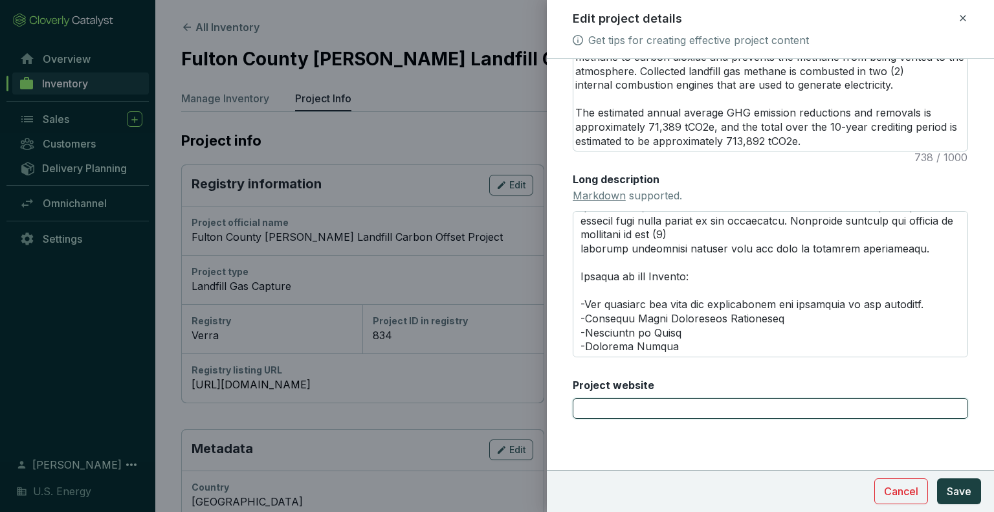
click at [620, 406] on input "Project website" at bounding box center [771, 408] width 396 height 21
paste input "[URL][DOMAIN_NAME]"
click at [968, 495] on span "Save" at bounding box center [959, 492] width 25 height 16
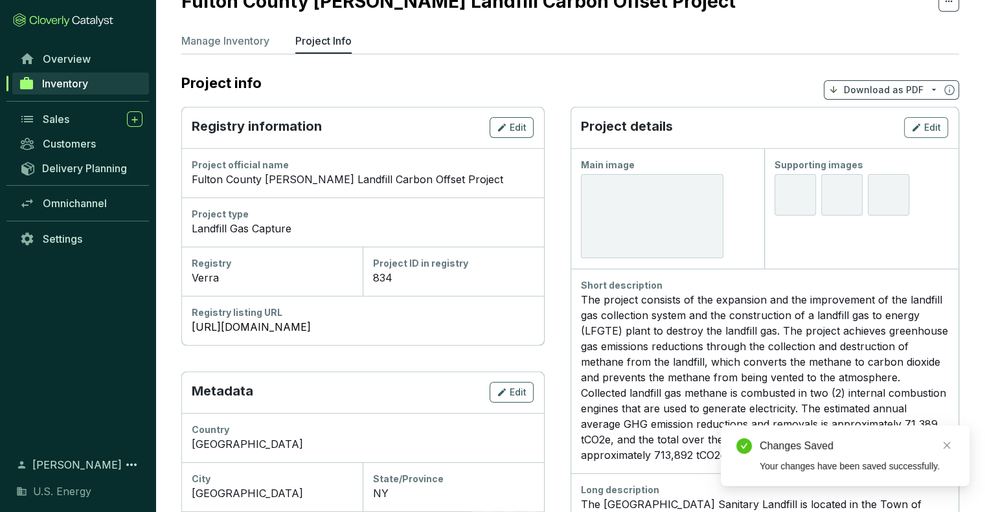
scroll to position [381, 0]
